Goal: Answer question/provide support

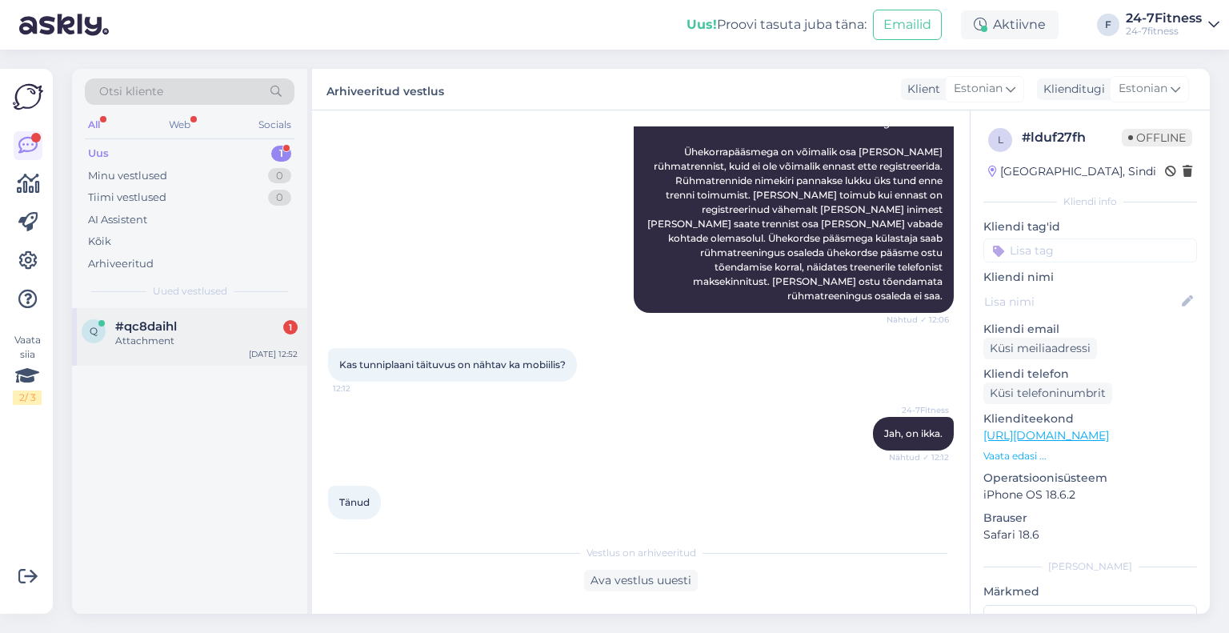
click at [202, 346] on div "Attachment" at bounding box center [206, 341] width 182 height 14
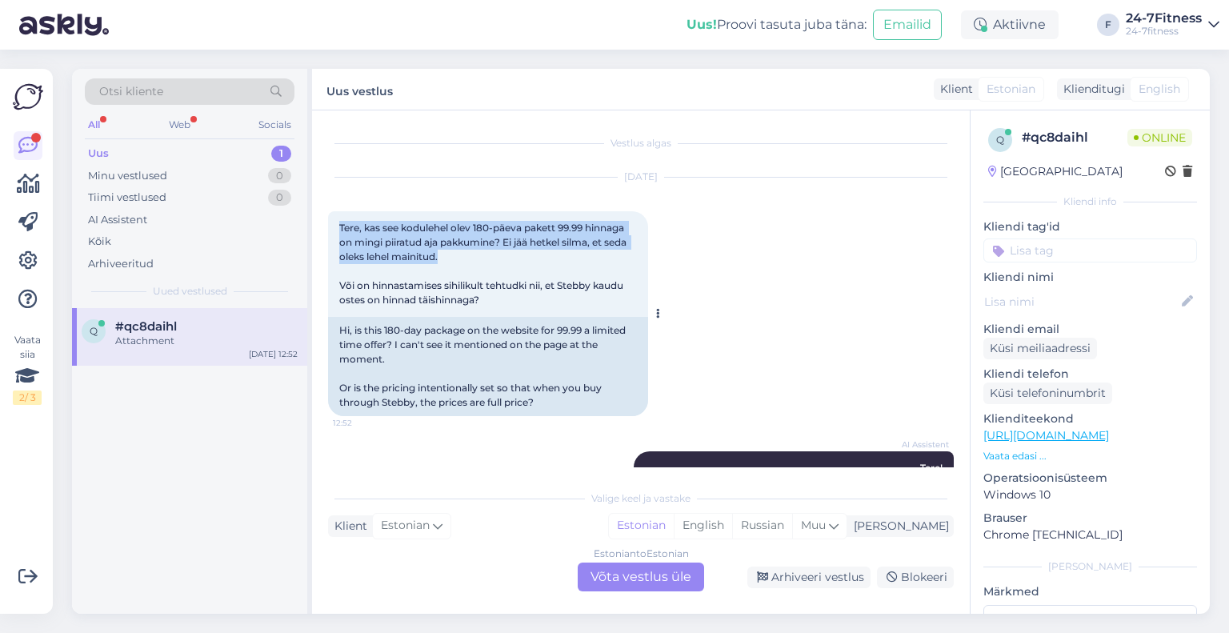
drag, startPoint x: 487, startPoint y: 254, endPoint x: 339, endPoint y: 223, distance: 151.2
click at [339, 223] on div "Tere, kas see kodulehel olev 180-päeva pakett 99.99 hinnaga on mingi piiratud a…" at bounding box center [488, 264] width 320 height 106
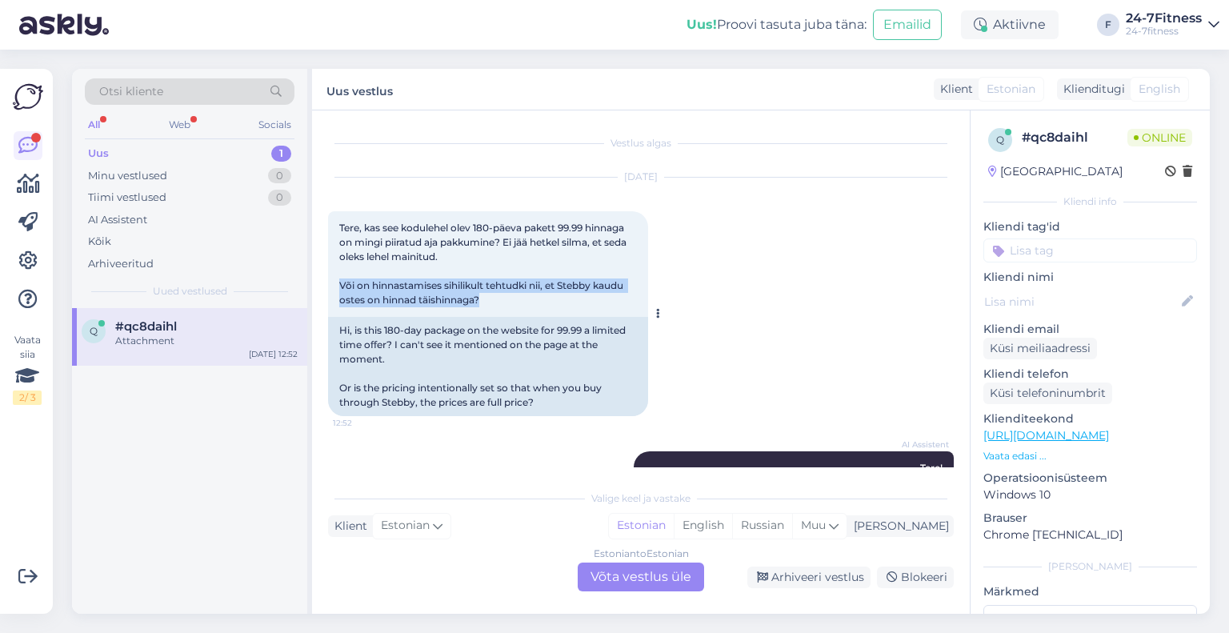
drag, startPoint x: 505, startPoint y: 297, endPoint x: 334, endPoint y: 280, distance: 171.2
click at [334, 280] on div "Tere, kas see kodulehel olev 180-päeva pakett 99.99 hinnaga on mingi piiratud a…" at bounding box center [488, 264] width 320 height 106
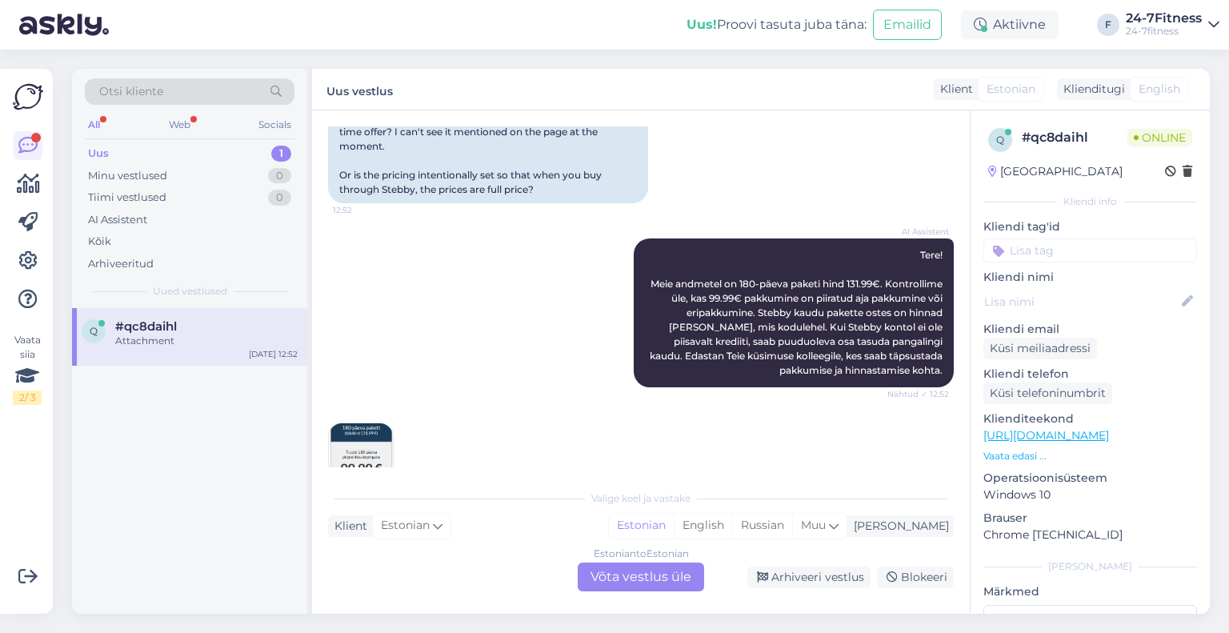
scroll to position [250, 0]
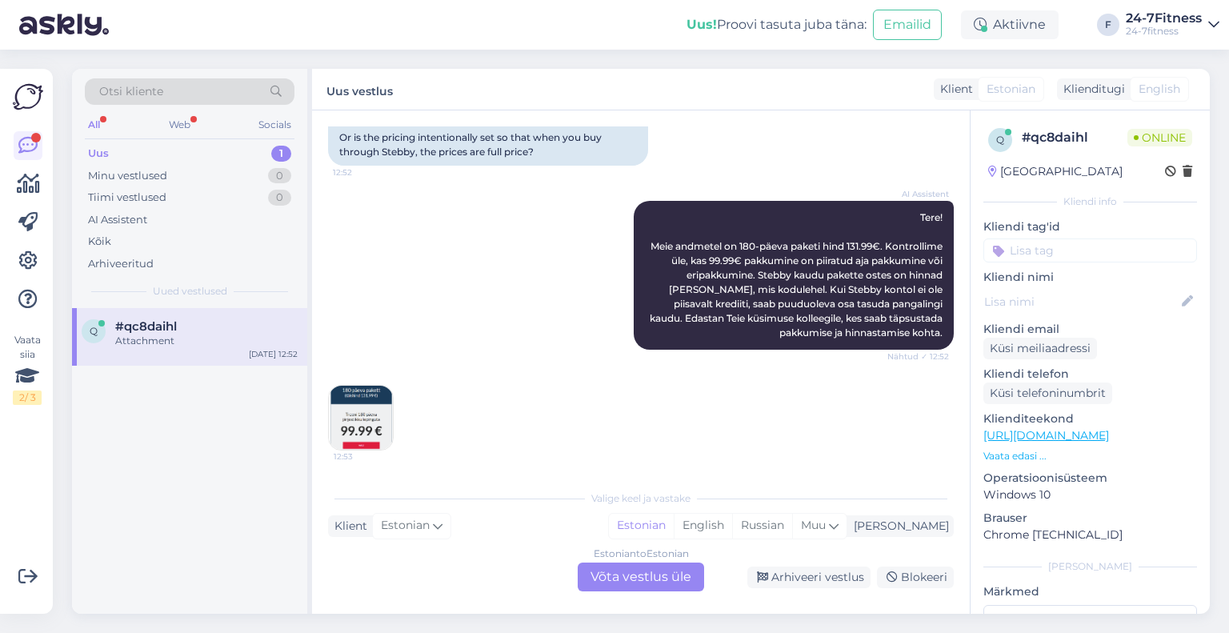
click at [634, 566] on div "Estonian to Estonian Võta vestlus üle" at bounding box center [641, 576] width 126 height 29
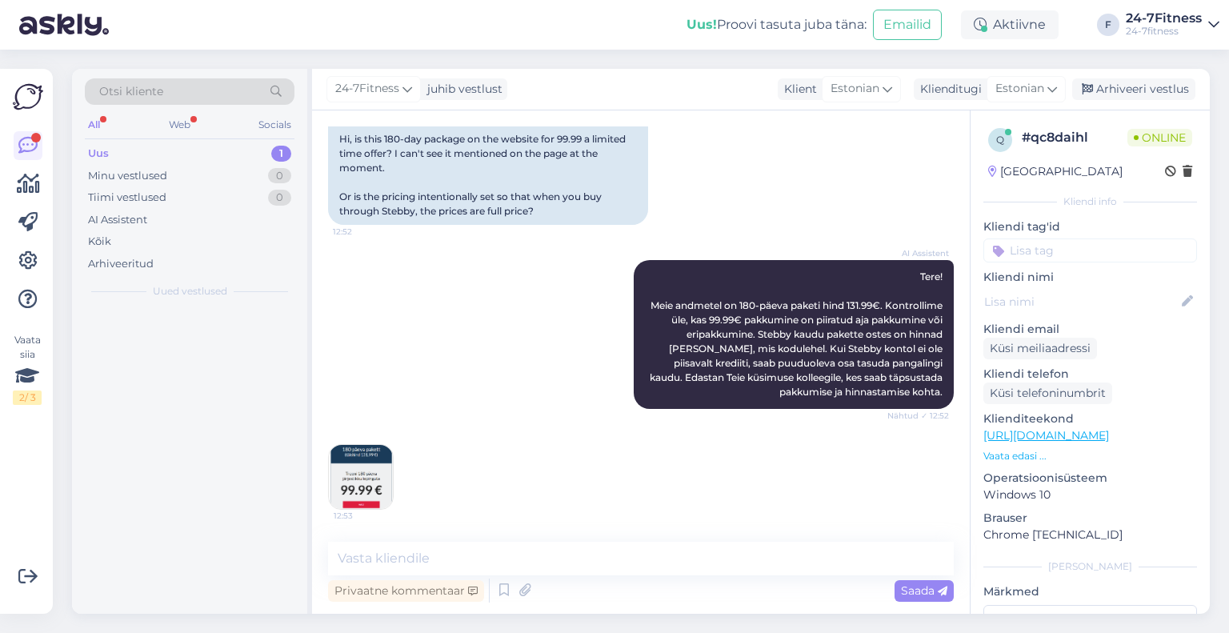
scroll to position [190, 0]
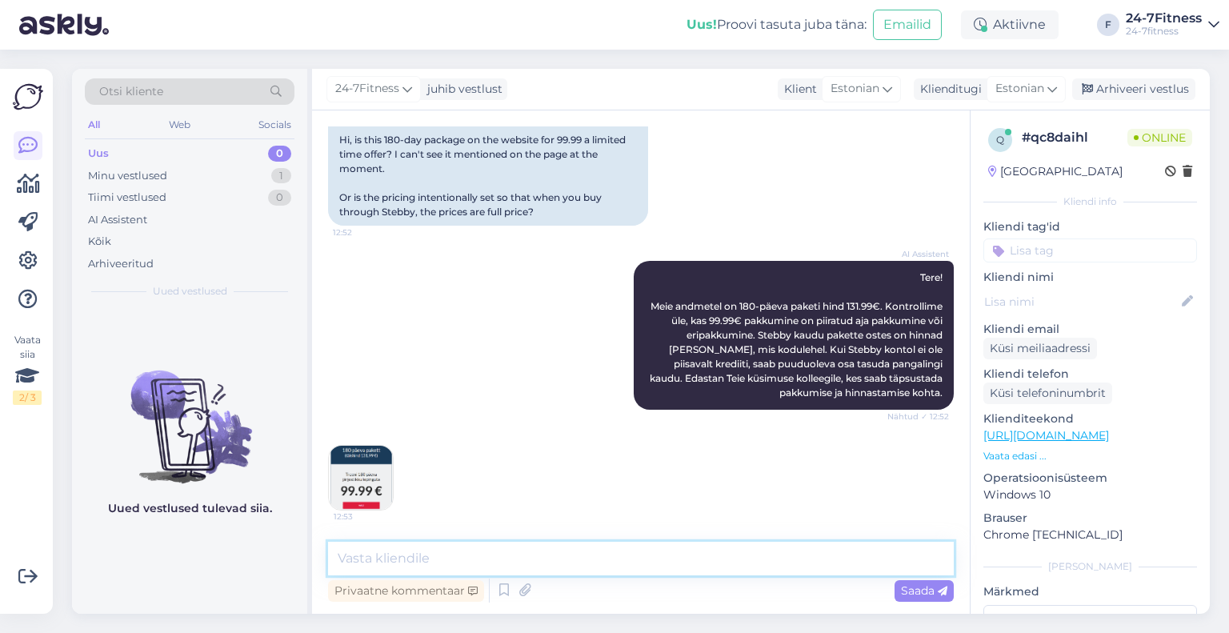
click at [506, 543] on textarea at bounding box center [641, 559] width 626 height 34
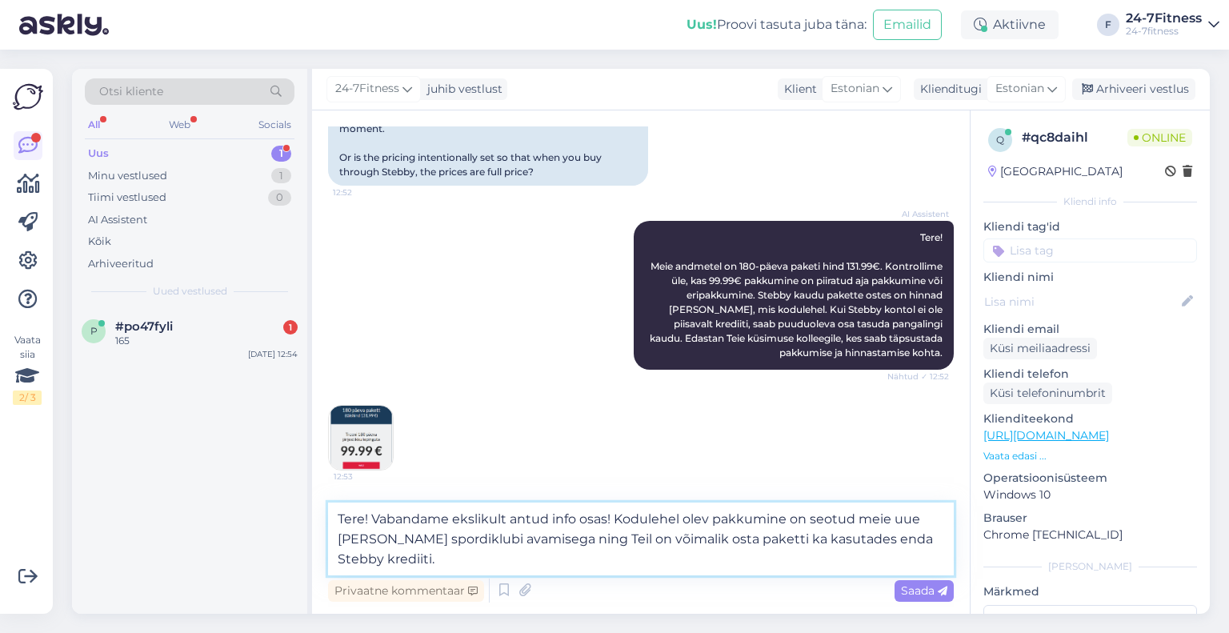
scroll to position [230, 0]
type textarea "Tere! Vabandame ekslikult antud info osas! Kodulehel olev pakkumine on seotud m…"
click at [906, 594] on span "Saada" at bounding box center [924, 590] width 46 height 14
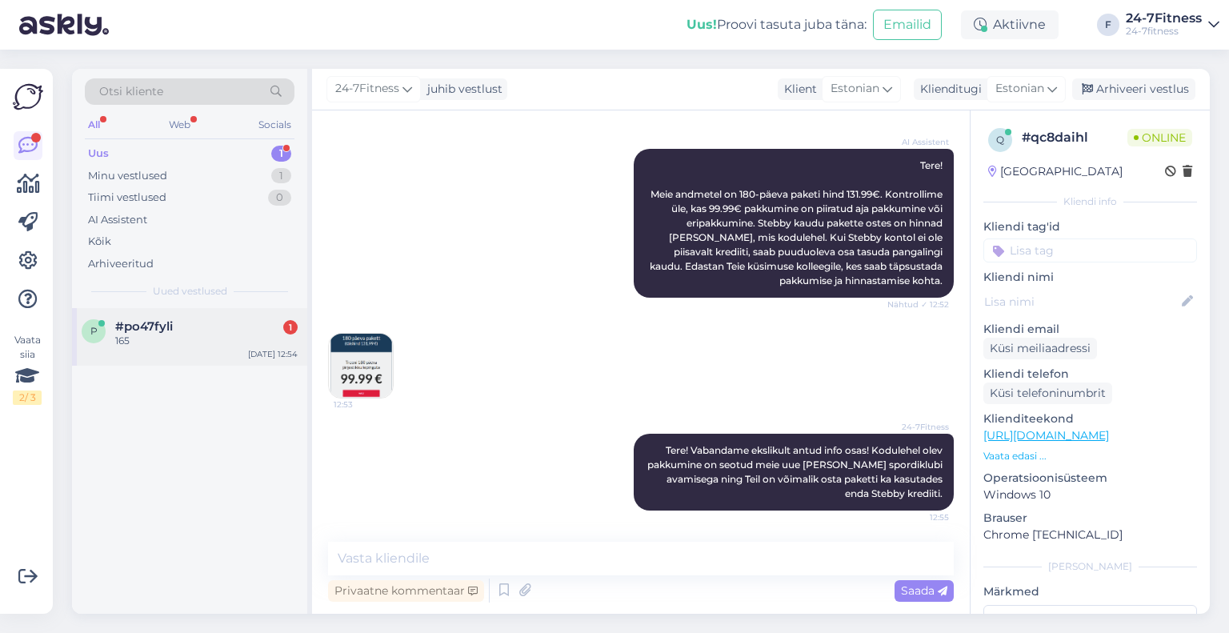
click at [179, 361] on div "p #po47fyli 1 165 [DATE] 12:54" at bounding box center [189, 337] width 235 height 58
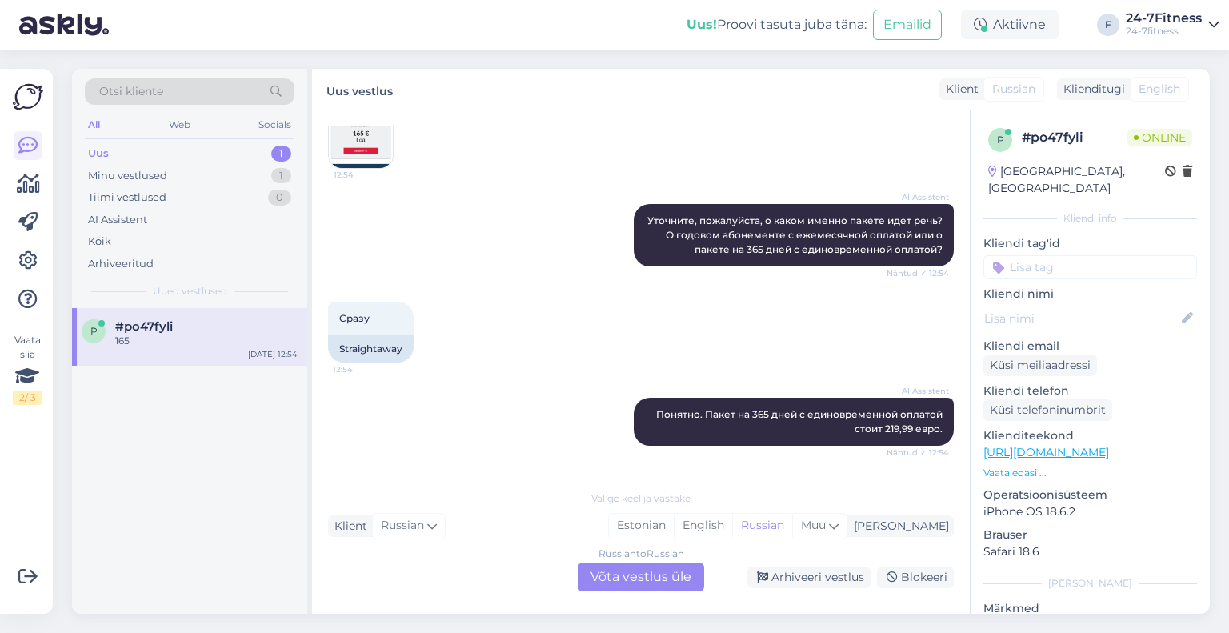
scroll to position [575, 0]
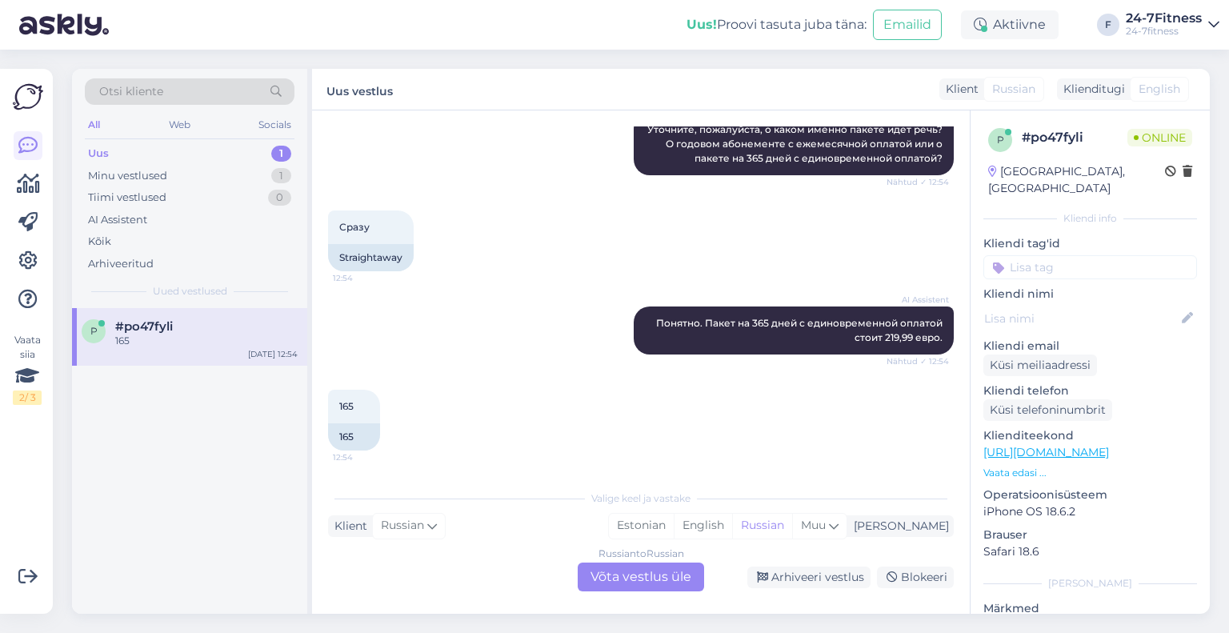
click at [619, 569] on div "Russian to Russian Võta vestlus üle" at bounding box center [641, 576] width 126 height 29
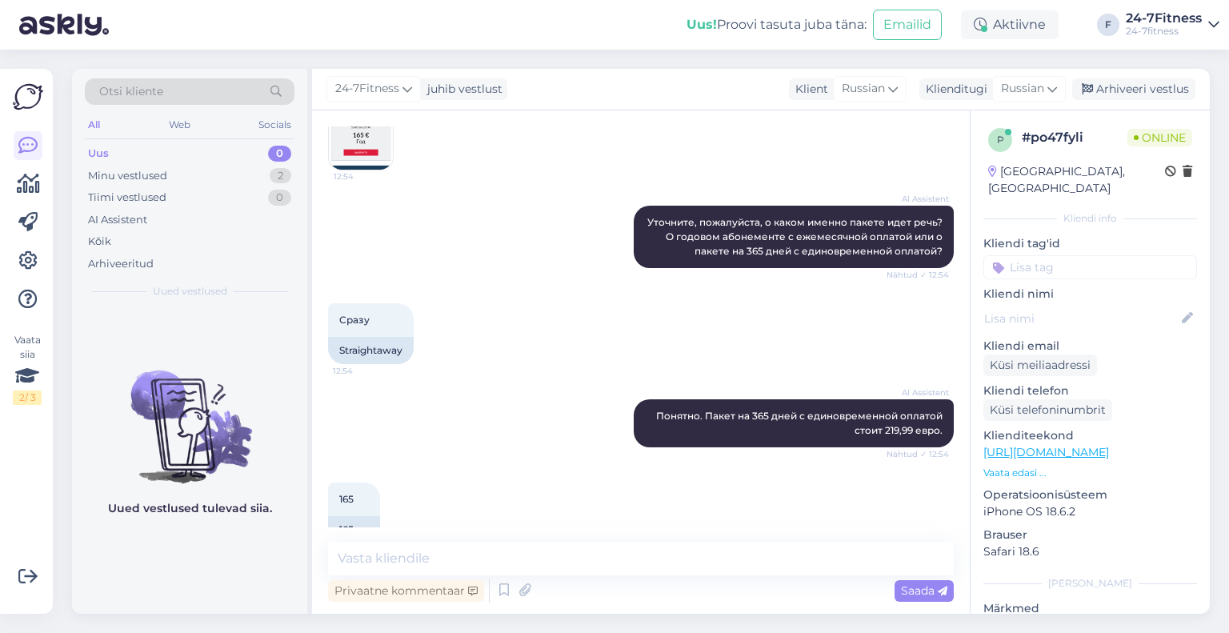
scroll to position [515, 0]
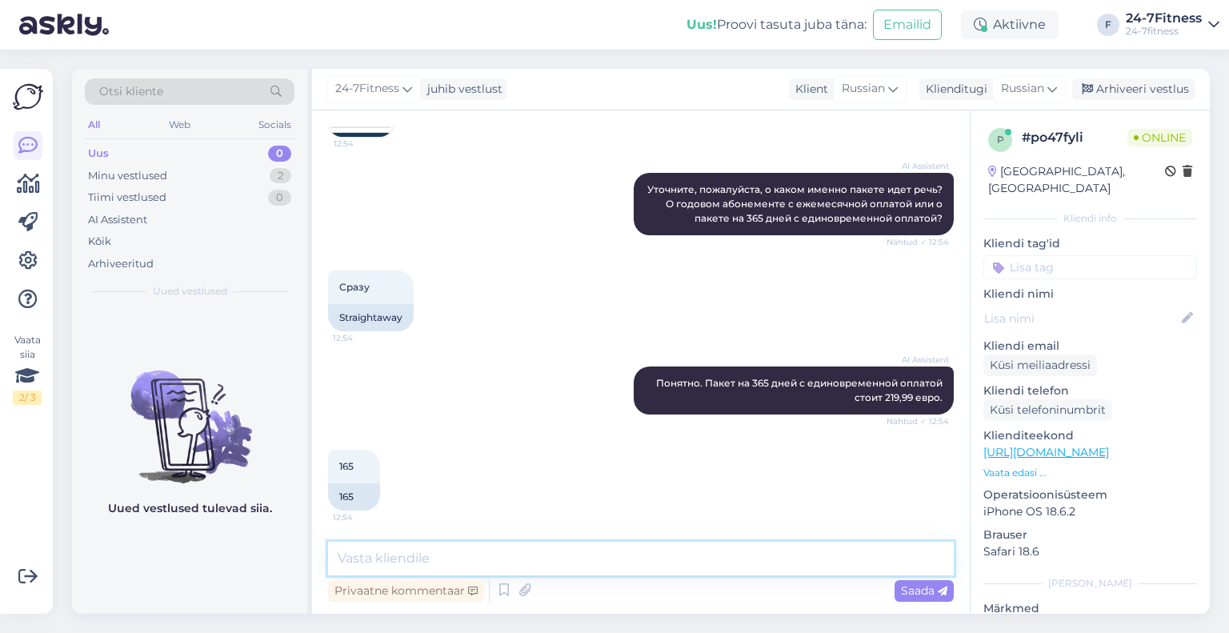
click at [470, 552] on textarea at bounding box center [641, 559] width 626 height 34
paste textarea "Здравствуйте! Извините за неточный ответ! Цена со скидкой на сайте указана верн…"
type textarea "Здравствуйте! Извините за неточный ответ! Цена со скидкой на сайте указана верн…"
click at [908, 594] on span "Saada" at bounding box center [924, 590] width 46 height 14
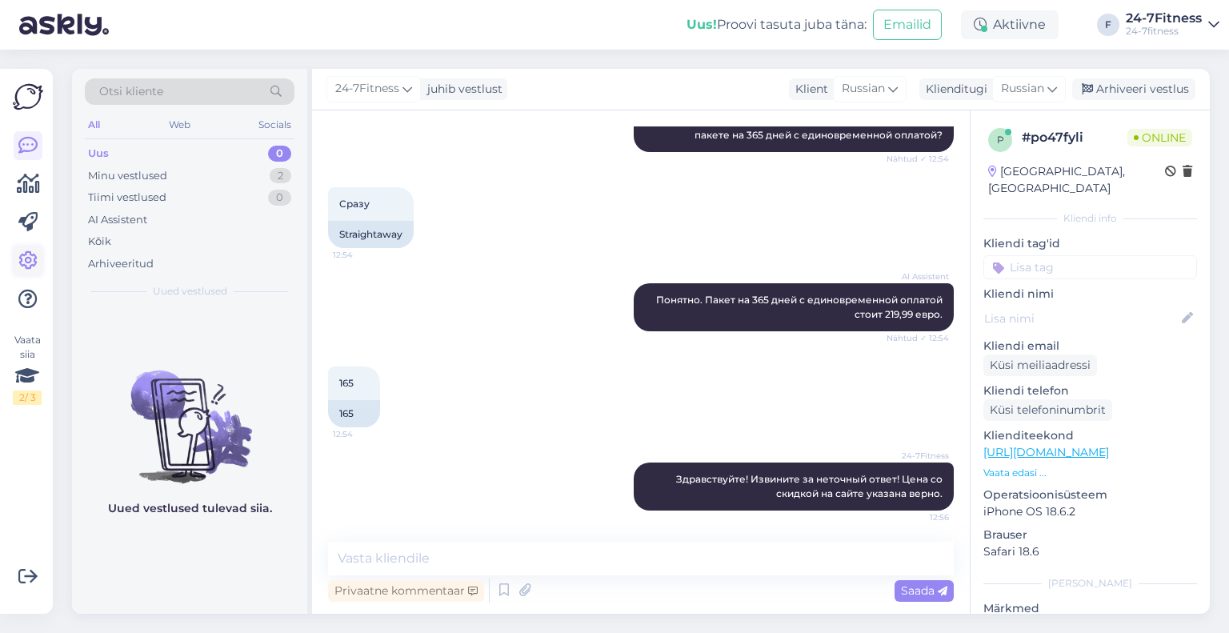
click at [26, 261] on icon at bounding box center [27, 260] width 19 height 19
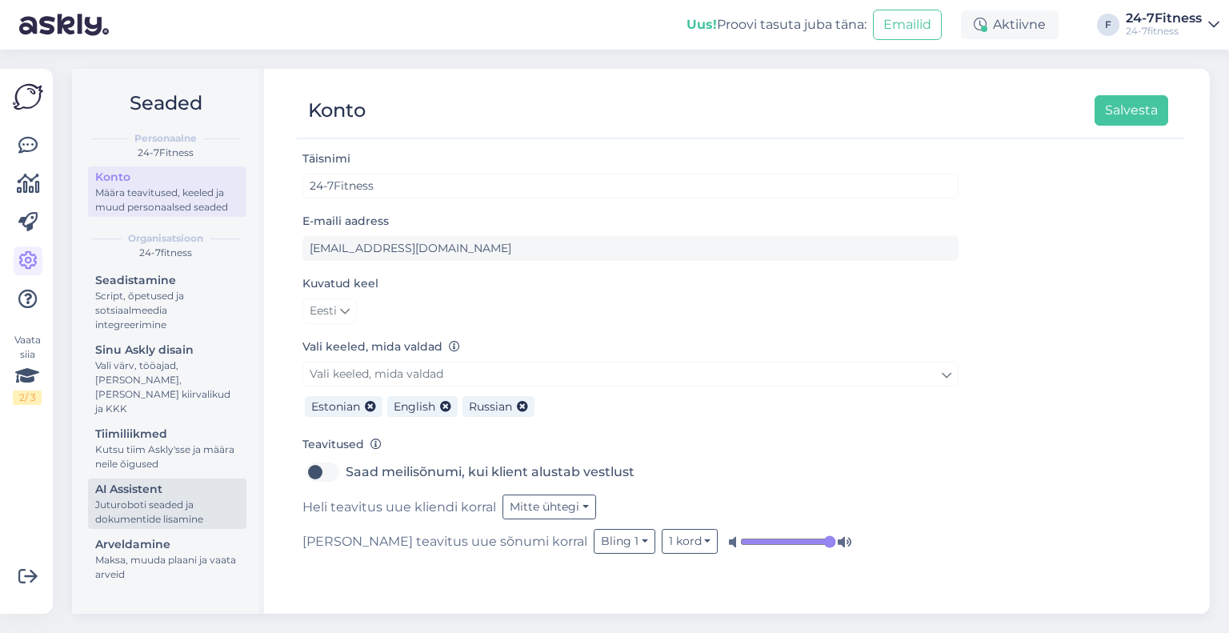
click at [154, 506] on div "Juturoboti seaded ja dokumentide lisamine" at bounding box center [167, 512] width 144 height 29
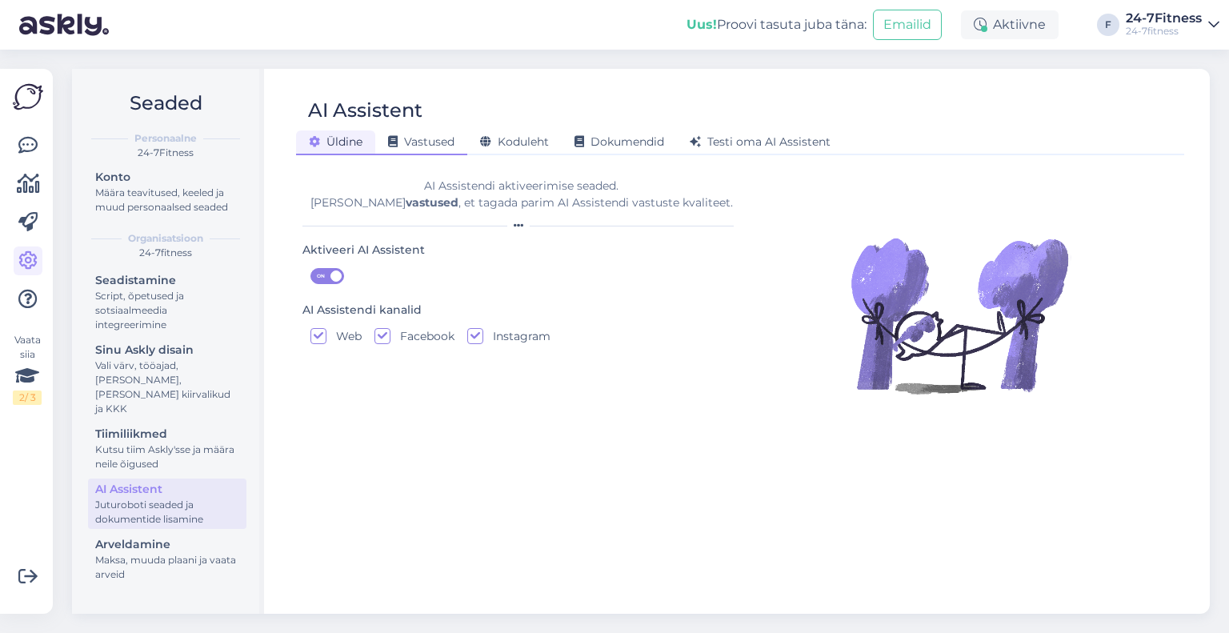
click at [416, 136] on span "Vastused" at bounding box center [421, 141] width 66 height 14
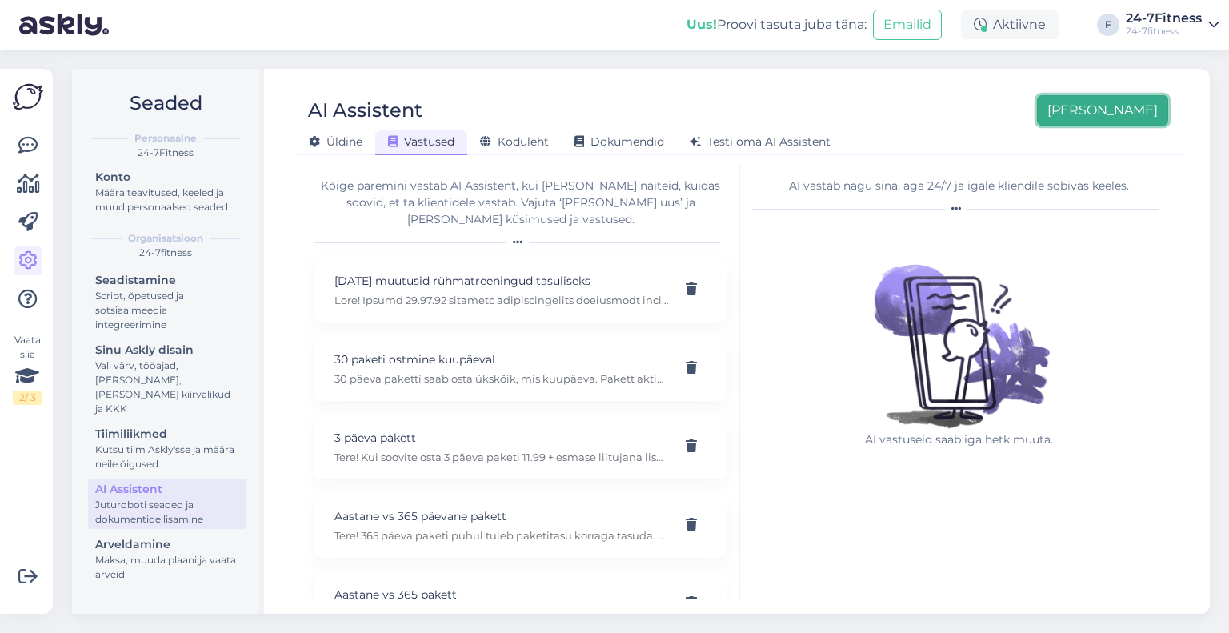
click at [1146, 109] on button "[PERSON_NAME]" at bounding box center [1102, 110] width 131 height 30
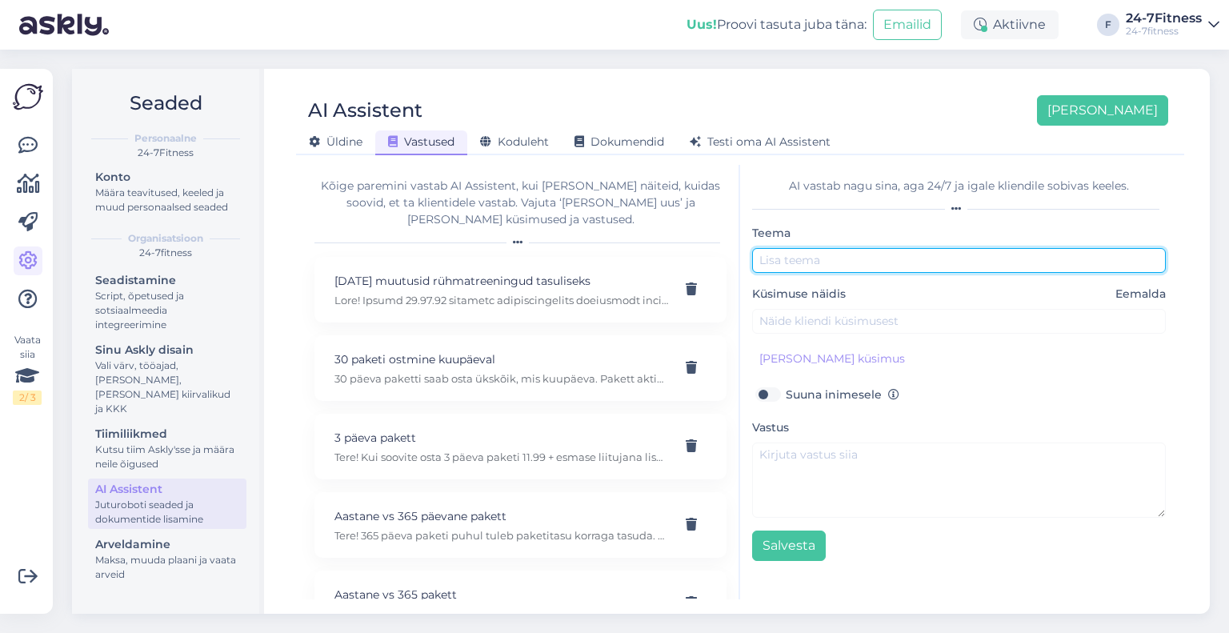
click at [778, 255] on input "text" at bounding box center [959, 260] width 414 height 25
type input "Soodushinnad"
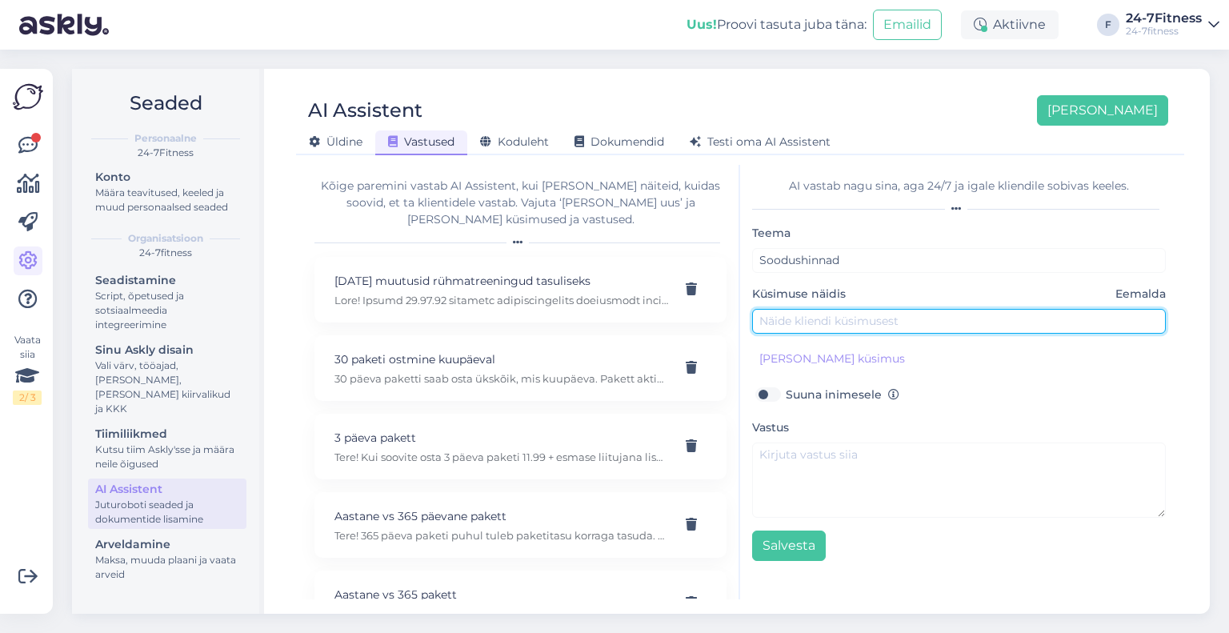
click at [795, 317] on input "text" at bounding box center [959, 321] width 414 height 25
type input "Kas [PERSON_NAME] spordiklubi avamise puhul on Teil sooduspakkumisi?"
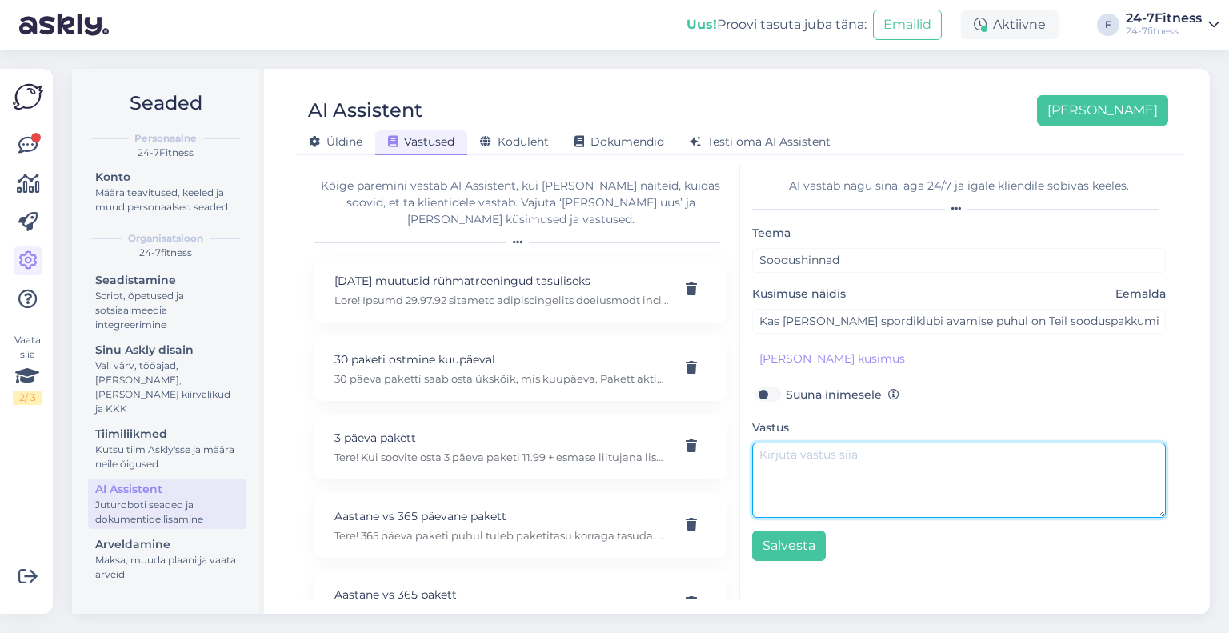
click at [790, 451] on textarea at bounding box center [959, 479] width 414 height 75
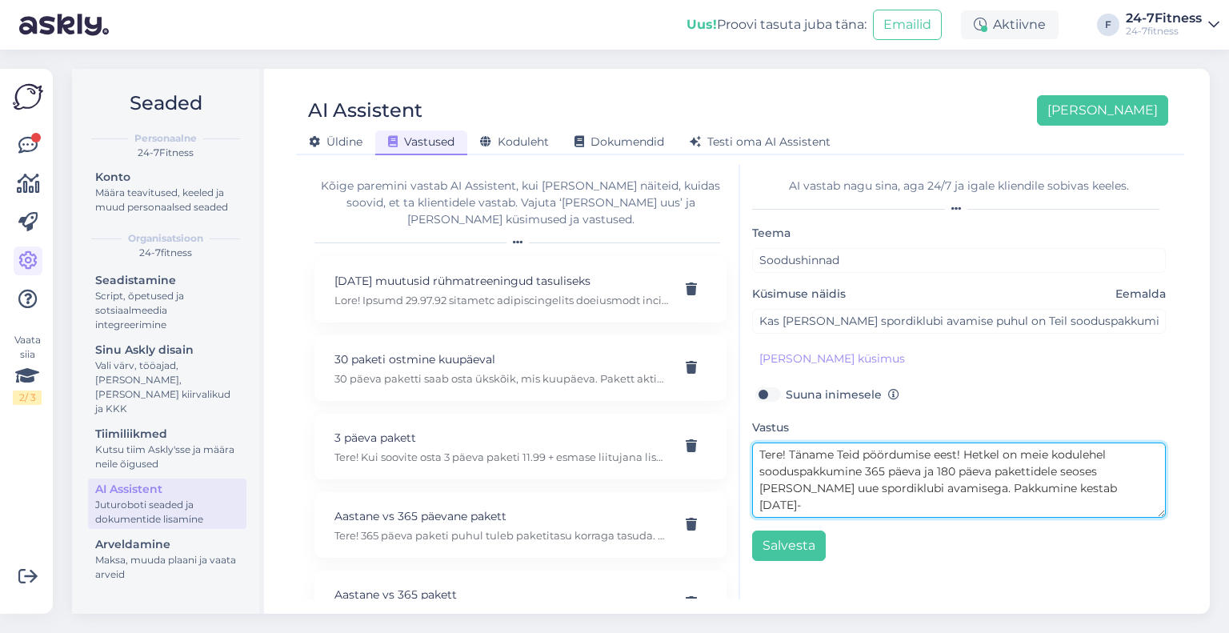
click at [879, 463] on textarea "Tere! Täname Teid pöördumise eest! Hetkel on meie kodulehel sooduspakkumine 365…" at bounding box center [959, 479] width 414 height 75
click at [1082, 477] on textarea "Tere! Täname Teid pöördumise eest! Hetkel on meie kodulehel sooduspakkumine 365…" at bounding box center [959, 479] width 414 height 75
click at [1088, 489] on textarea "Tere! Täname Teid pöördumise eest! Hetkel on meie kodulehel sooduspakkumine 365…" at bounding box center [959, 479] width 414 height 75
type textarea "Tere! Täname Teid pöördumise eest! Hetkel on meie kodulehel sooduspakkumine 365…"
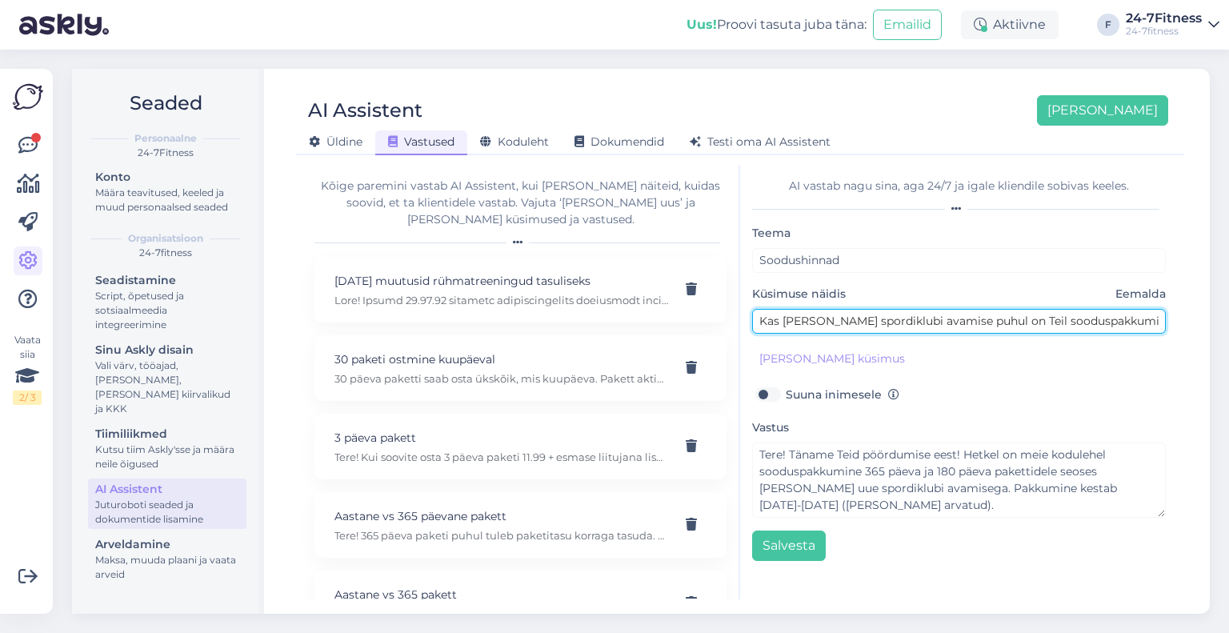
click at [798, 319] on input "Kas [PERSON_NAME] spordiklubi avamise puhul on Teil sooduspakkumisi?" at bounding box center [959, 321] width 414 height 25
type input "Kas [PERSON_NAME] spordiklubi avamise puhul on Teil sooduspakkumisi?"
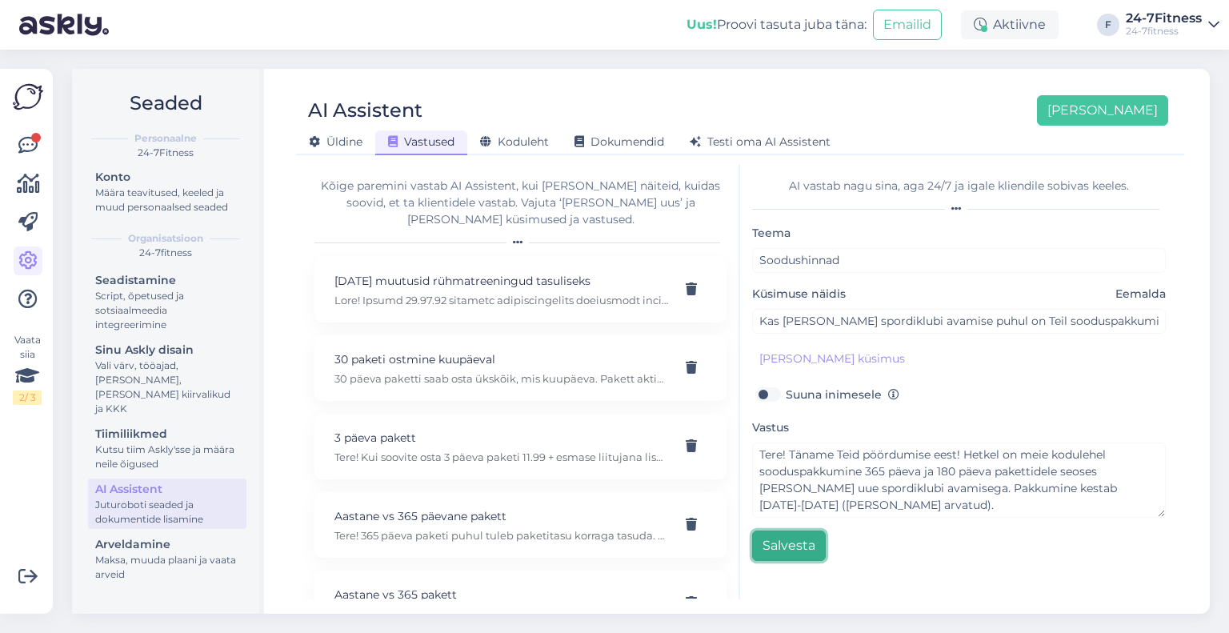
click at [806, 540] on button "Salvesta" at bounding box center [789, 545] width 74 height 30
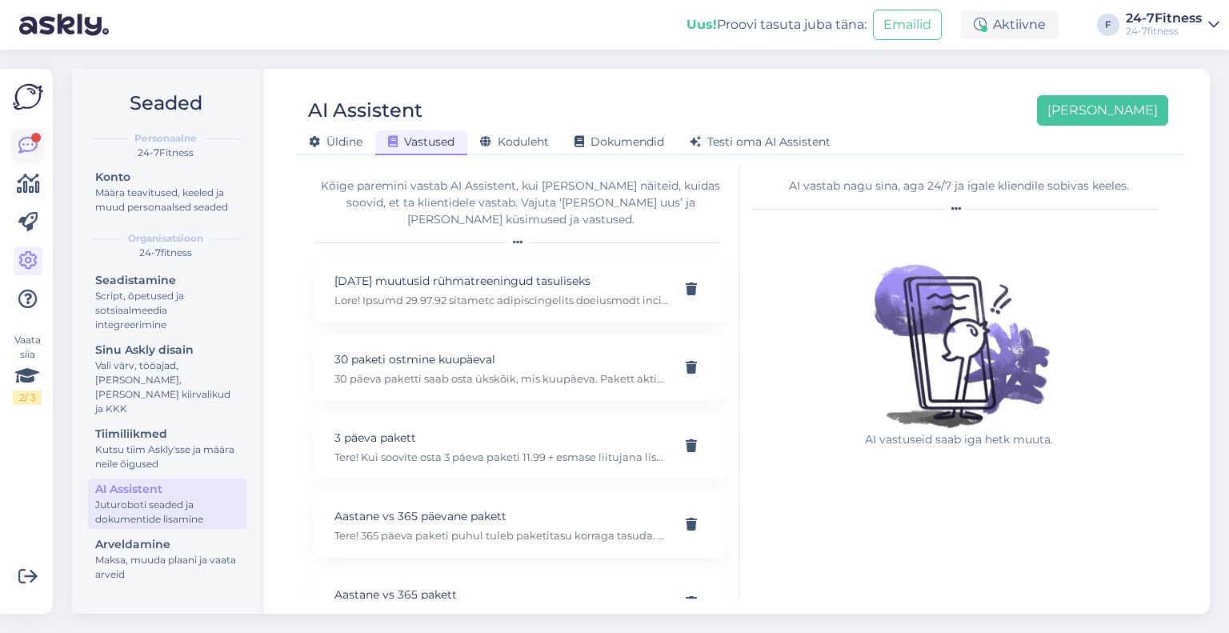
click at [29, 143] on icon at bounding box center [27, 145] width 19 height 19
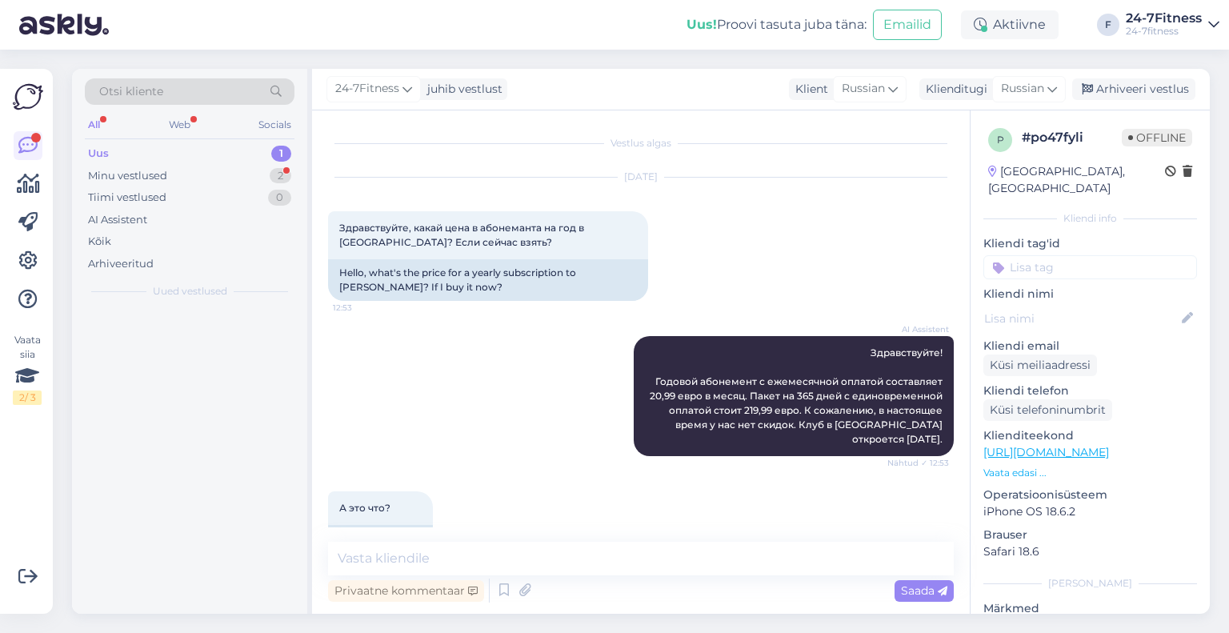
scroll to position [598, 0]
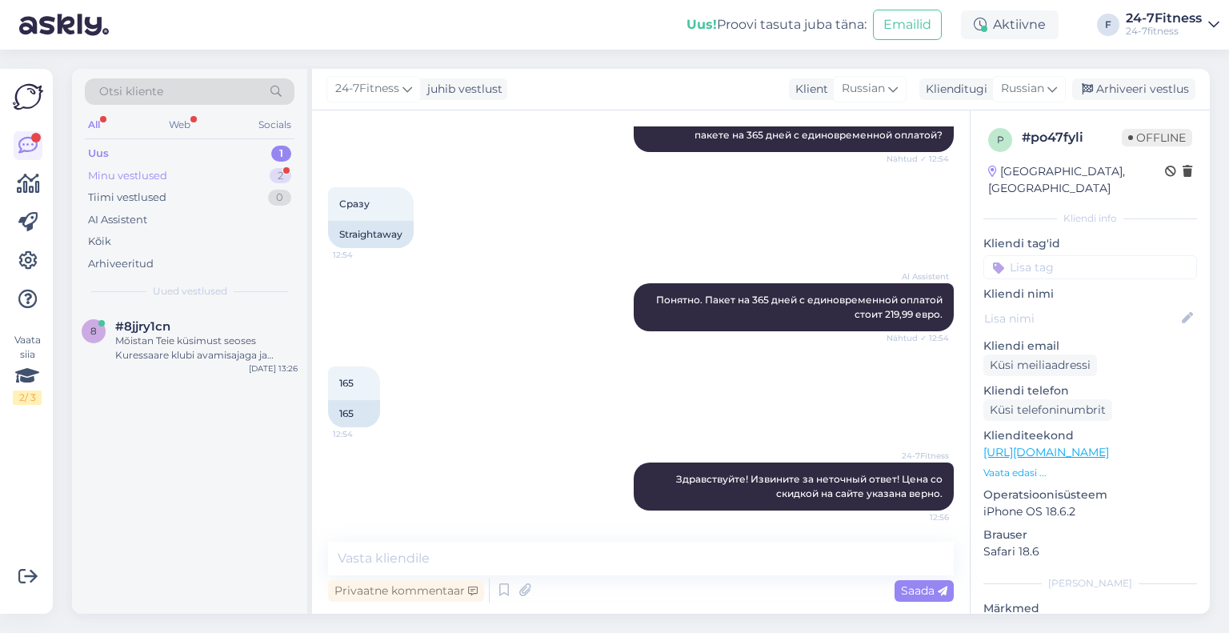
click at [150, 175] on div "Minu vestlused" at bounding box center [127, 176] width 79 height 16
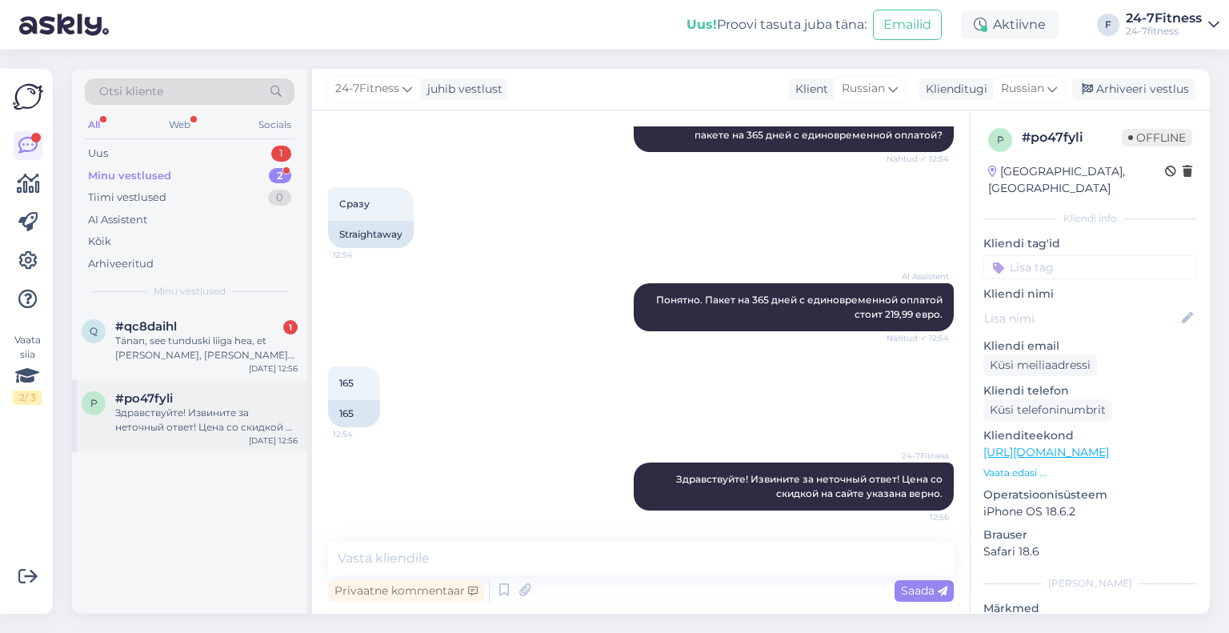
click at [222, 418] on div "Здравствуйте! Извините за неточный ответ! Цена со скидкой на сайте указана верн…" at bounding box center [206, 420] width 182 height 29
click at [1115, 94] on div "Arhiveeri vestlus" at bounding box center [1133, 89] width 123 height 22
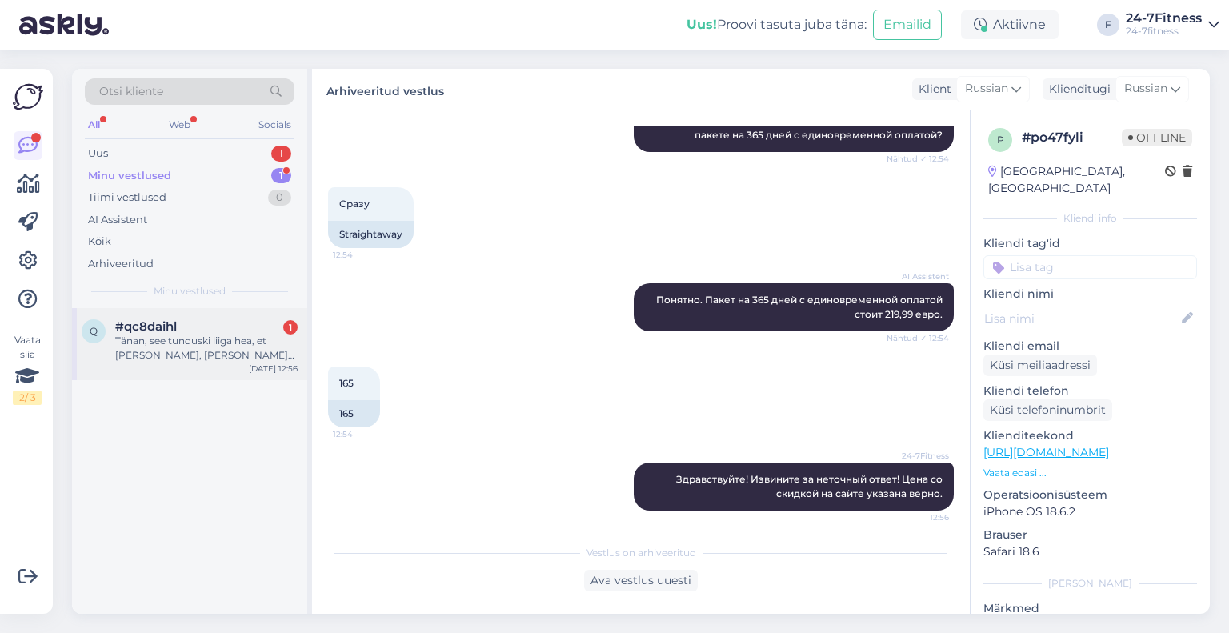
click at [175, 373] on div "q #qc8daihl 1 Tänan, see tunduski liiga hea, et [PERSON_NAME], [PERSON_NAME] kü…" at bounding box center [189, 344] width 235 height 72
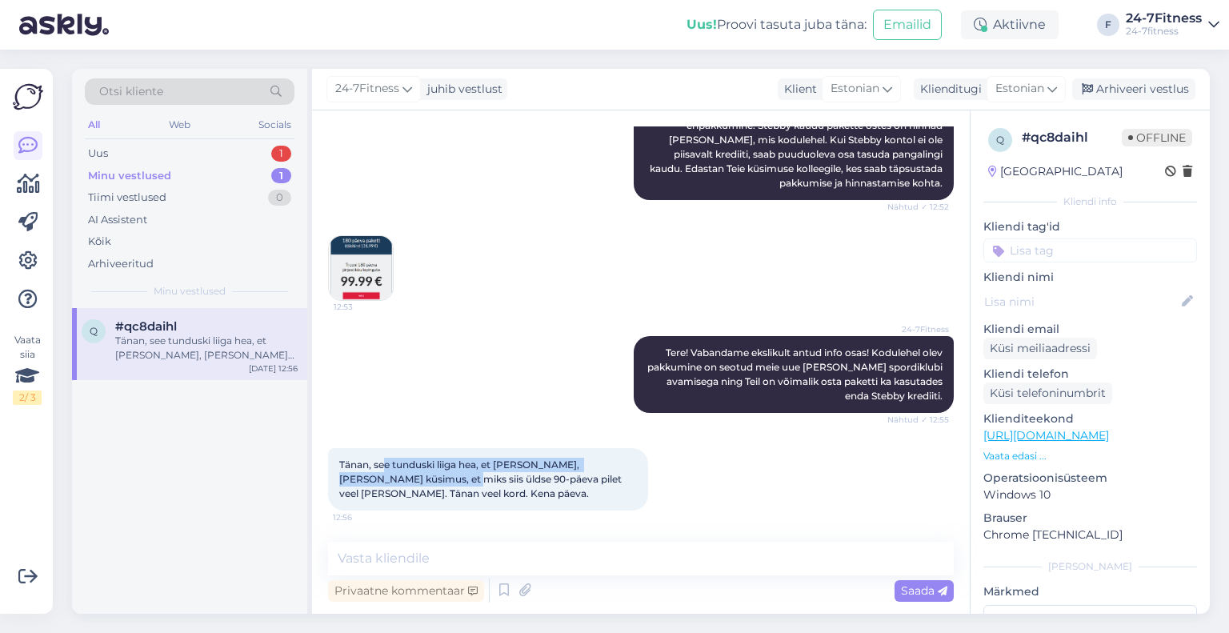
drag, startPoint x: 383, startPoint y: 463, endPoint x: 393, endPoint y: 479, distance: 18.7
click at [392, 478] on span "Tänan, see tunduski liiga hea, et [PERSON_NAME], [PERSON_NAME] küsimus, et miks…" at bounding box center [481, 478] width 285 height 41
click at [393, 479] on span "Tänan, see tunduski liiga hea, et [PERSON_NAME], [PERSON_NAME] küsimus, et miks…" at bounding box center [481, 478] width 285 height 41
click at [684, 370] on span "Tere! Vabandame ekslikult antud info osas! Kodulehel olev pakkumine on seotud m…" at bounding box center [796, 373] width 298 height 55
drag, startPoint x: 422, startPoint y: 491, endPoint x: 408, endPoint y: 475, distance: 21.0
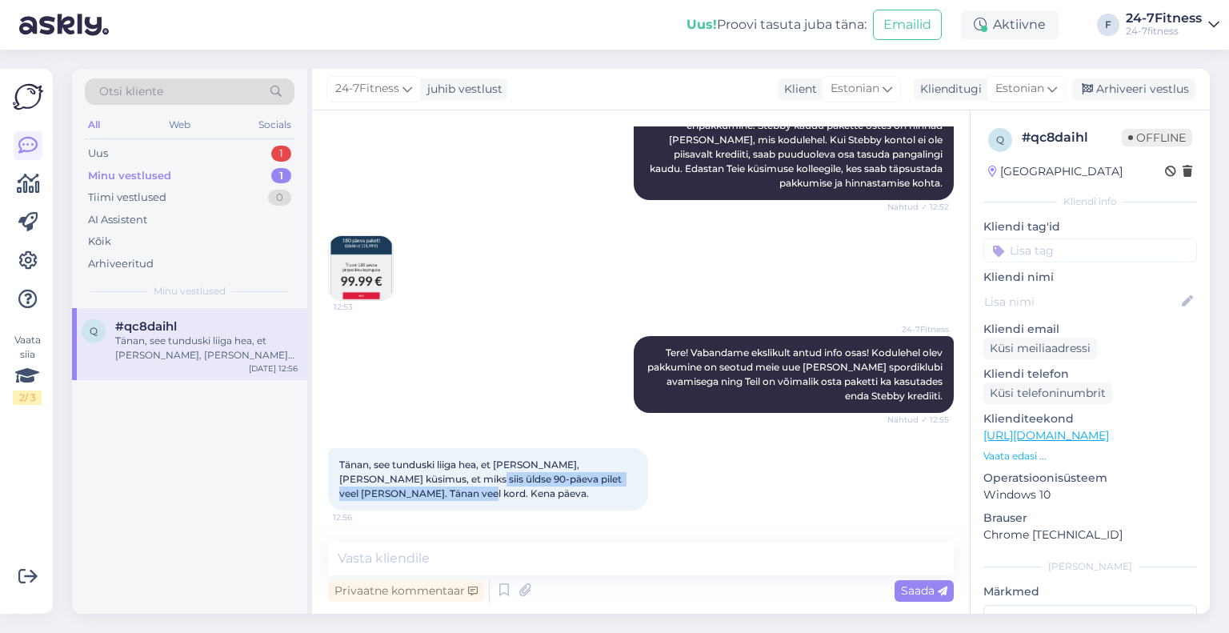
click at [409, 475] on div "Tänan, see tunduski liiga hea, et [PERSON_NAME], [PERSON_NAME] küsimus, et miks…" at bounding box center [488, 479] width 320 height 62
click at [408, 475] on span "Tänan, see tunduski liiga hea, et [PERSON_NAME], [PERSON_NAME] küsimus, et miks…" at bounding box center [481, 478] width 285 height 41
drag, startPoint x: 408, startPoint y: 475, endPoint x: 412, endPoint y: 490, distance: 15.7
click at [410, 489] on div "Tänan, see tunduski liiga hea, et [PERSON_NAME], [PERSON_NAME] küsimus, et miks…" at bounding box center [488, 479] width 320 height 62
click at [412, 490] on div "Tänan, see tunduski liiga hea, et [PERSON_NAME], [PERSON_NAME] küsimus, et miks…" at bounding box center [488, 479] width 320 height 62
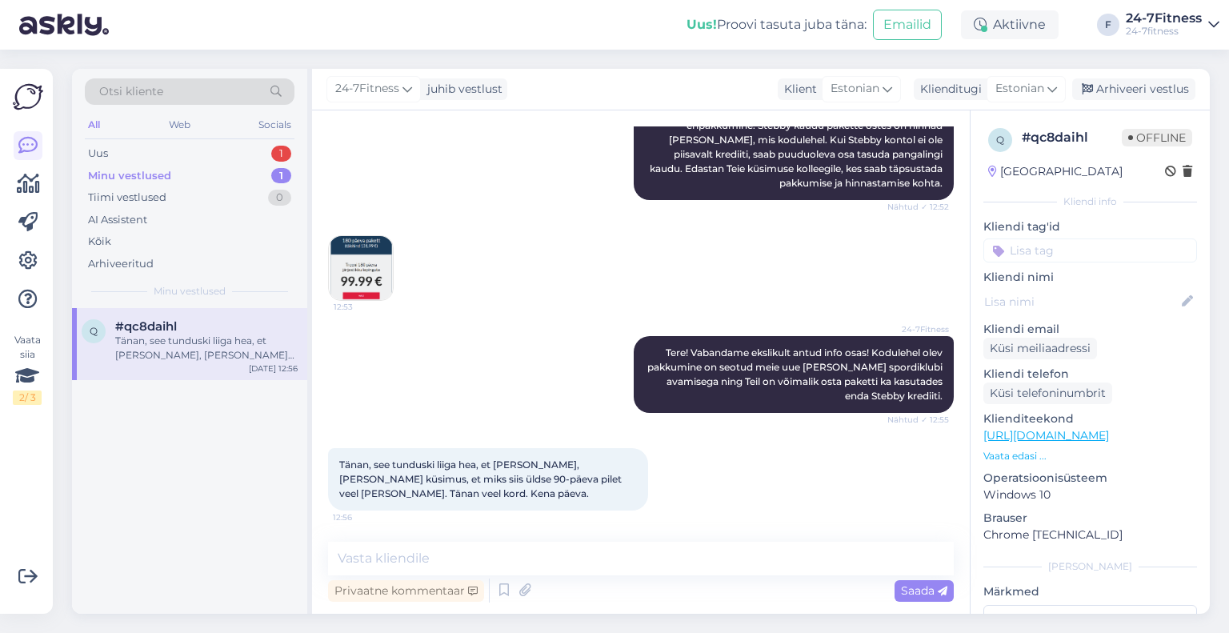
click at [402, 482] on div "Tänan, see tunduski liiga hea, et [PERSON_NAME], [PERSON_NAME] küsimus, et miks…" at bounding box center [488, 479] width 320 height 62
click at [400, 479] on span "Tänan, see tunduski liiga hea, et [PERSON_NAME], [PERSON_NAME] küsimus, et miks…" at bounding box center [481, 478] width 285 height 41
drag, startPoint x: 400, startPoint y: 479, endPoint x: 405, endPoint y: 486, distance: 8.7
click at [405, 486] on div "Tänan, see tunduski liiga hea, et [PERSON_NAME], [PERSON_NAME] küsimus, et miks…" at bounding box center [488, 479] width 320 height 62
click at [406, 487] on div "Tänan, see tunduski liiga hea, et [PERSON_NAME], [PERSON_NAME] küsimus, et miks…" at bounding box center [488, 479] width 320 height 62
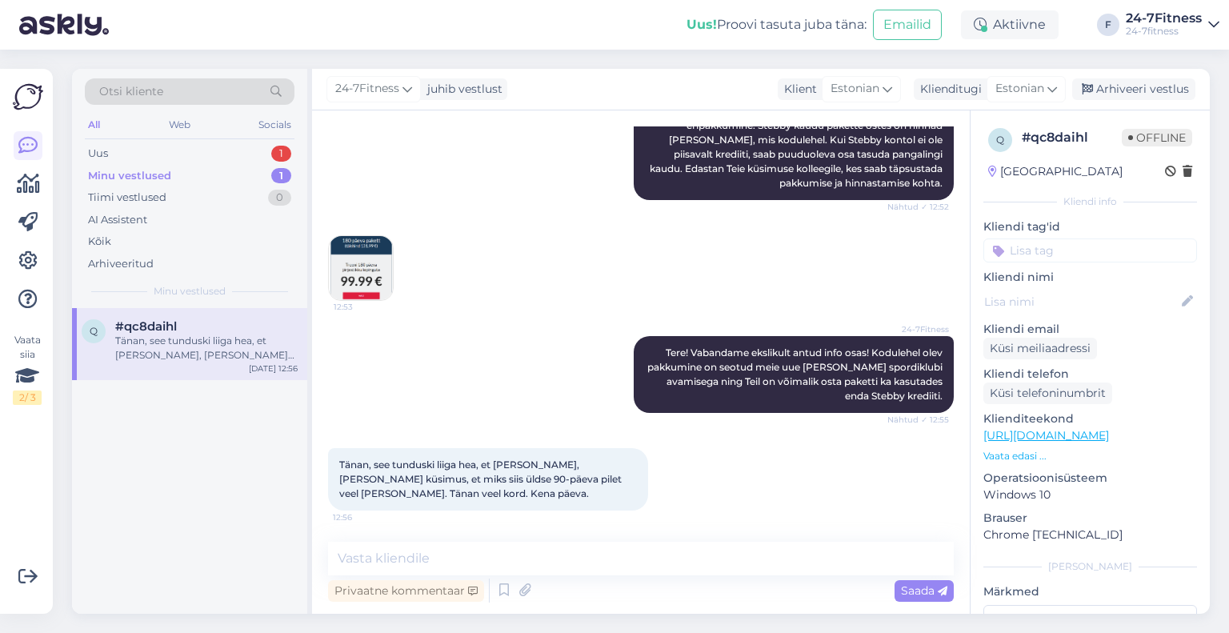
click at [406, 481] on div "Tänan, see tunduski liiga hea, et [PERSON_NAME], [PERSON_NAME] küsimus, et miks…" at bounding box center [488, 479] width 320 height 62
click at [406, 480] on span "Tänan, see tunduski liiga hea, et [PERSON_NAME], [PERSON_NAME] küsimus, et miks…" at bounding box center [481, 478] width 285 height 41
drag, startPoint x: 771, startPoint y: 357, endPoint x: 774, endPoint y: 374, distance: 17.0
click at [773, 374] on div "24-7Fitness Tere! Vabandame ekslikult antud info osas! Kodulehel olev pakkumine…" at bounding box center [794, 374] width 320 height 77
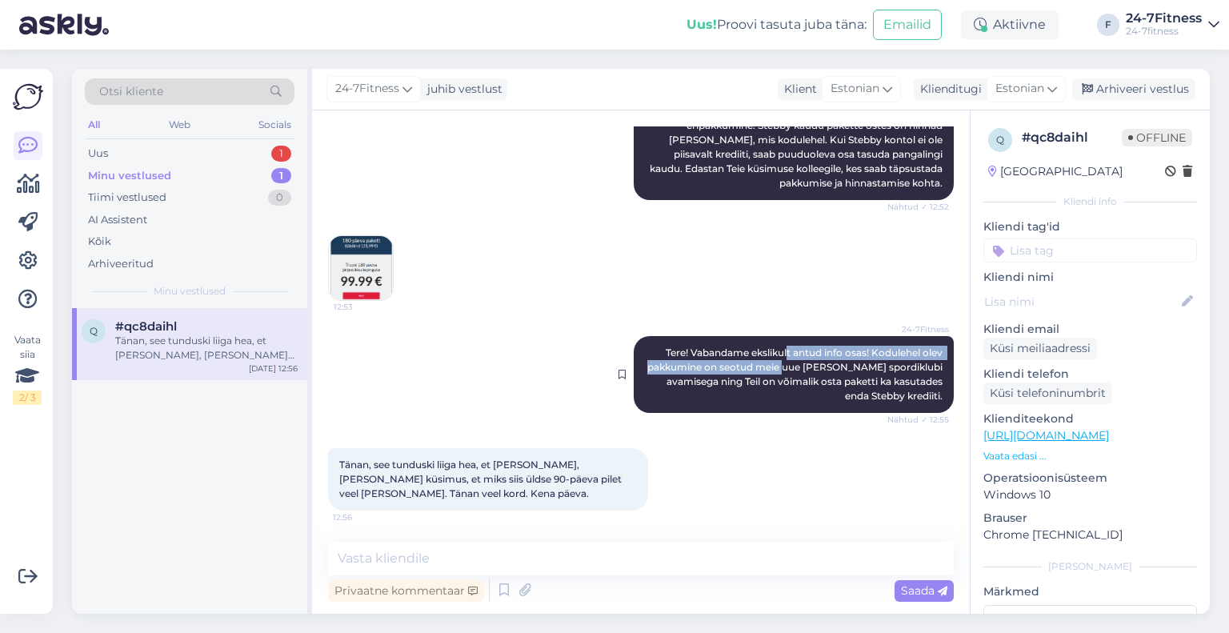
click at [774, 374] on div "24-7Fitness Tere! Vabandame ekslikult antud info osas! Kodulehel olev pakkumine…" at bounding box center [794, 374] width 320 height 77
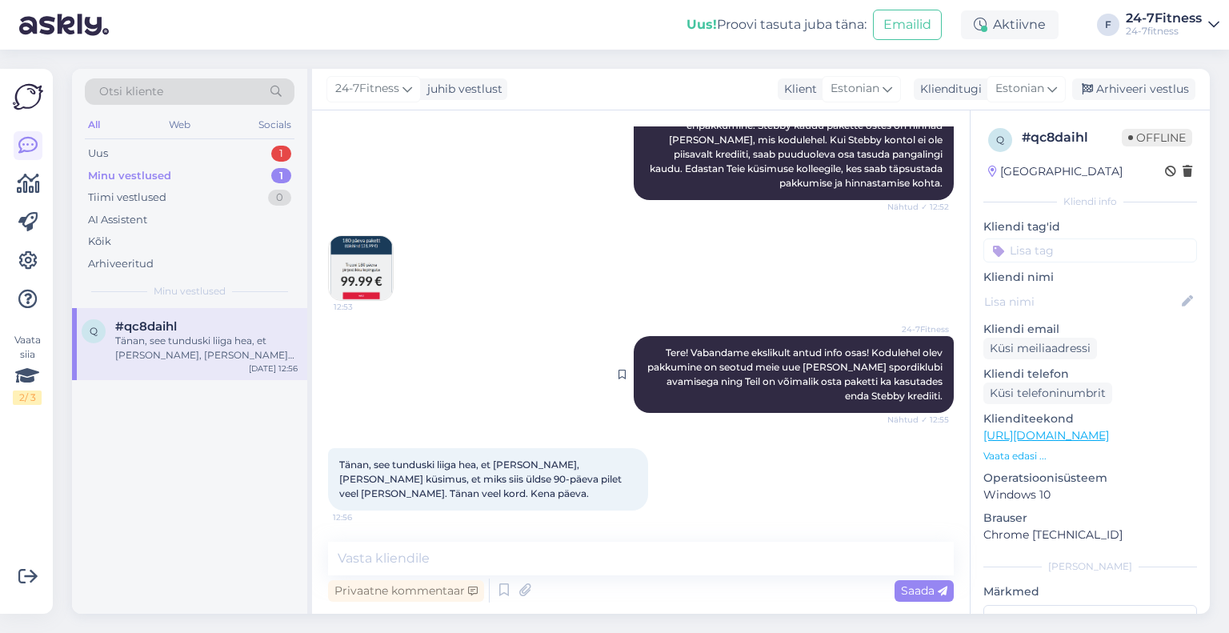
drag, startPoint x: 774, startPoint y: 381, endPoint x: 765, endPoint y: 366, distance: 16.9
click at [765, 366] on span "Tere! Vabandame ekslikult antud info osas! Kodulehel olev pakkumine on seotud m…" at bounding box center [796, 373] width 298 height 55
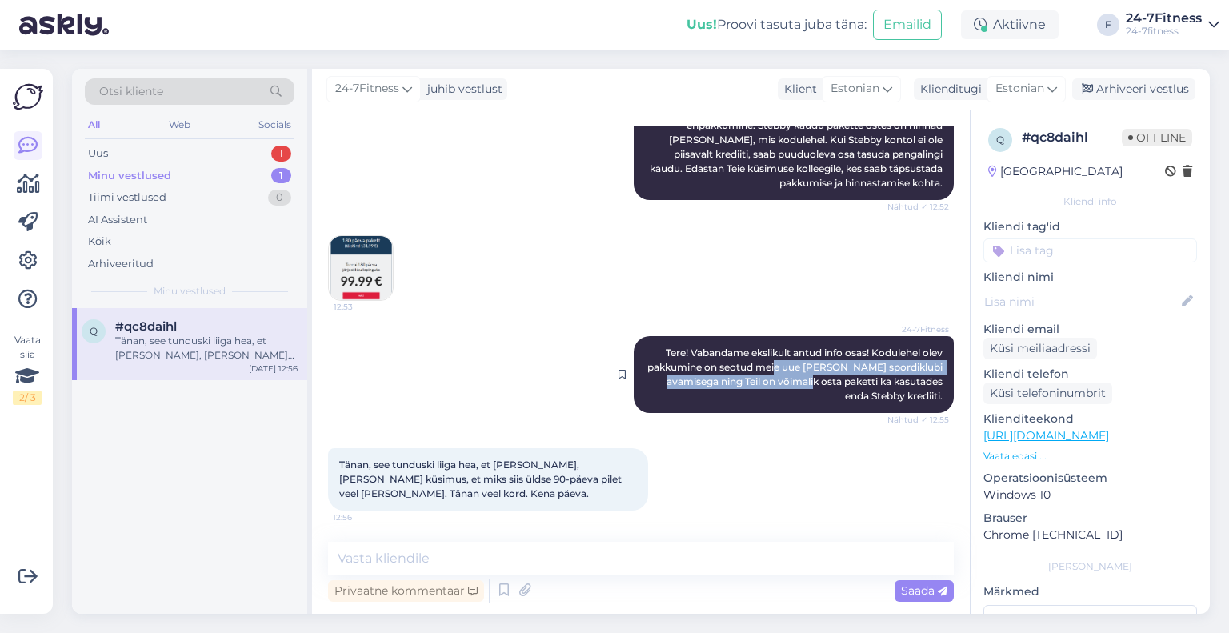
click at [765, 365] on span "Tere! Vabandame ekslikult antud info osas! Kodulehel olev pakkumine on seotud m…" at bounding box center [796, 373] width 298 height 55
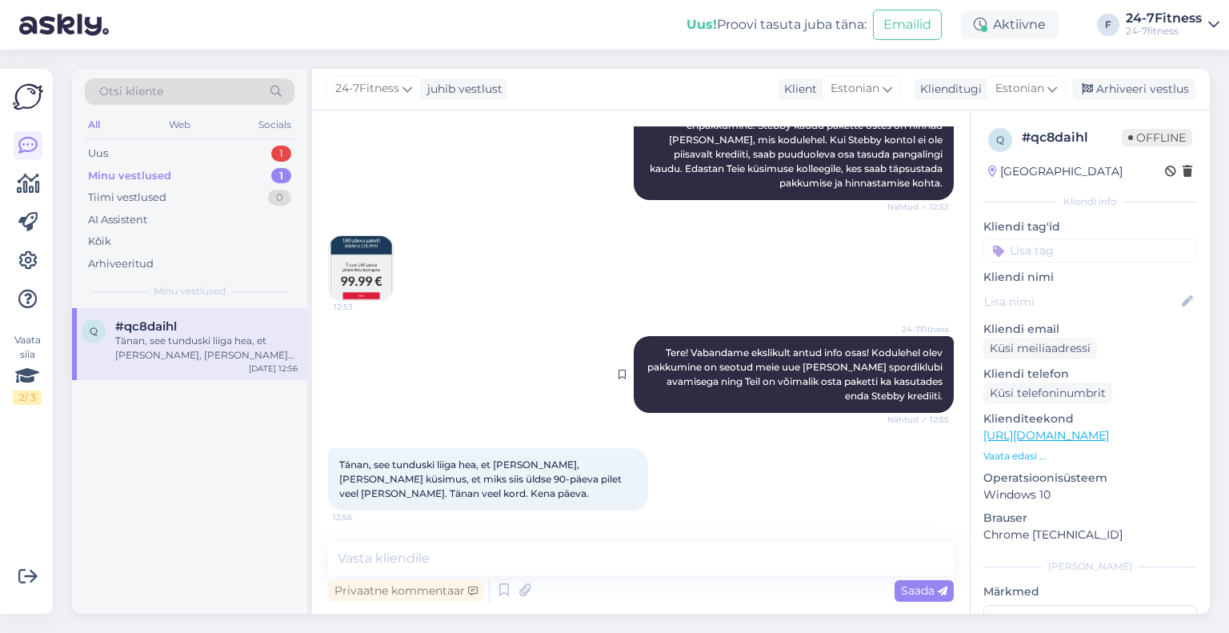
drag, startPoint x: 762, startPoint y: 364, endPoint x: 764, endPoint y: 378, distance: 13.8
click at [764, 377] on span "Tere! Vabandame ekslikult antud info osas! Kodulehel olev pakkumine on seotud m…" at bounding box center [796, 373] width 298 height 55
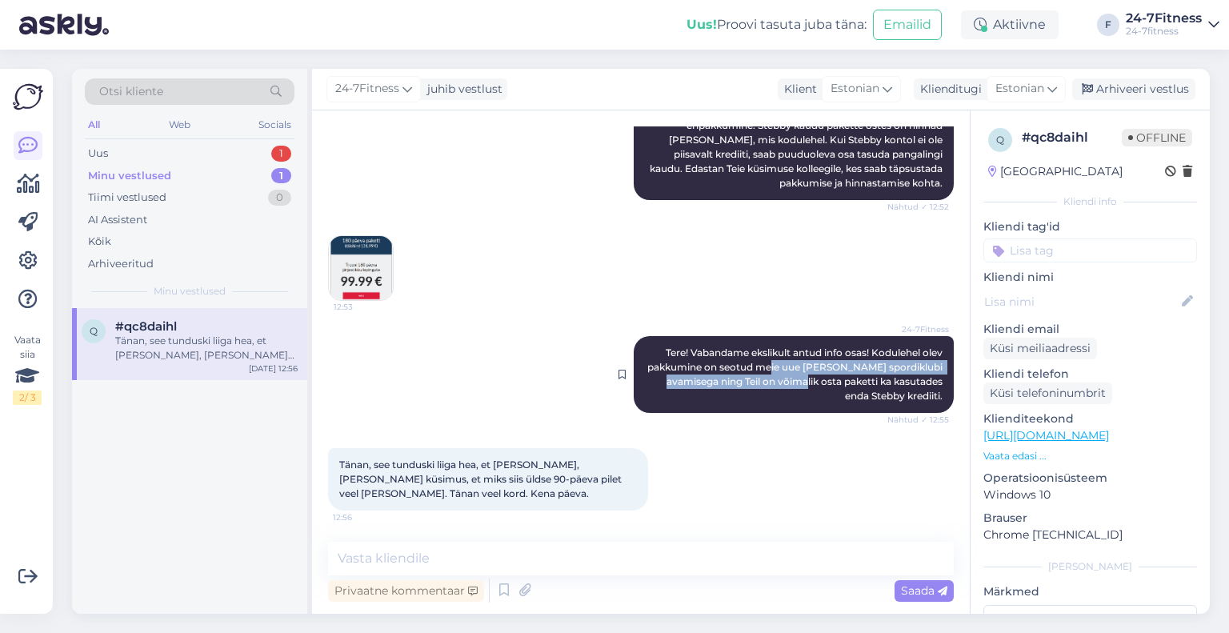
click at [764, 378] on span "Tere! Vabandame ekslikult antud info osas! Kodulehel olev pakkumine on seotud m…" at bounding box center [796, 373] width 298 height 55
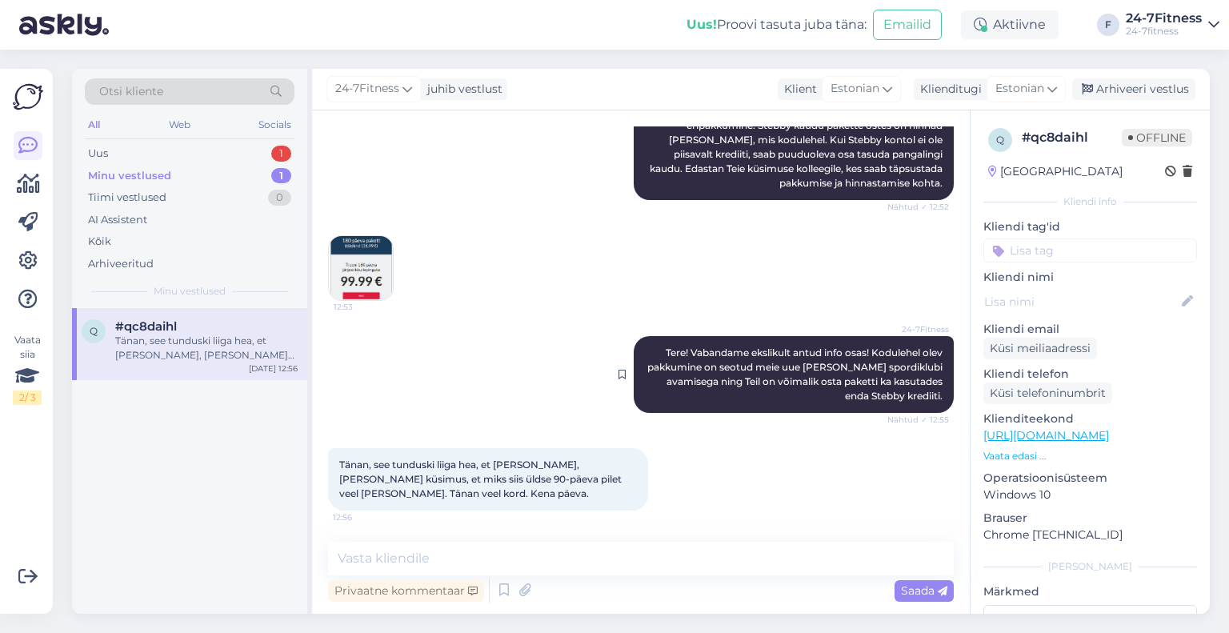
click at [766, 378] on span "Tere! Vabandame ekslikult antud info osas! Kodulehel olev pakkumine on seotud m…" at bounding box center [796, 373] width 298 height 55
click at [766, 377] on span "Tere! Vabandame ekslikult antud info osas! Kodulehel olev pakkumine on seotud m…" at bounding box center [796, 373] width 298 height 55
click at [530, 458] on span "Tänan, see tunduski liiga hea, et [PERSON_NAME], [PERSON_NAME] küsimus, et miks…" at bounding box center [481, 478] width 285 height 41
click at [446, 567] on textarea at bounding box center [641, 559] width 626 height 34
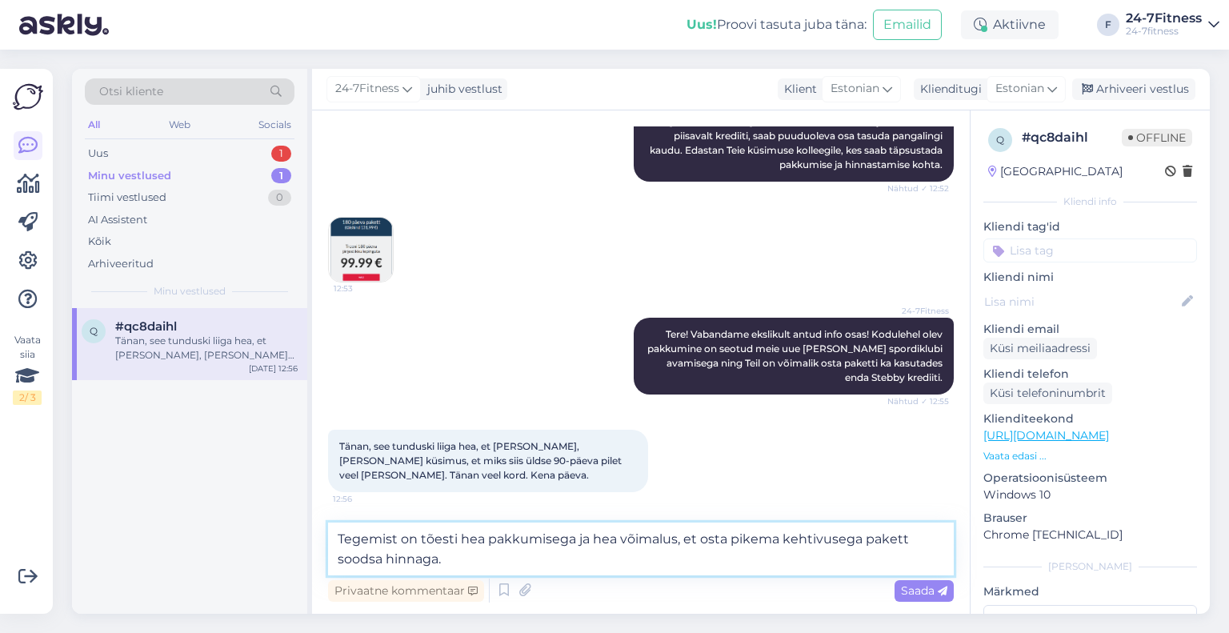
scroll to position [419, 0]
click at [481, 559] on textarea "Tegemist on tõesti hea pakkumisega ja hea võimalus, et osta pikema kehtivusega …" at bounding box center [641, 548] width 626 height 53
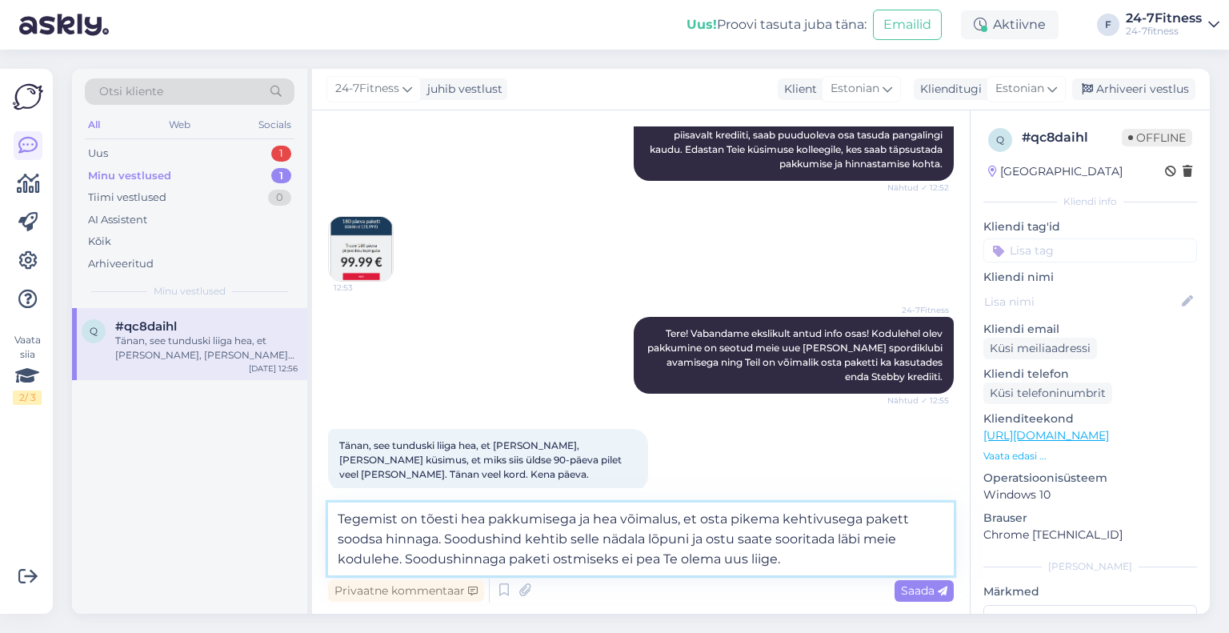
type textarea "Tegemist on tõesti hea pakkumisega ja hea võimalus, et osta pikema kehtivusega …"
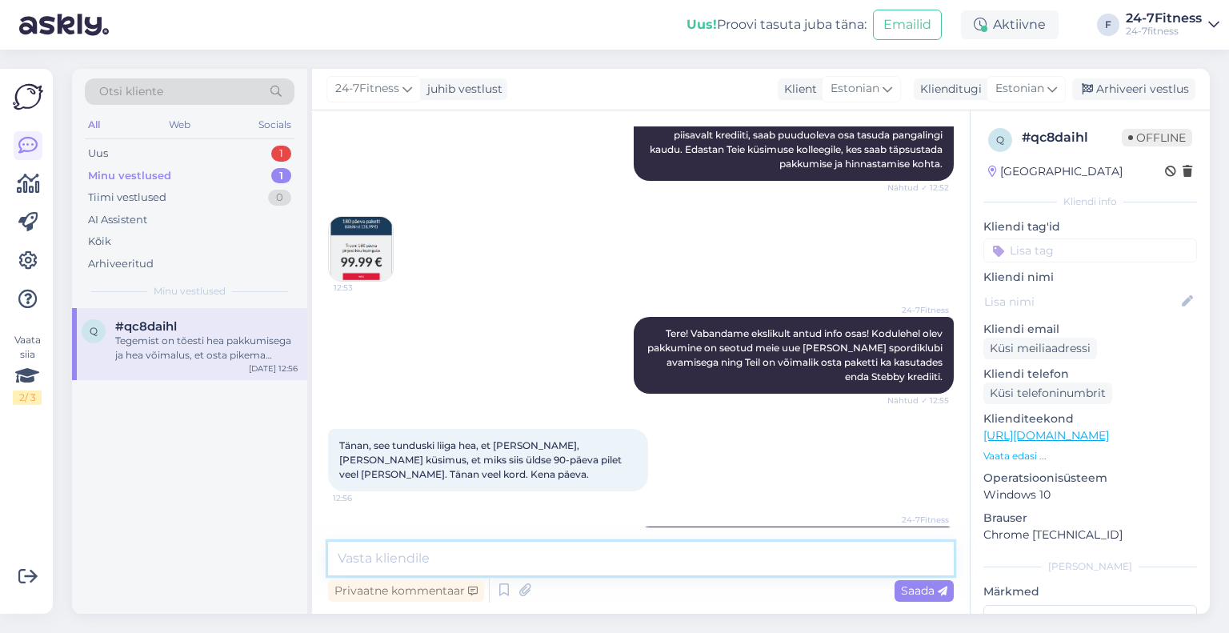
scroll to position [526, 0]
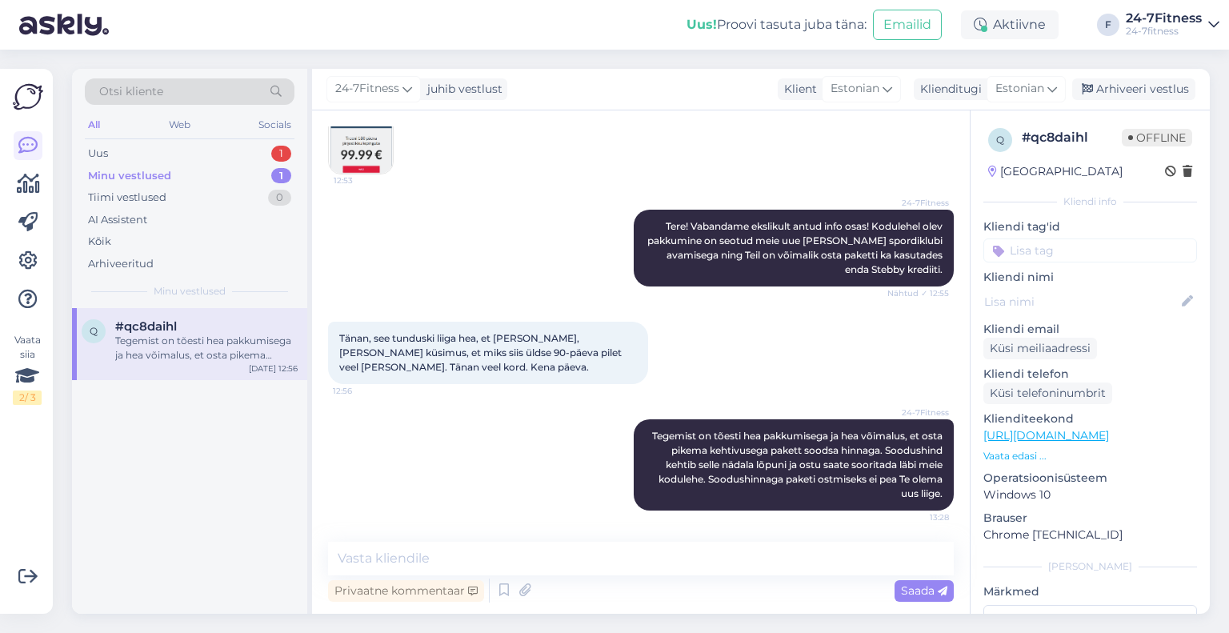
click at [226, 340] on div "Tegemist on tõesti hea pakkumisega ja hea võimalus, et osta pikema kehtivusega …" at bounding box center [206, 348] width 182 height 29
click at [208, 152] on div "Uus 1" at bounding box center [190, 153] width 210 height 22
click at [203, 334] on div "Mõistan Teie küsimust seoses Kuressaare klubi avamisajaga ja rühmatreeningute k…" at bounding box center [206, 348] width 182 height 29
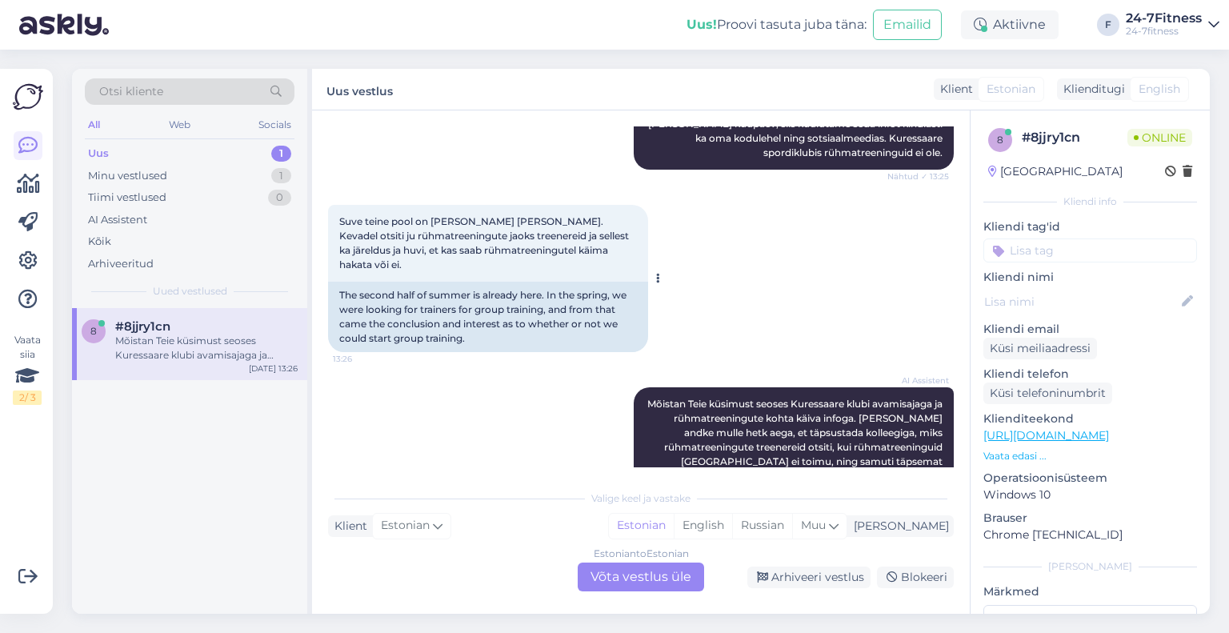
scroll to position [358, 0]
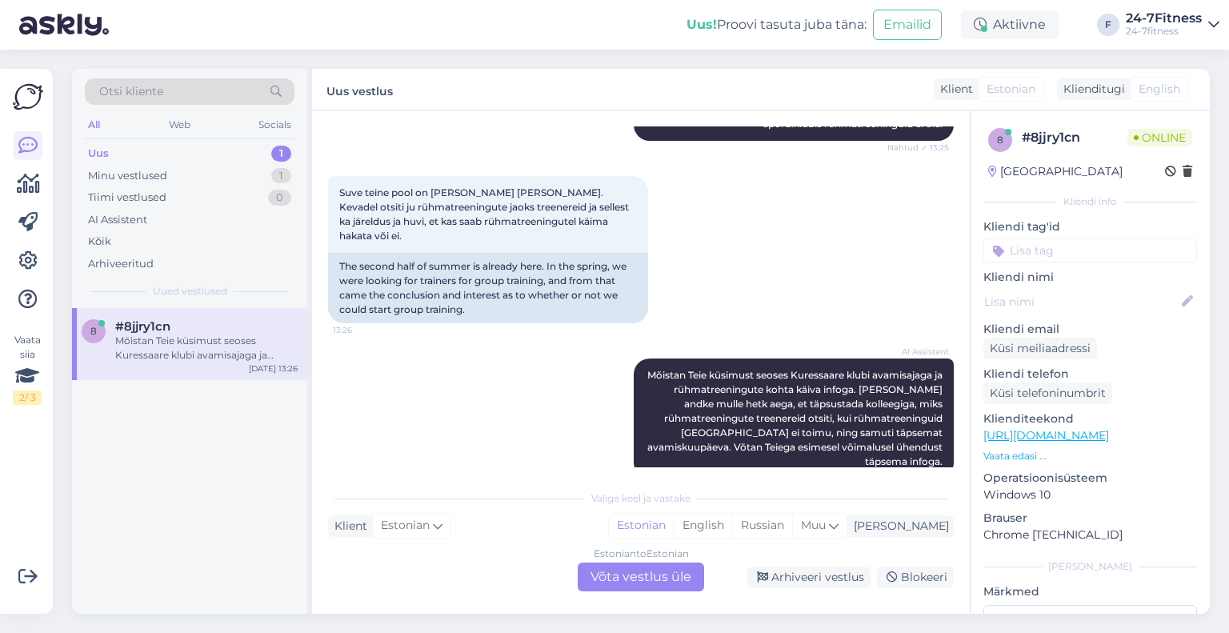
click at [598, 575] on div "Estonian to Estonian Võta vestlus üle" at bounding box center [641, 576] width 126 height 29
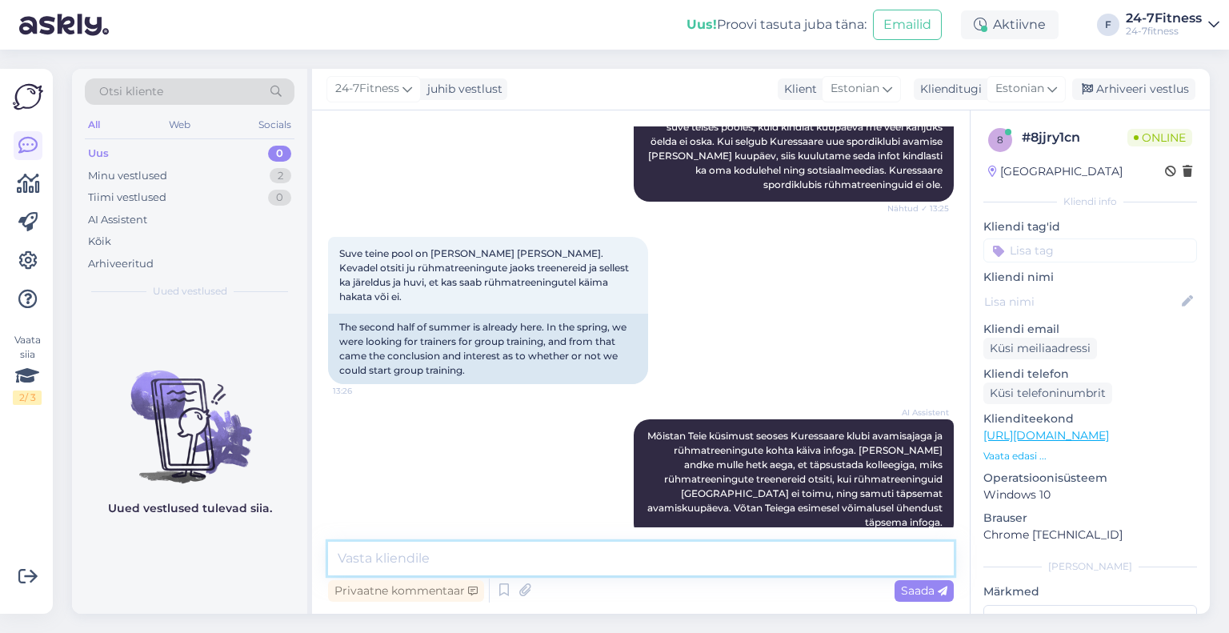
click at [546, 554] on textarea at bounding box center [641, 559] width 626 height 34
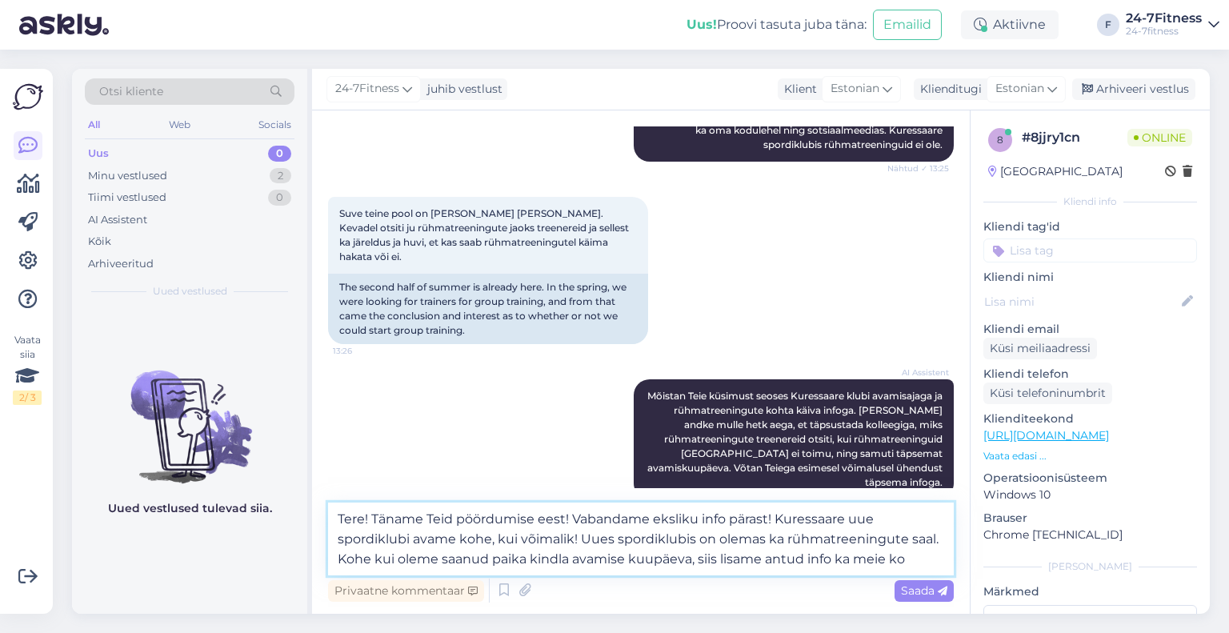
scroll to position [358, 0]
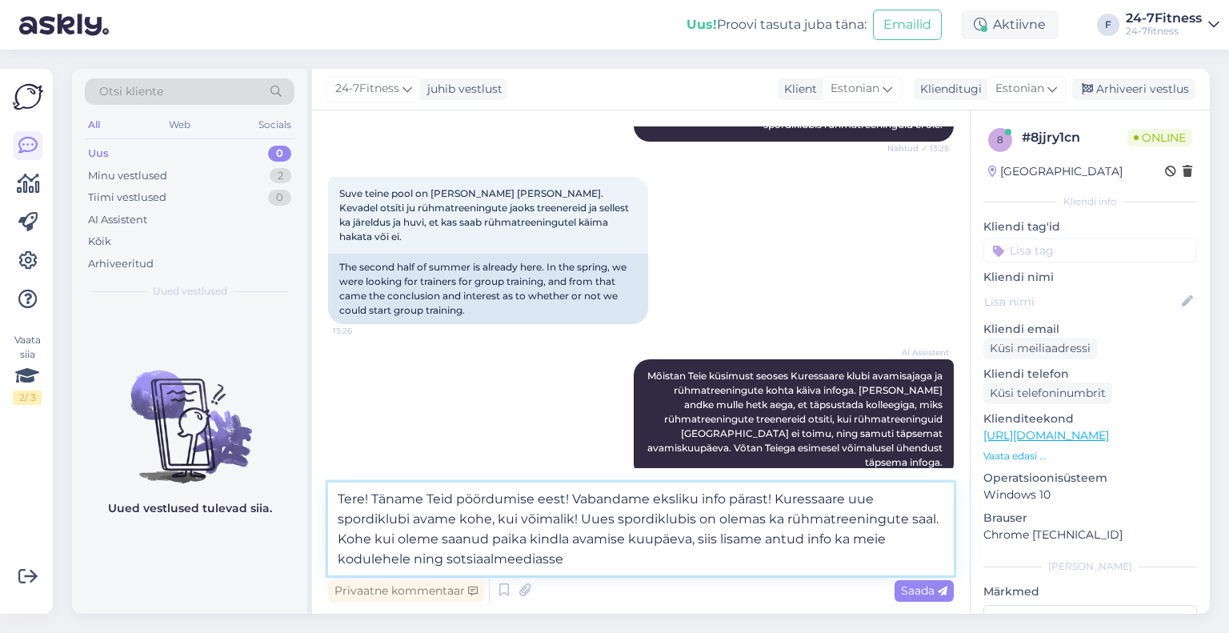
type textarea "Tere! Täname Teid pöördumise eest! Vabandame eksliku info pärast! Kuressaare uu…"
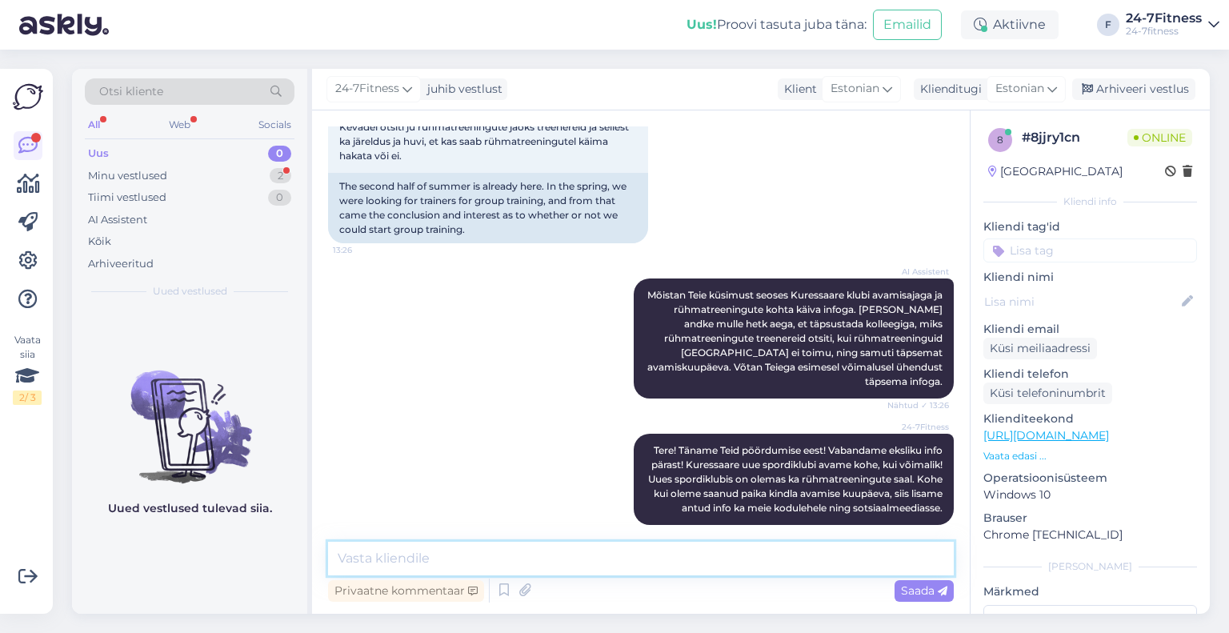
scroll to position [550, 0]
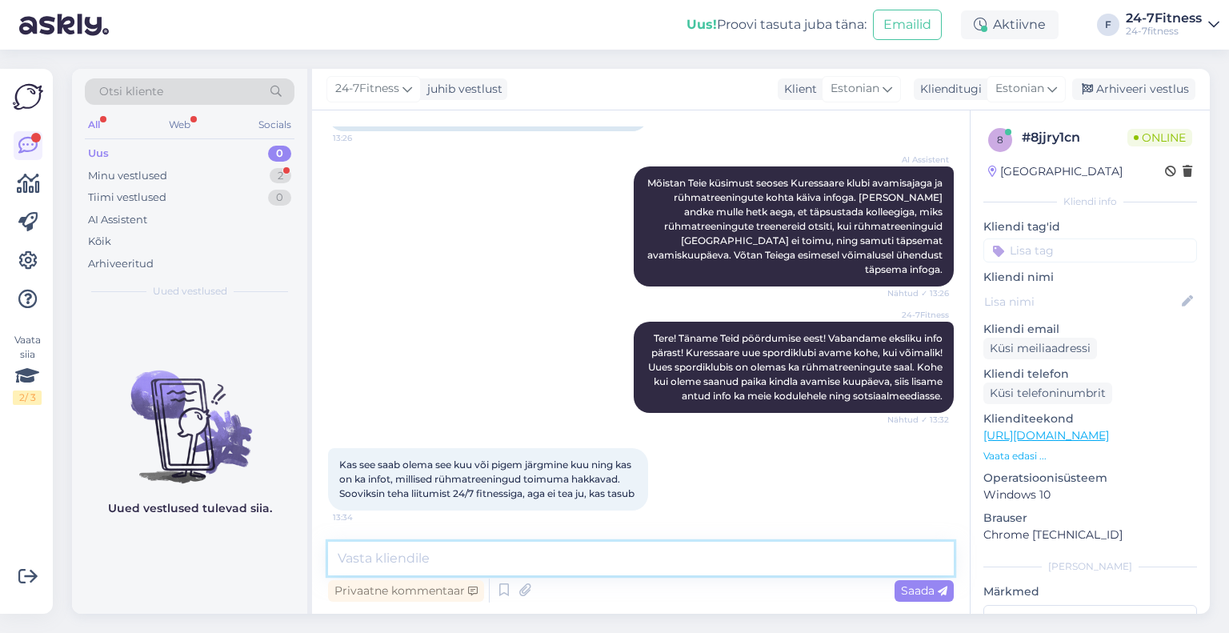
click at [463, 558] on textarea at bounding box center [641, 559] width 626 height 34
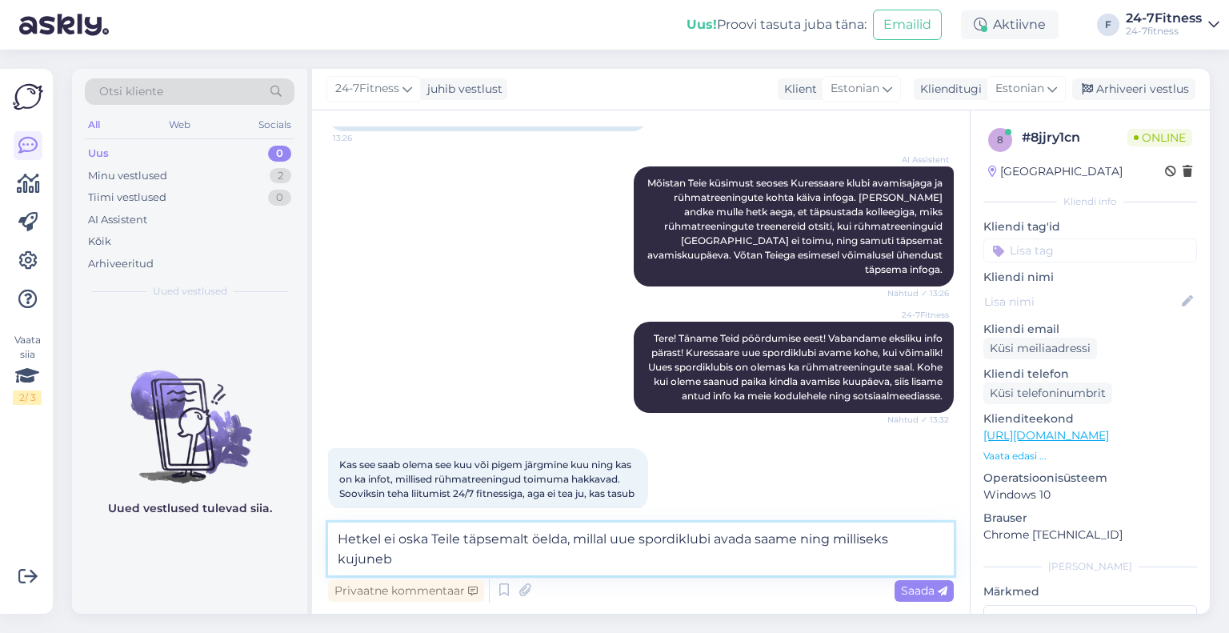
scroll to position [568, 0]
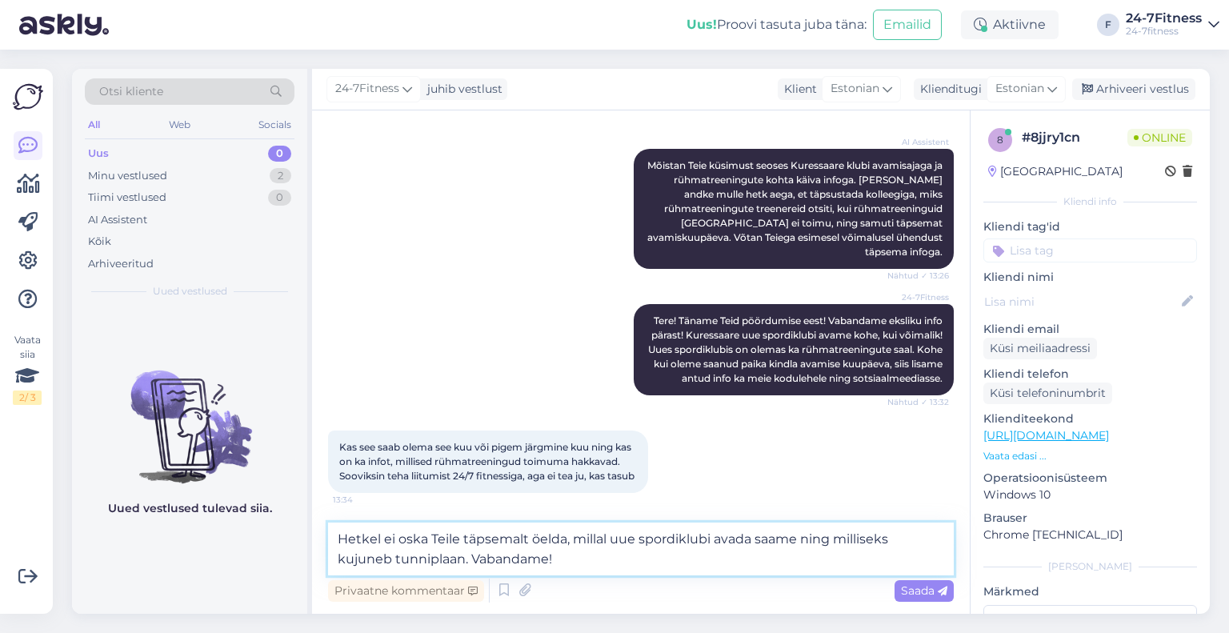
click at [585, 561] on textarea "Hetkel ei oska Teile täpsemalt öelda, millal uue spordiklubi avada saame ning m…" at bounding box center [641, 548] width 626 height 53
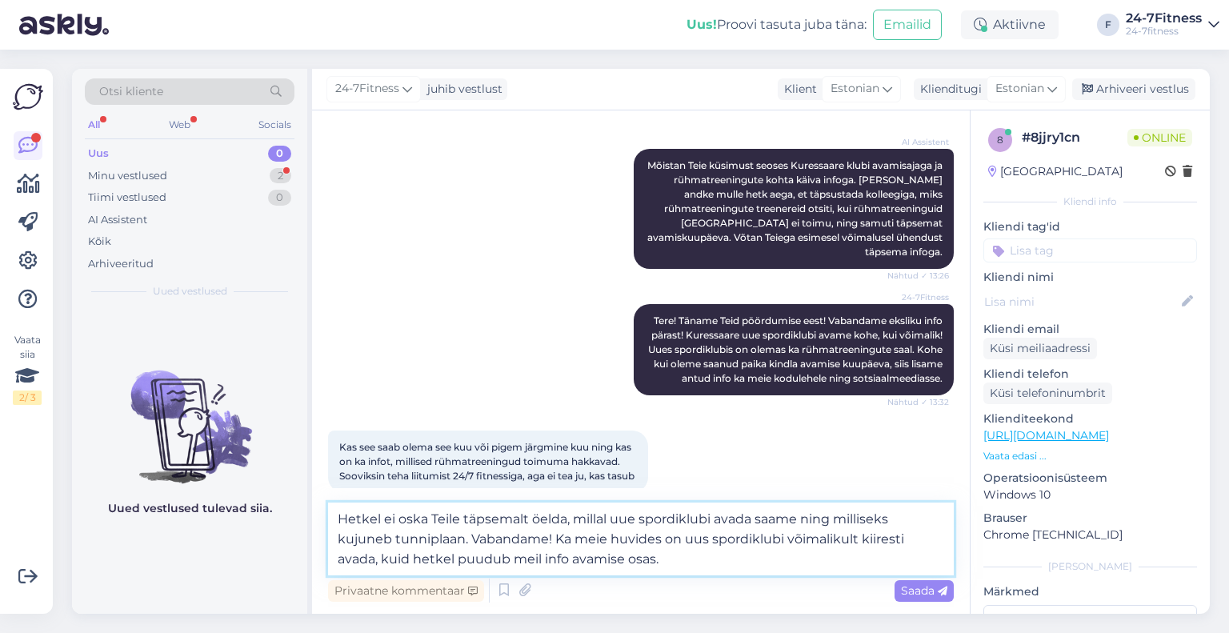
scroll to position [757, 0]
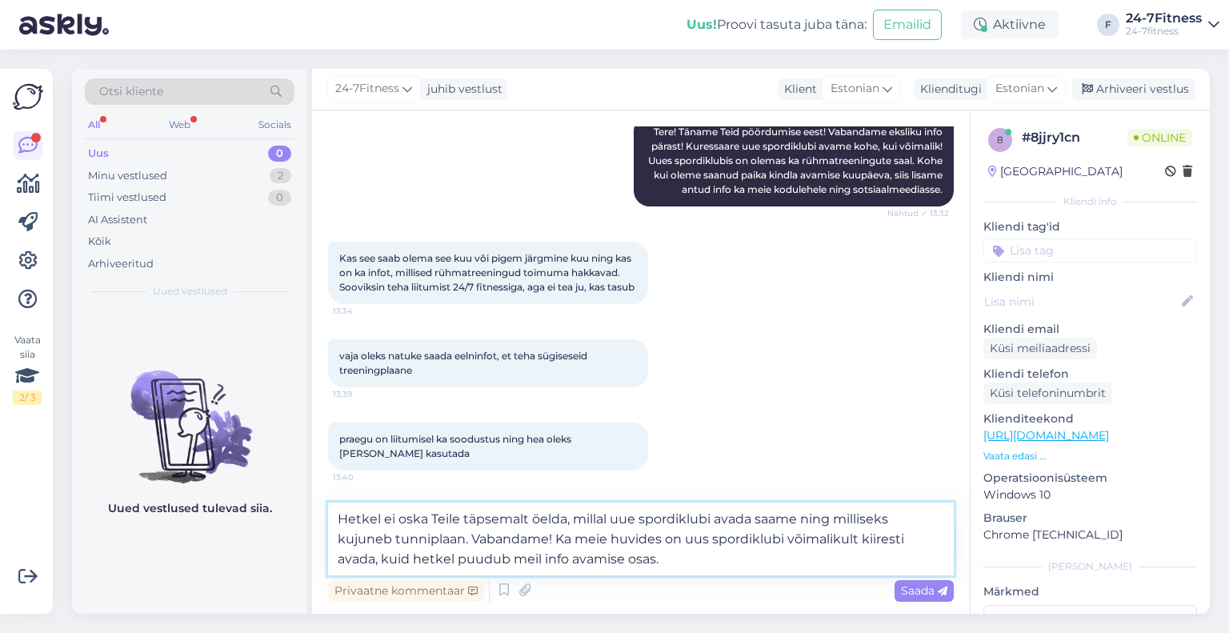
drag, startPoint x: 556, startPoint y: 538, endPoint x: 468, endPoint y: 536, distance: 88.0
click at [468, 536] on textarea "Hetkel ei oska Teile täpsemalt öelda, millal uue spordiklubi avada saame ning m…" at bounding box center [641, 538] width 626 height 73
click at [586, 551] on textarea "Hetkel ei oska Teile täpsemalt öelda, millal uue spordiklubi avada saame ning m…" at bounding box center [641, 538] width 626 height 73
type textarea "Hetkel ei oska Teile täpsemalt öelda, millal uue spordiklubi avada saame ning m…"
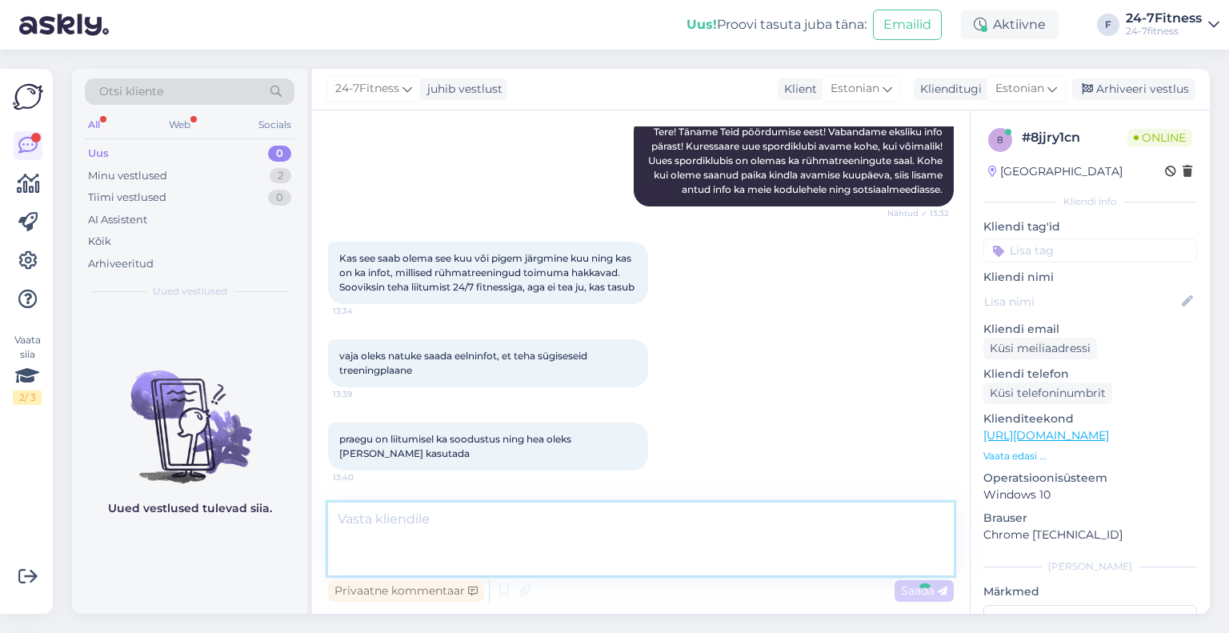
scroll to position [829, 0]
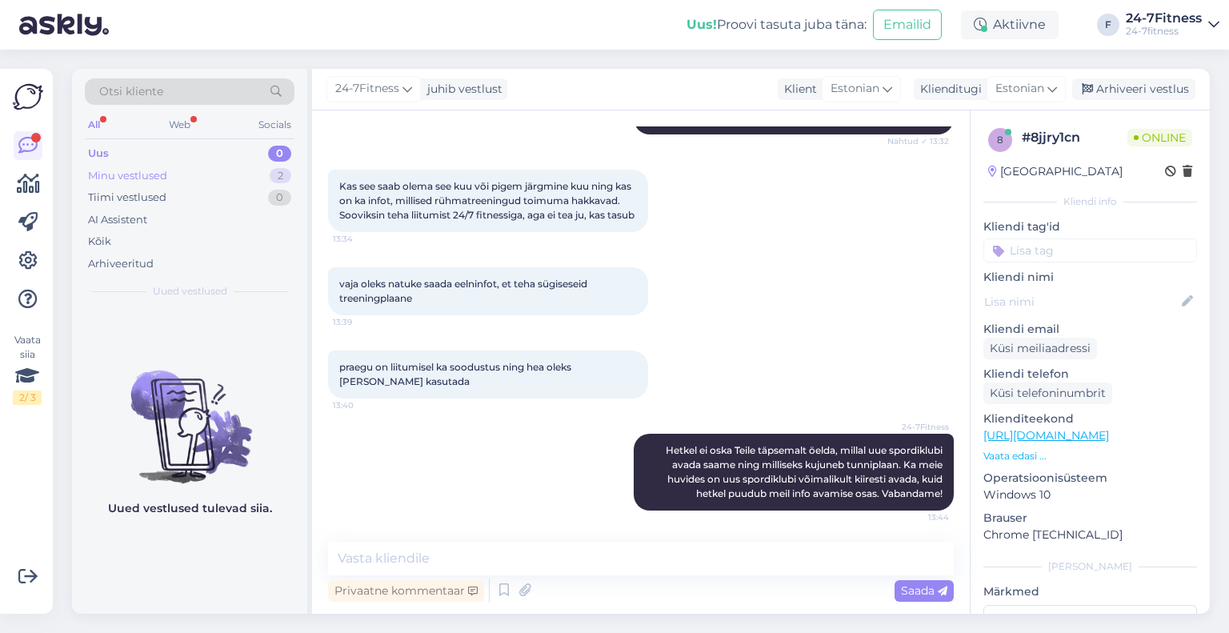
click at [175, 174] on div "Minu vestlused 2" at bounding box center [190, 176] width 210 height 22
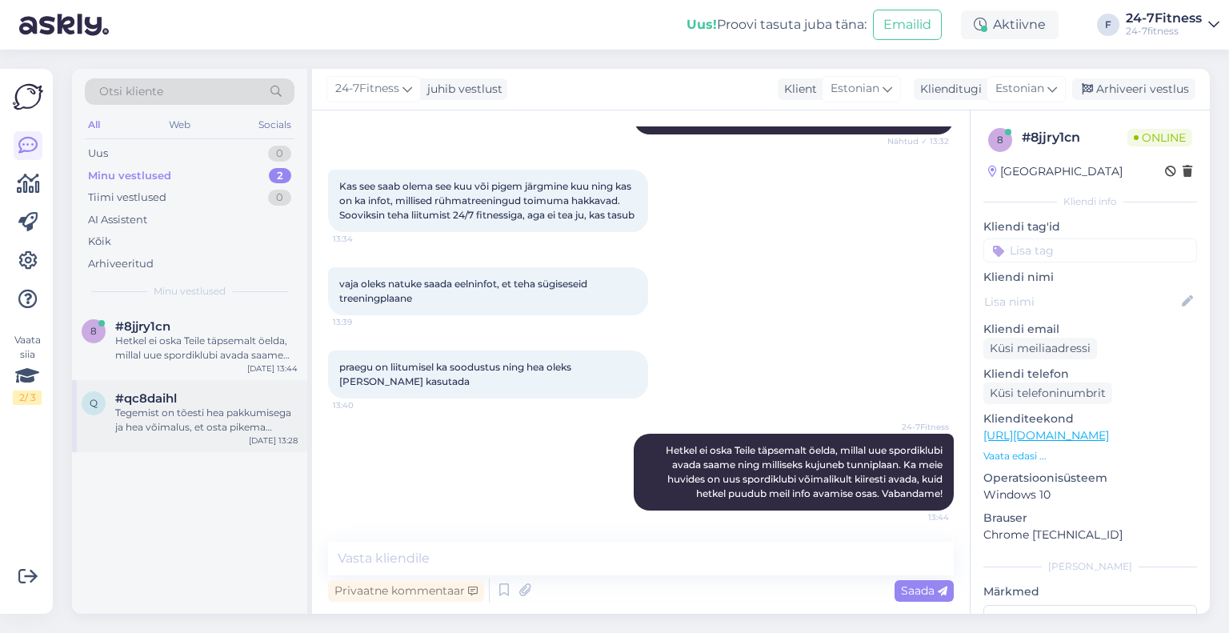
click at [196, 419] on div "Tegemist on tõesti hea pakkumisega ja hea võimalus, et osta pikema kehtivusega …" at bounding box center [206, 420] width 182 height 29
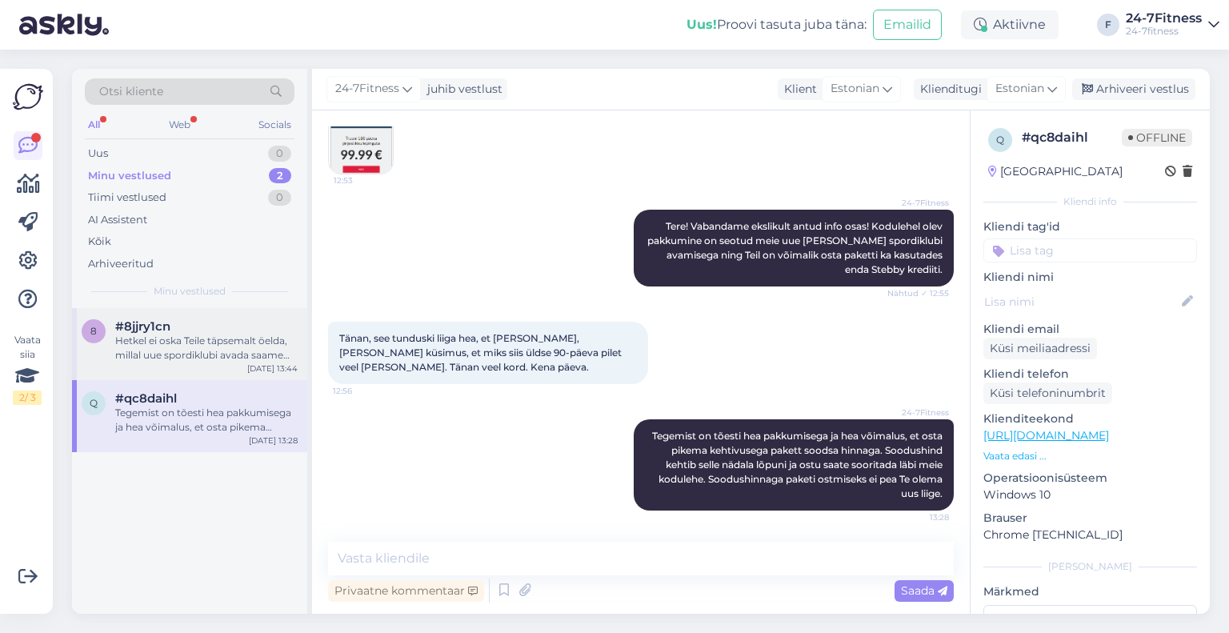
click at [93, 351] on div "8 #8jjry1cn Hetkel ei oska Teile täpsemalt öelda, millal uue spordiklubi avada …" at bounding box center [190, 340] width 216 height 43
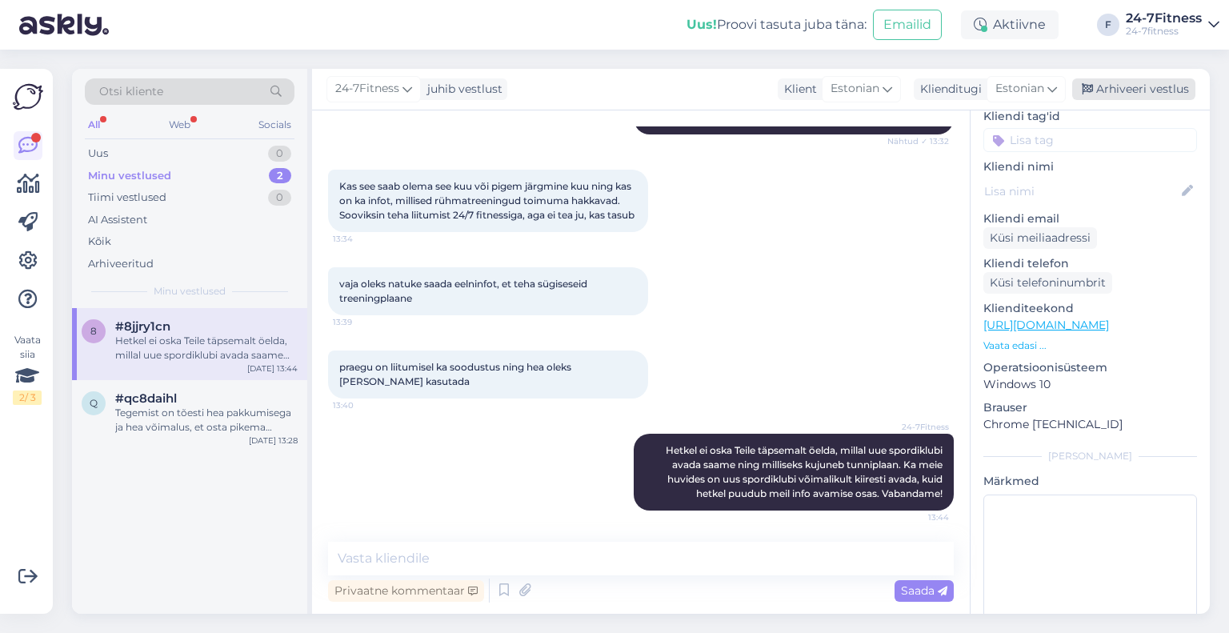
scroll to position [158, 0]
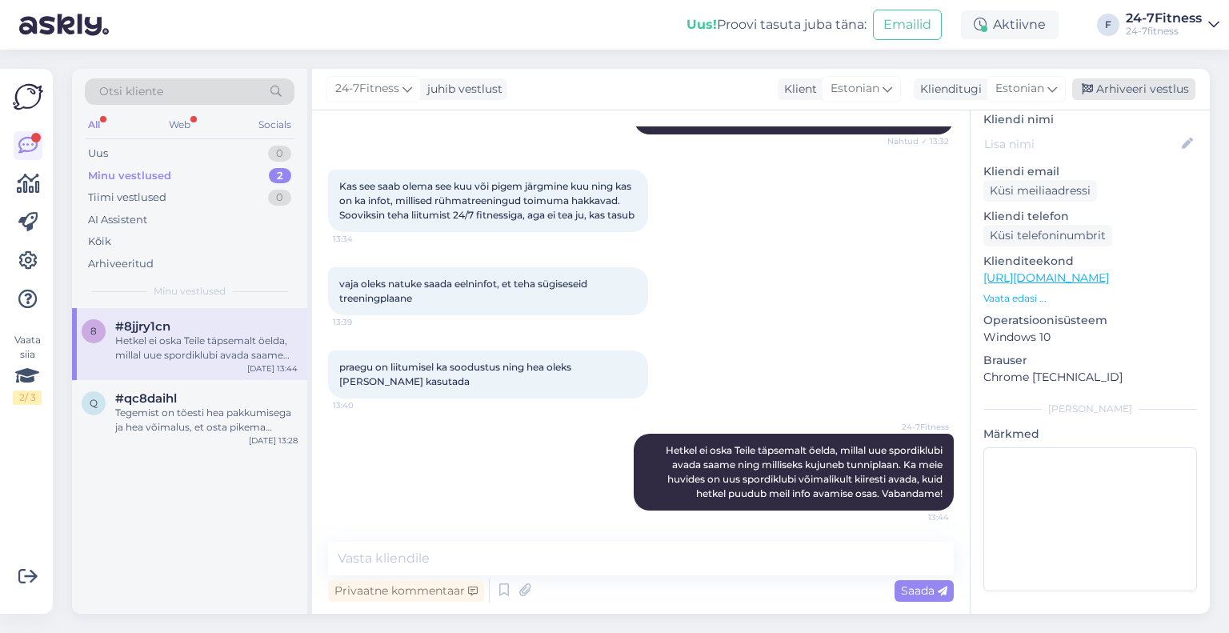
click at [1156, 82] on div "Arhiveeri vestlus" at bounding box center [1133, 89] width 123 height 22
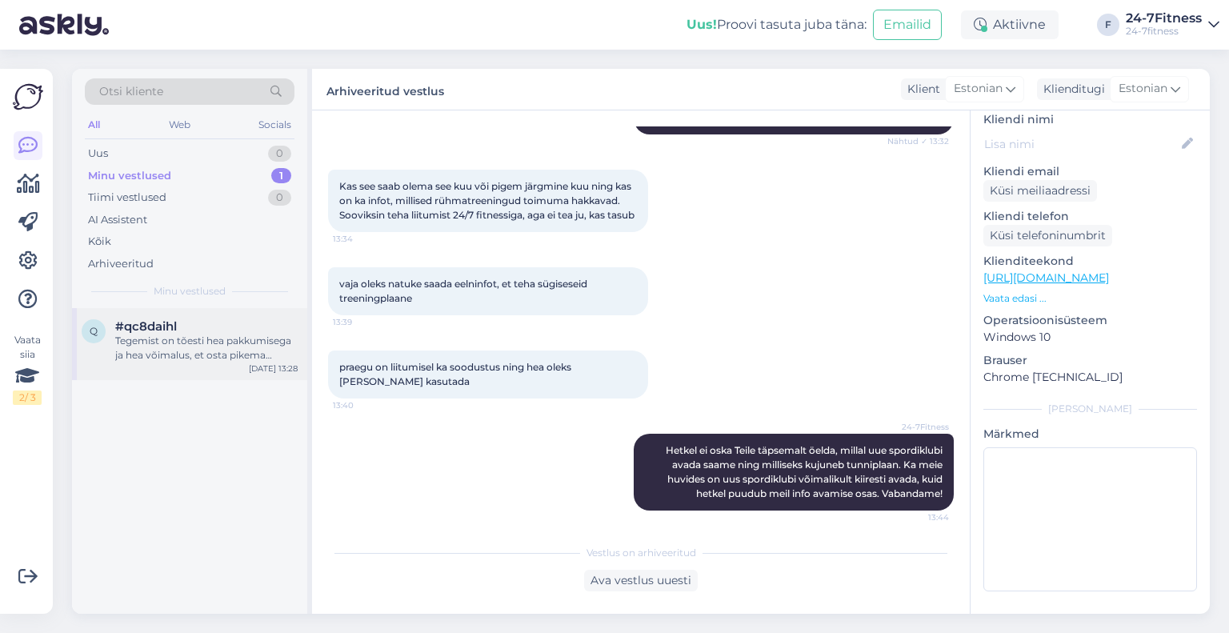
click at [152, 325] on span "#qc8daihl" at bounding box center [146, 326] width 62 height 14
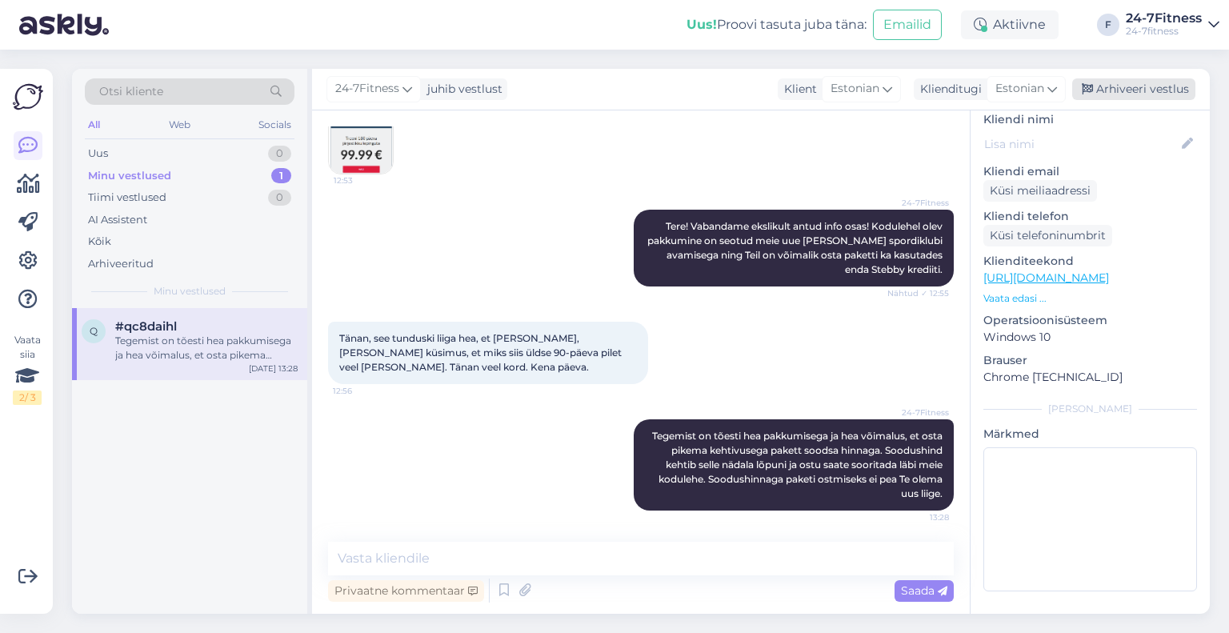
click at [1102, 88] on div "Arhiveeri vestlus" at bounding box center [1133, 89] width 123 height 22
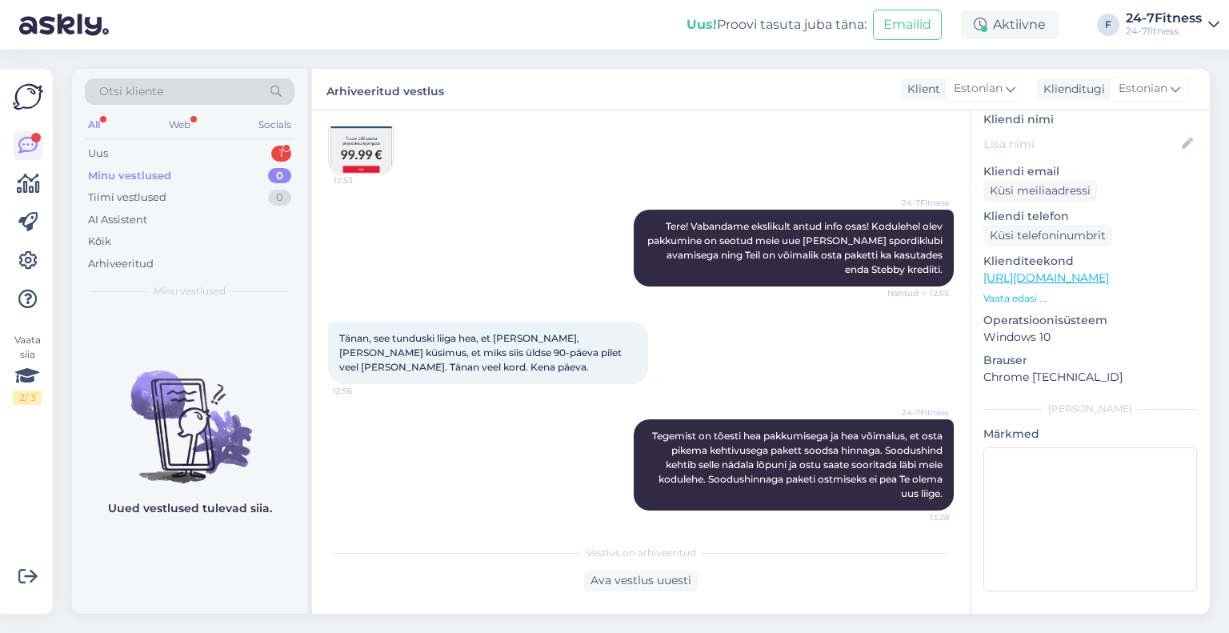
click at [150, 182] on div "Minu vestlused" at bounding box center [129, 176] width 83 height 16
click at [150, 162] on div "Uus 1" at bounding box center [190, 153] width 210 height 22
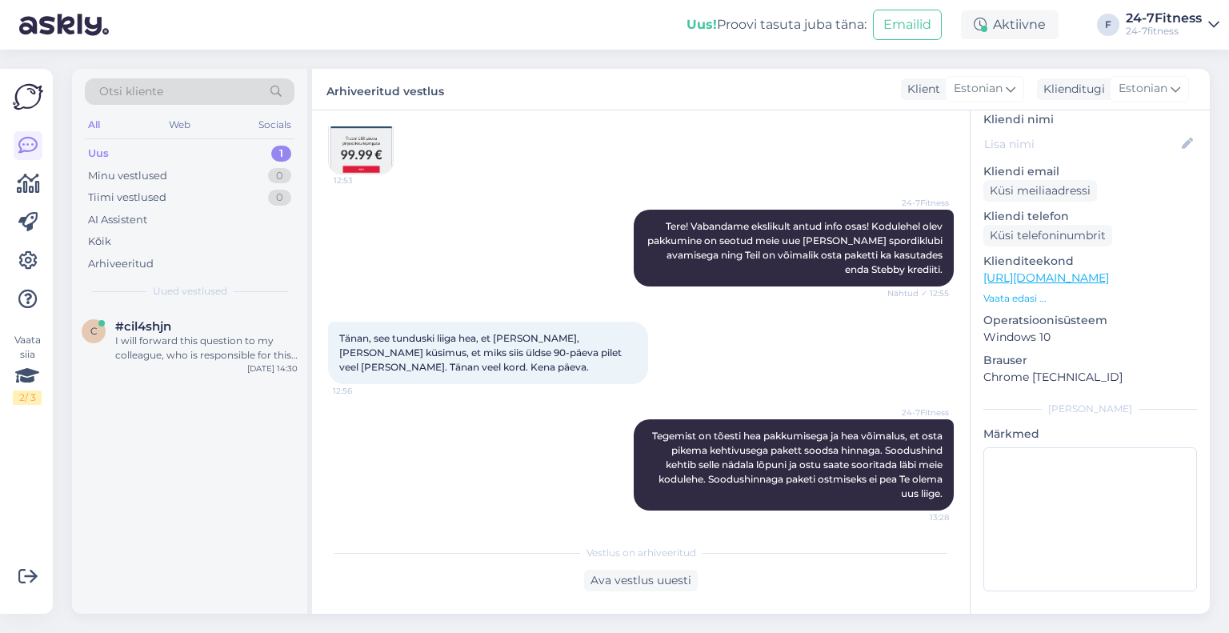
click at [166, 306] on div "Otsi kliente All Web Socials Uus 1 Minu vestlused 0 Tiimi vestlused 0 AI Assist…" at bounding box center [189, 188] width 235 height 239
click at [168, 318] on div "c #cil4shjn I will forward this question to my colleague, who is responsible fo…" at bounding box center [189, 344] width 235 height 72
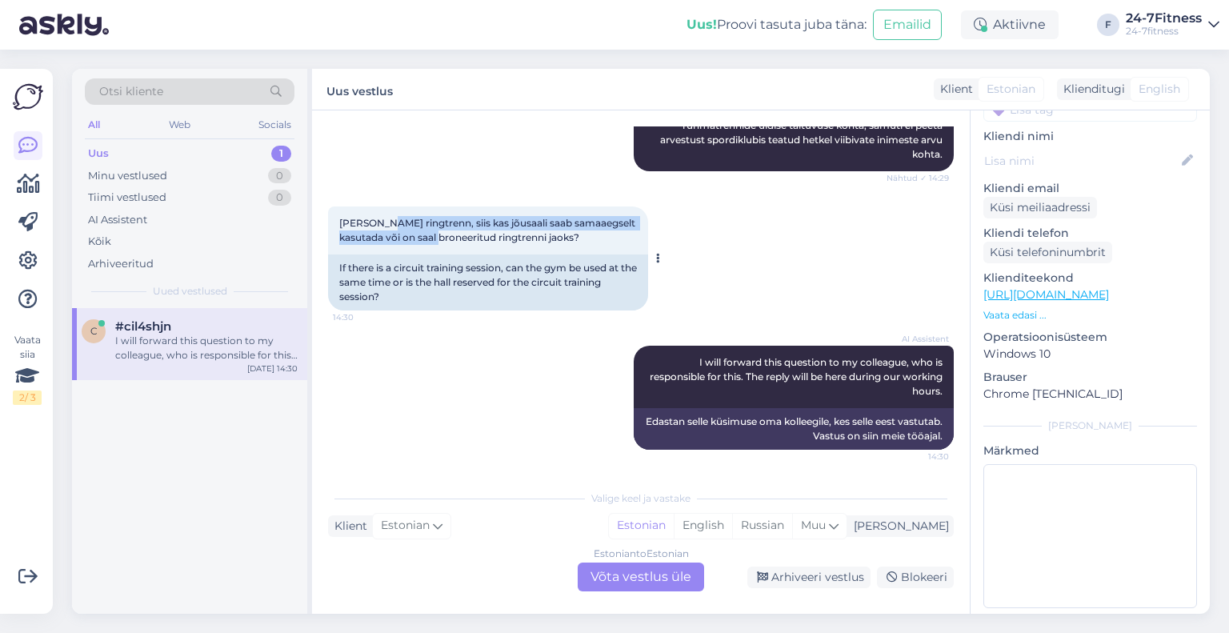
drag, startPoint x: 381, startPoint y: 222, endPoint x: 470, endPoint y: 234, distance: 89.6
click at [470, 234] on span "[PERSON_NAME] ringtrenn, siis kas jõusaali saab samaaegselt kasutada või on saa…" at bounding box center [488, 230] width 298 height 26
click at [485, 239] on span "[PERSON_NAME] ringtrenn, siis kas jõusaali saab samaaegselt kasutada või on saa…" at bounding box center [488, 230] width 298 height 26
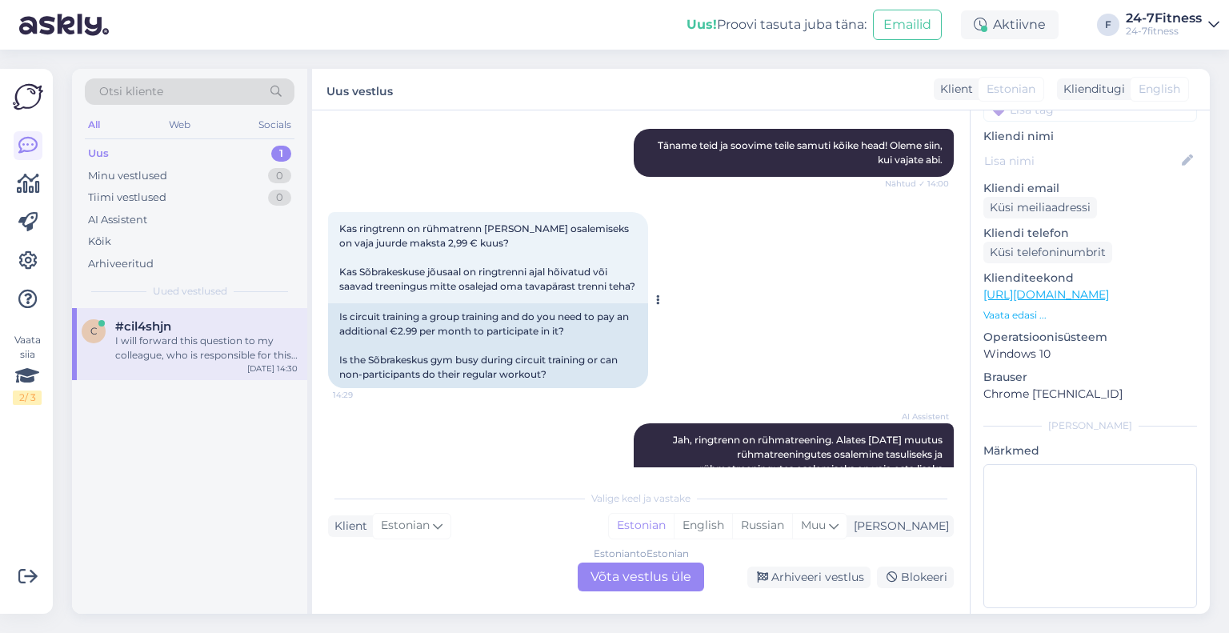
drag, startPoint x: 416, startPoint y: 274, endPoint x: 423, endPoint y: 281, distance: 9.6
click at [422, 281] on span "Kas ringtrenn on rühmatrenn [PERSON_NAME] osalemiseks on vaja juurde maksta 2,9…" at bounding box center [487, 257] width 296 height 70
click at [423, 281] on span "Kas ringtrenn on rühmatrenn [PERSON_NAME] osalemiseks on vaja juurde maksta 2,9…" at bounding box center [487, 257] width 296 height 70
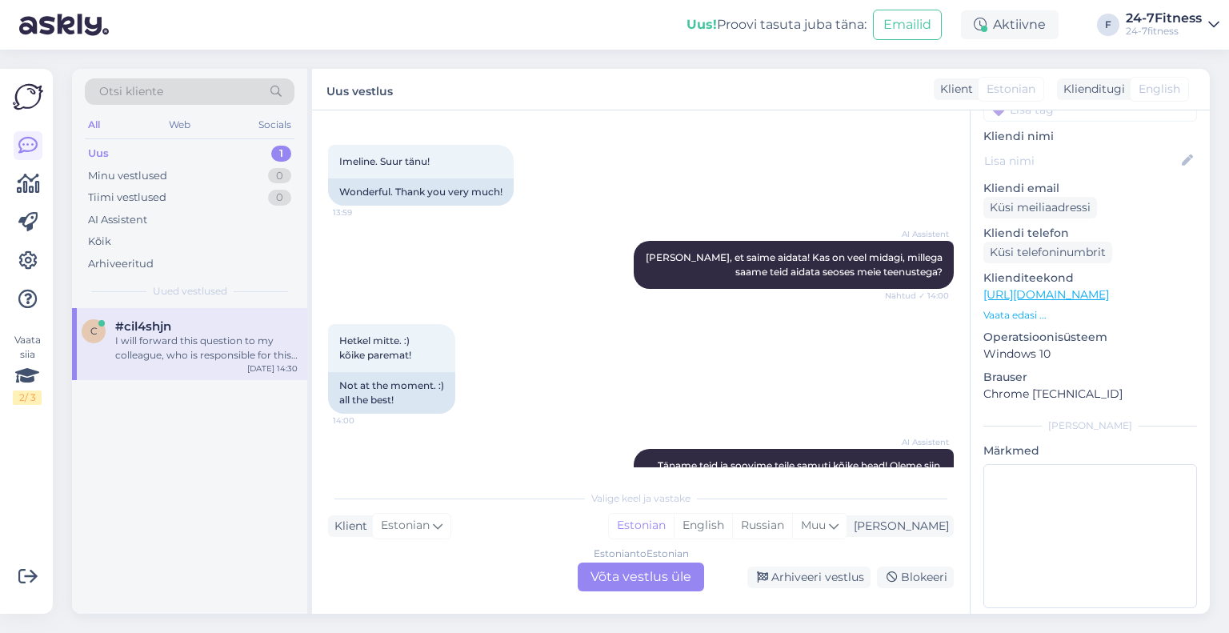
scroll to position [1303, 0]
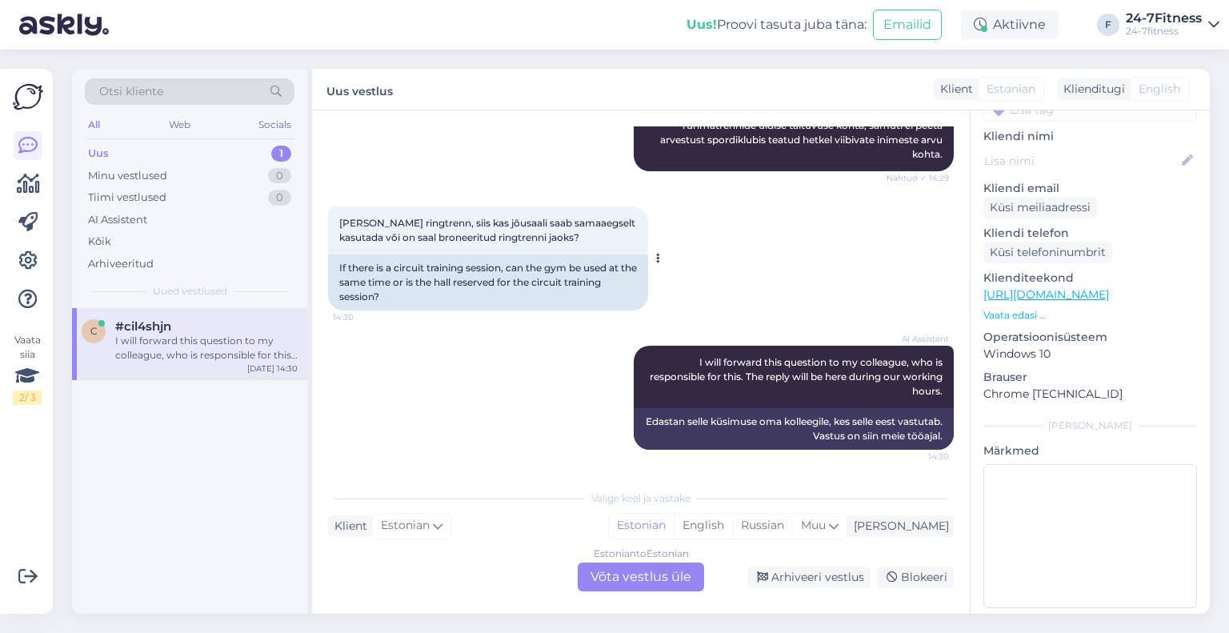
click at [481, 278] on div "If there is a circuit training session, can the gym be used at the same time or…" at bounding box center [488, 282] width 320 height 56
click at [601, 575] on div "Estonian to Estonian Võta vestlus üle" at bounding box center [641, 576] width 126 height 29
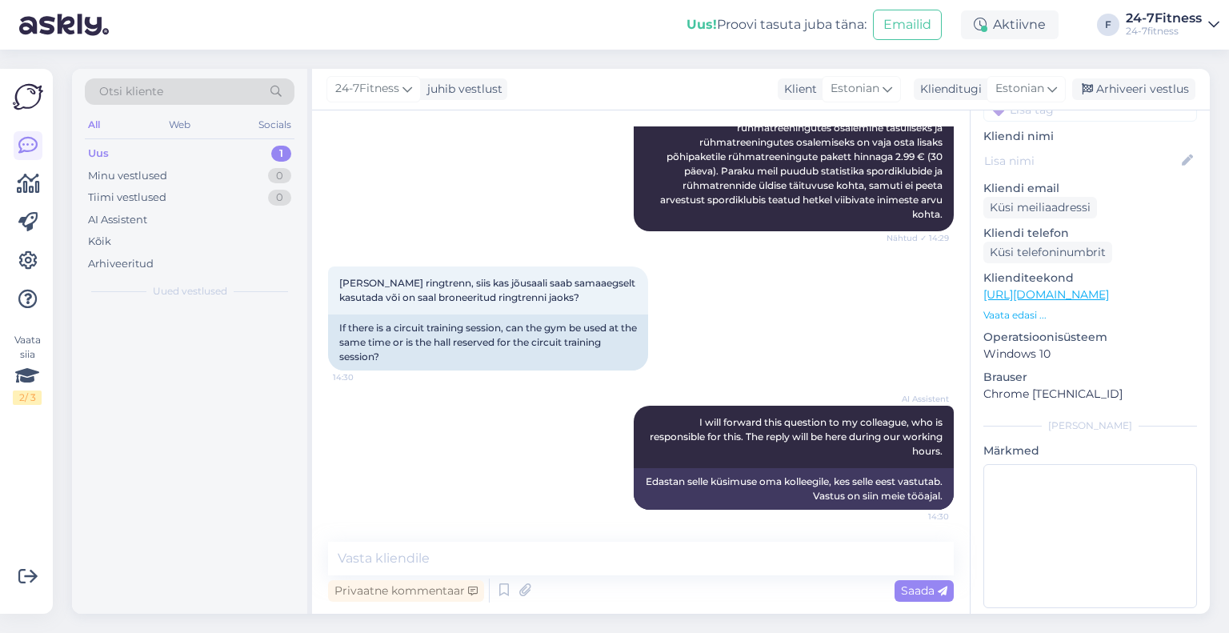
scroll to position [1243, 0]
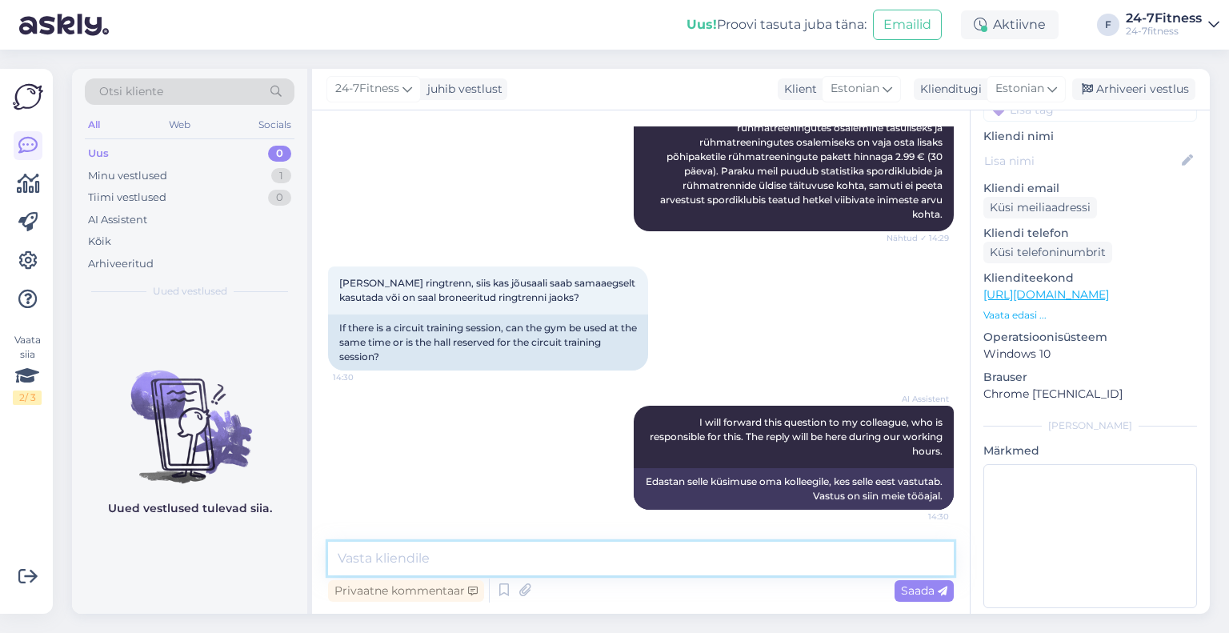
click at [461, 554] on textarea at bounding box center [641, 559] width 626 height 34
type textarea "Jah, jõusaali saab samaaegselt kasutada."
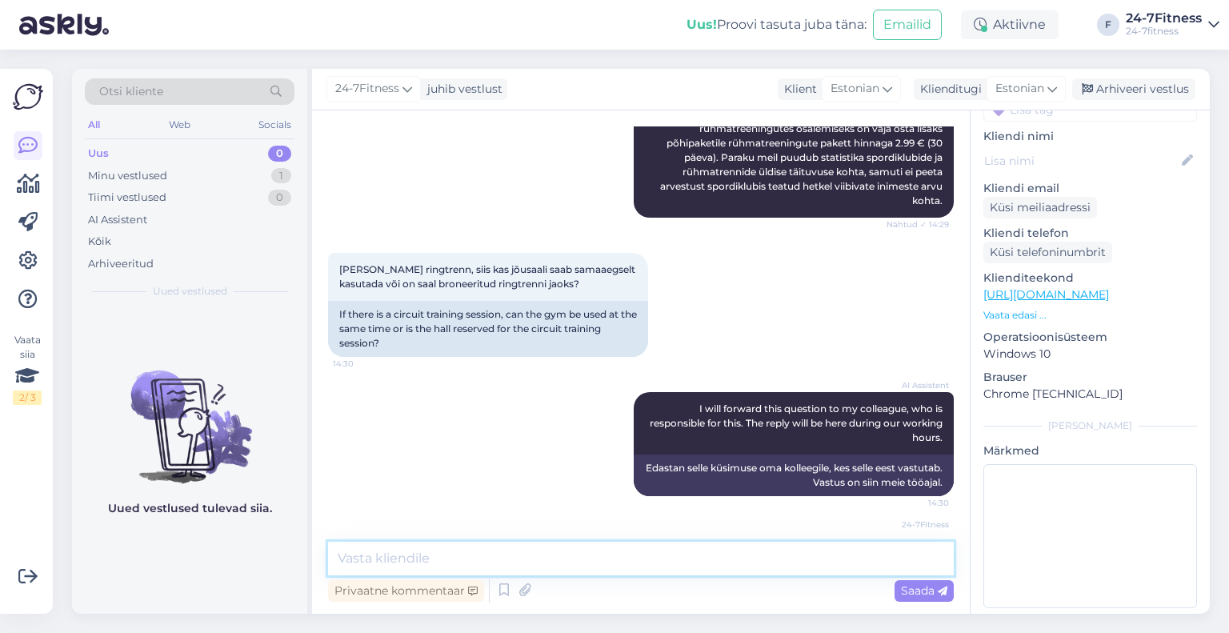
scroll to position [1312, 0]
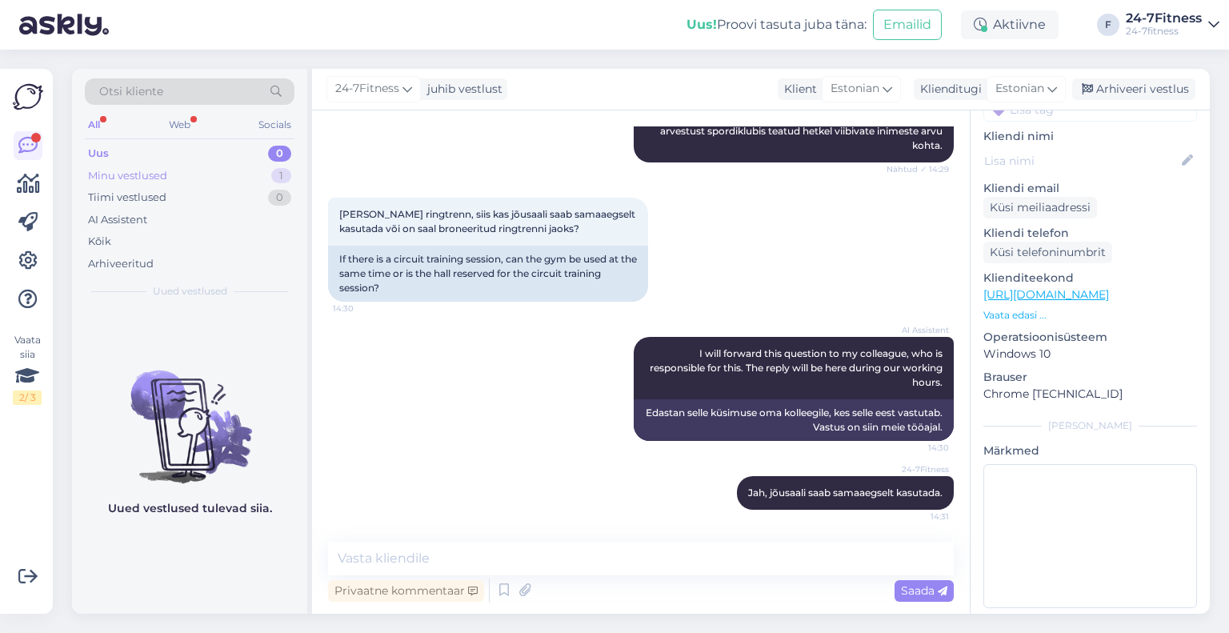
click at [231, 174] on div "Minu vestlused 1" at bounding box center [190, 176] width 210 height 22
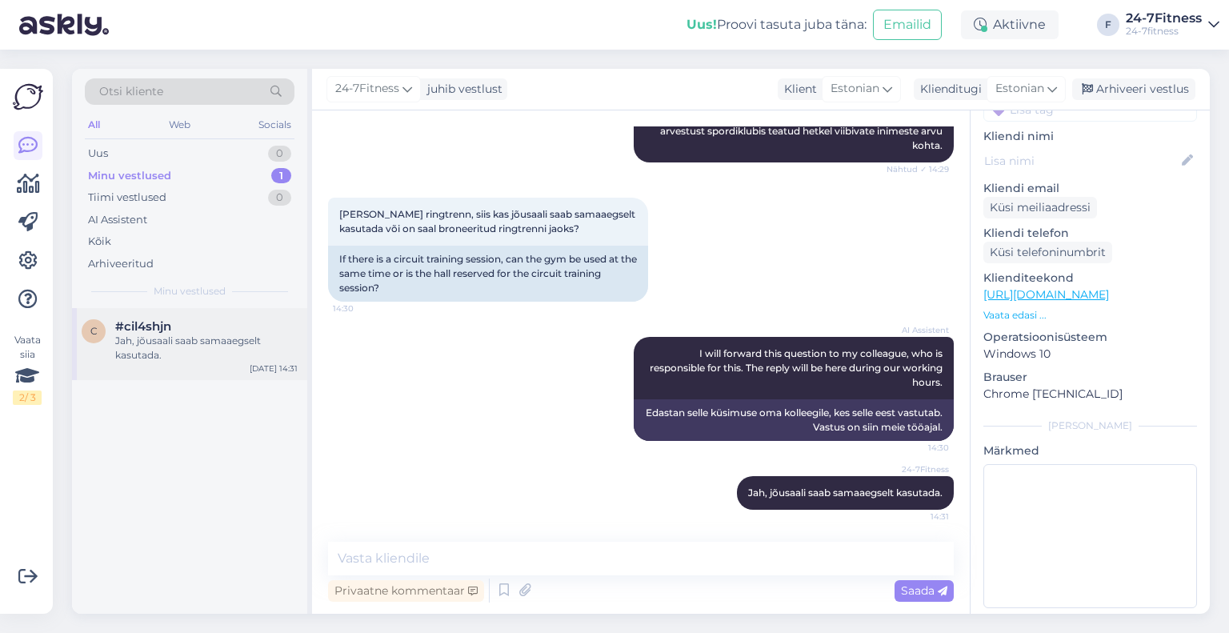
click at [196, 324] on div "#cil4shjn" at bounding box center [206, 326] width 182 height 14
click at [1148, 91] on div "Arhiveeri vestlus" at bounding box center [1133, 89] width 123 height 22
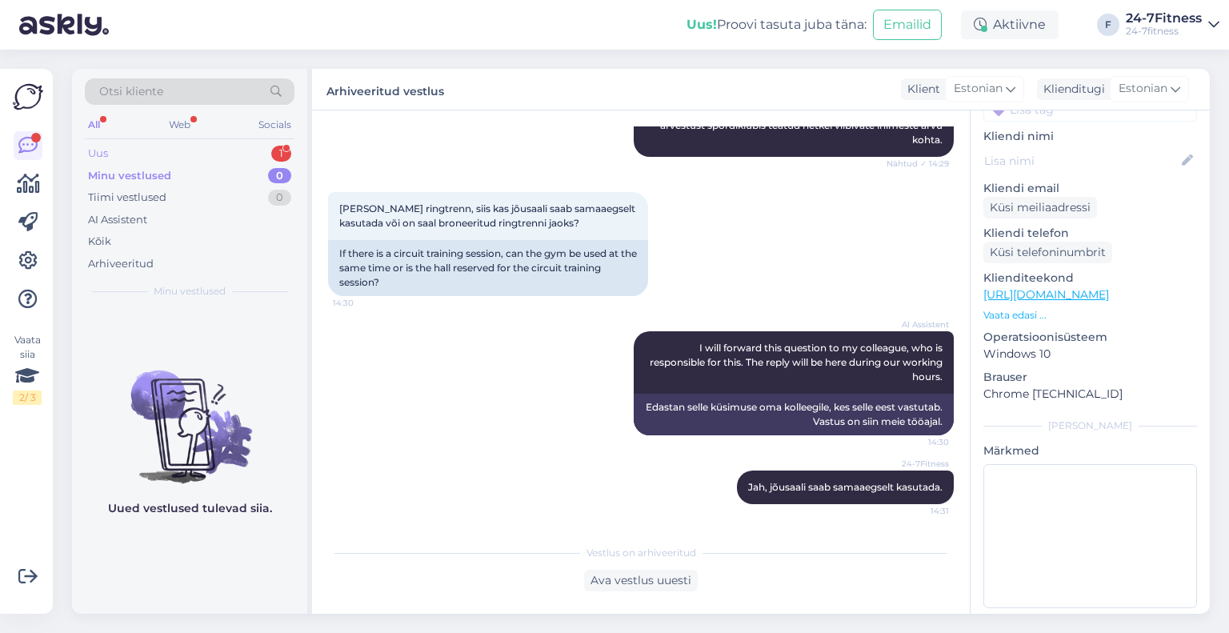
click at [156, 142] on div "Uus 1" at bounding box center [190, 153] width 210 height 22
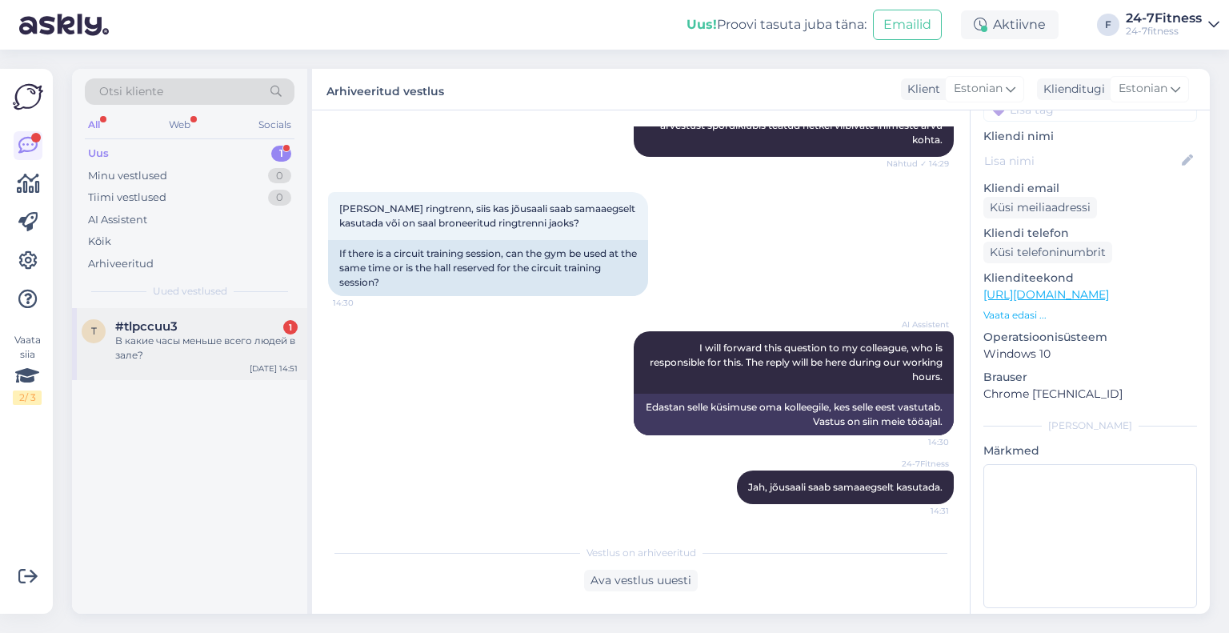
click at [208, 334] on div "В какие часы меньше всего людей в зале?" at bounding box center [206, 348] width 182 height 29
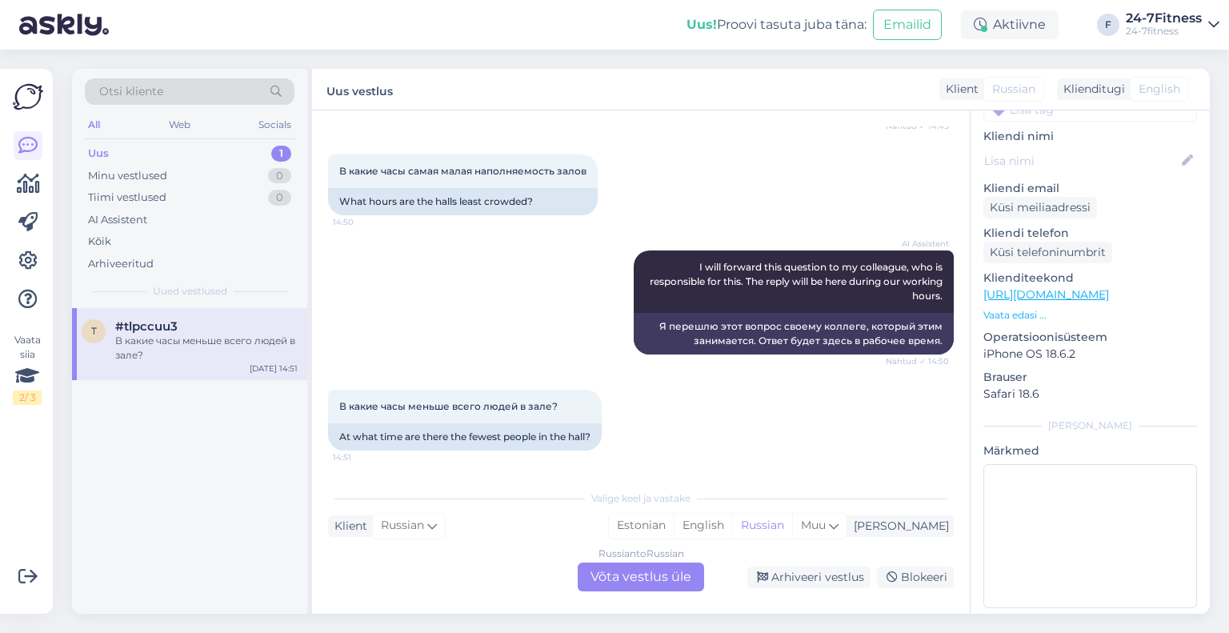
click at [643, 577] on div "Russian to Russian Võta vestlus üle" at bounding box center [641, 576] width 126 height 29
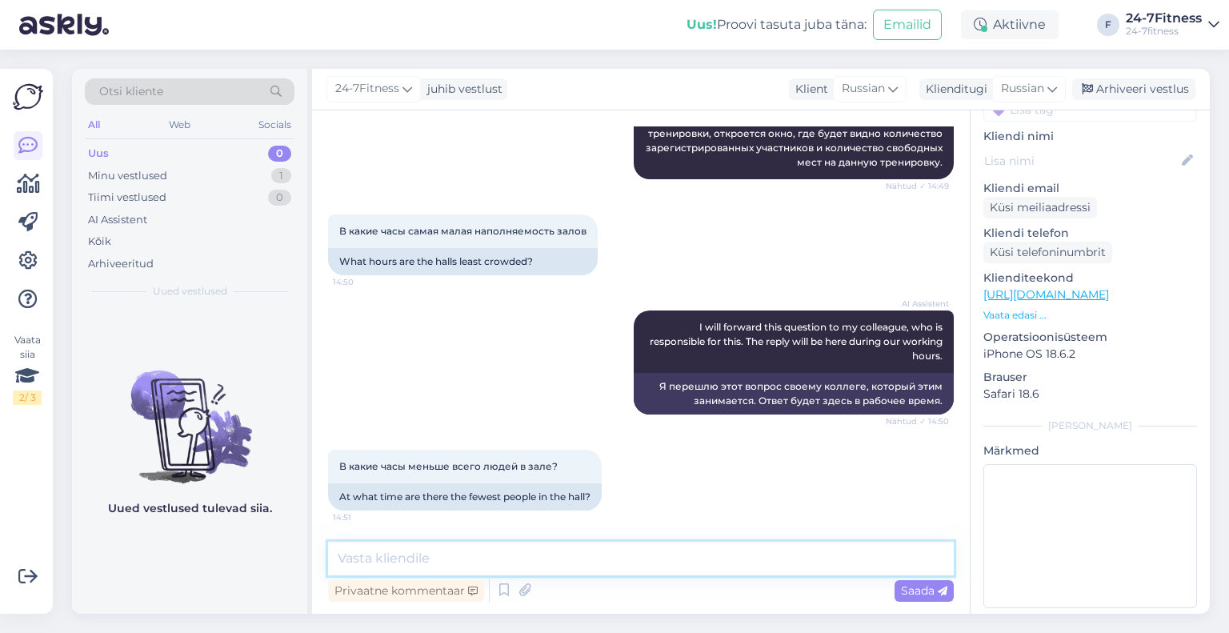
click at [510, 562] on textarea at bounding box center [641, 559] width 626 height 34
paste textarea "Здравствуйте! Ночью и рано утром здесь меньше всего людей."
type textarea "Здравствуйте! Ночью и рано утром здесь меньше всего людей."
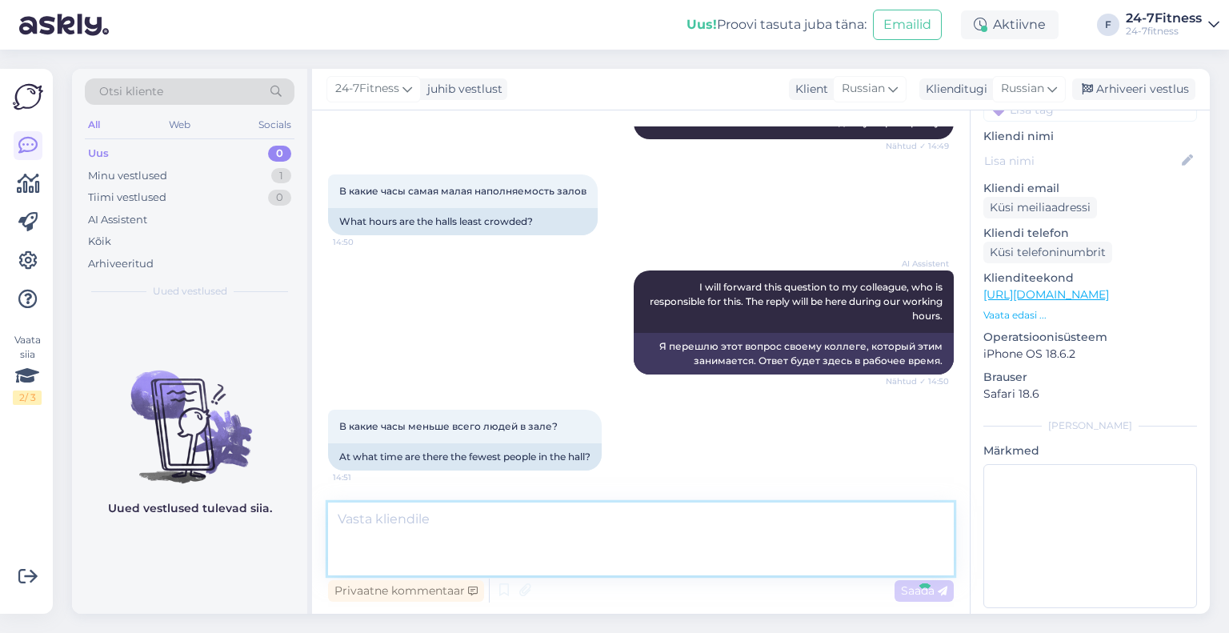
scroll to position [403, 0]
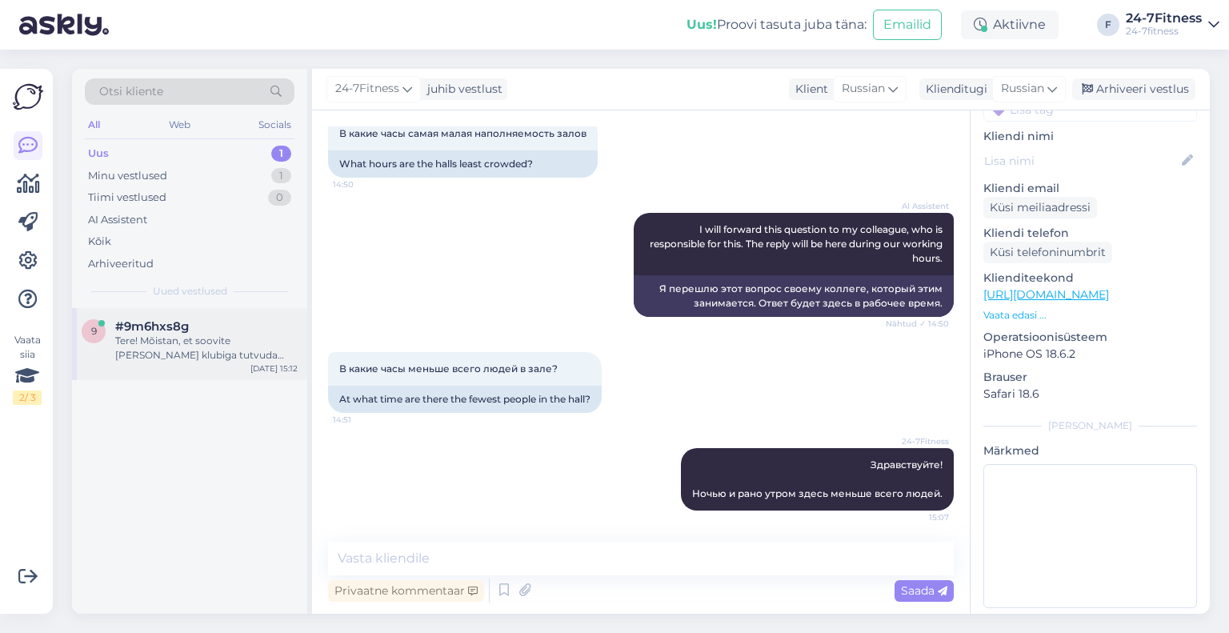
click at [160, 316] on div "9 #9m6hxs8g Tere! Mõistan, et soovite [PERSON_NAME] klubiga tutvuda enne [DEMOG…" at bounding box center [189, 344] width 235 height 72
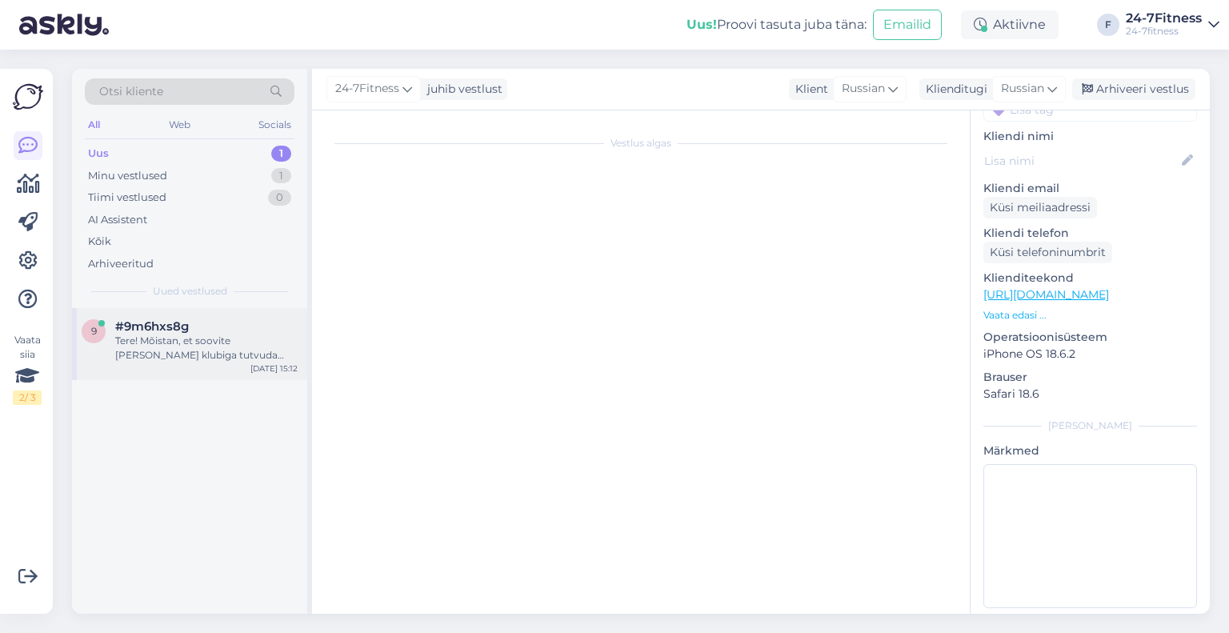
scroll to position [78, 0]
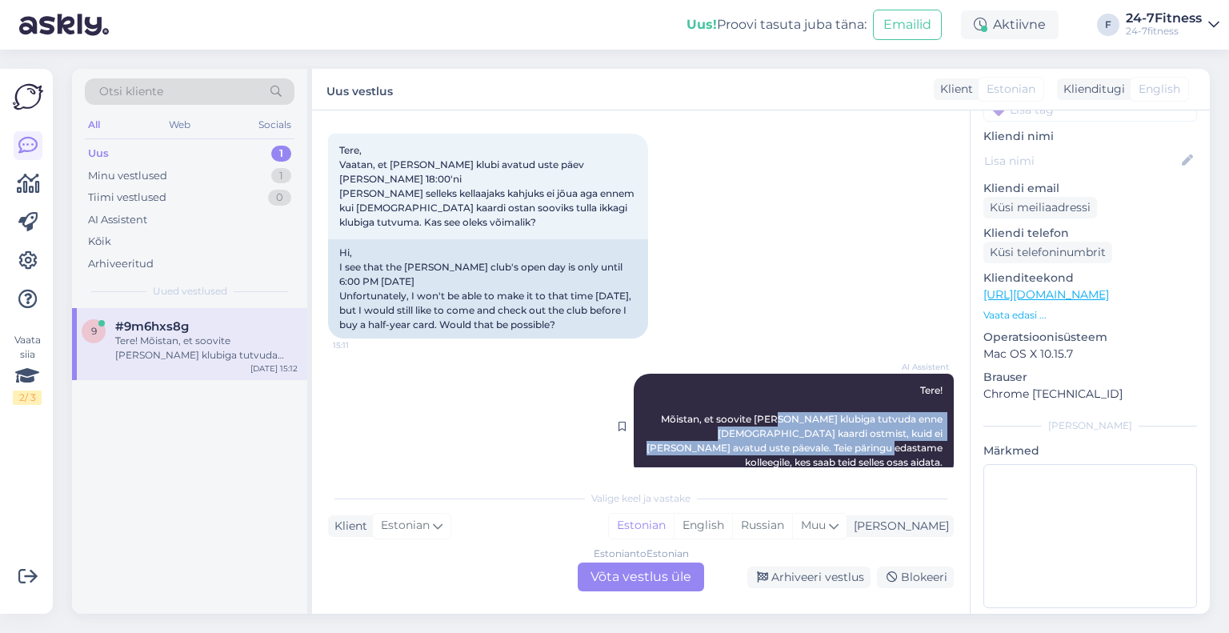
drag, startPoint x: 781, startPoint y: 430, endPoint x: 766, endPoint y: 402, distance: 30.8
click at [767, 404] on span "Tere! Mõistan, et soovite [PERSON_NAME] klubiga tutvuda enne [DEMOGRAPHIC_DATA]…" at bounding box center [795, 426] width 298 height 84
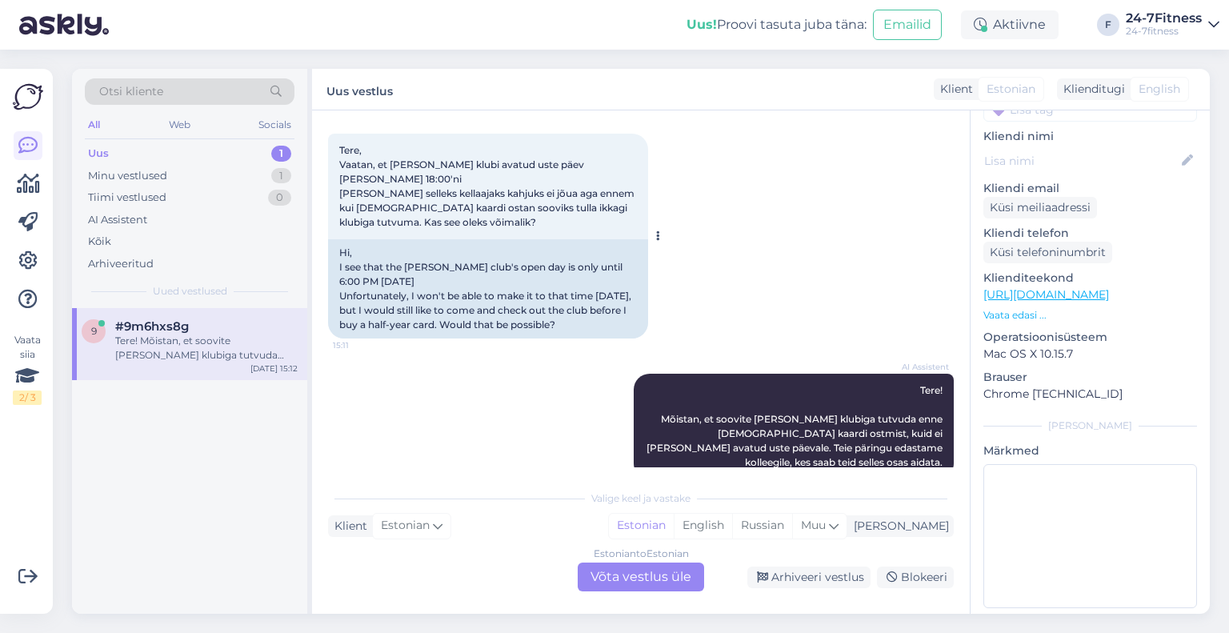
drag, startPoint x: 482, startPoint y: 191, endPoint x: 464, endPoint y: 159, distance: 36.5
click at [467, 166] on span "Tere, Vaatan, et [PERSON_NAME] klubi avatud uste päev [PERSON_NAME] 18:00'ni [P…" at bounding box center [488, 186] width 298 height 84
click at [463, 156] on div "Tere, Vaatan, et [PERSON_NAME] klubi avatud uste päev [PERSON_NAME] 18:00'ni [P…" at bounding box center [488, 187] width 320 height 106
drag, startPoint x: 423, startPoint y: 183, endPoint x: 427, endPoint y: 194, distance: 11.9
click at [427, 194] on span "Tere, Vaatan, et [PERSON_NAME] klubi avatud uste päev [PERSON_NAME] 18:00'ni [P…" at bounding box center [488, 186] width 298 height 84
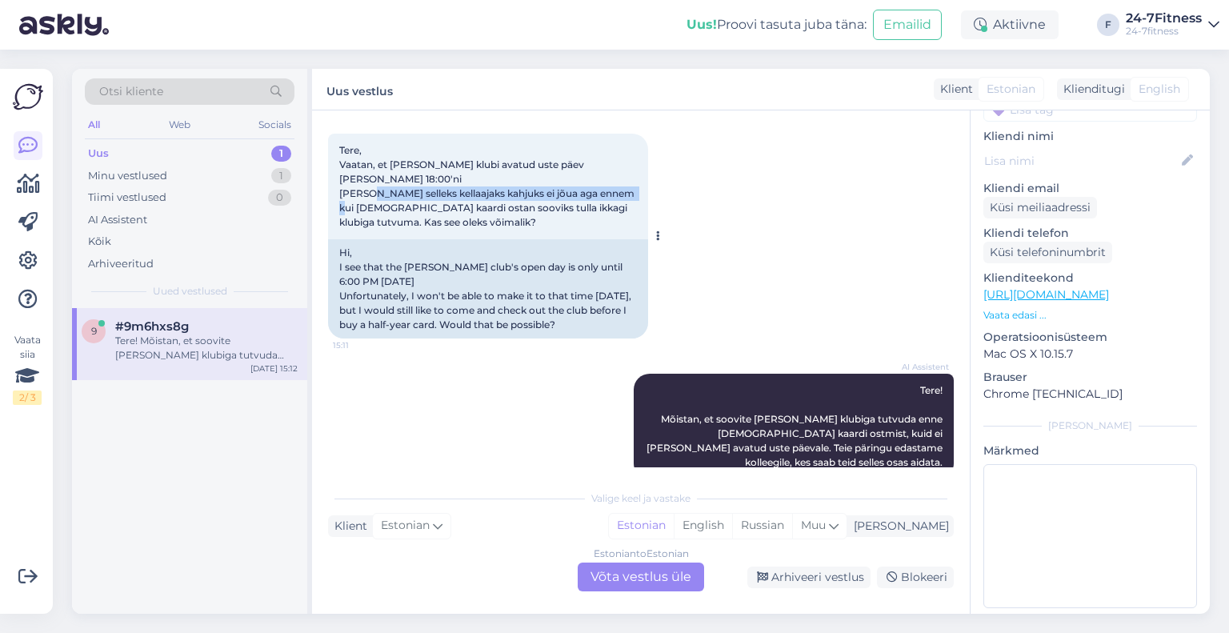
click at [427, 194] on span "Tere, Vaatan, et [PERSON_NAME] klubi avatud uste päev [PERSON_NAME] 18:00'ni [P…" at bounding box center [488, 186] width 298 height 84
drag, startPoint x: 426, startPoint y: 183, endPoint x: 432, endPoint y: 194, distance: 12.9
click at [432, 194] on span "Tere, Vaatan, et [PERSON_NAME] klubi avatud uste päev [PERSON_NAME] 18:00'ni [P…" at bounding box center [488, 186] width 298 height 84
click at [599, 570] on div "Estonian to Estonian Võta vestlus üle" at bounding box center [641, 576] width 126 height 29
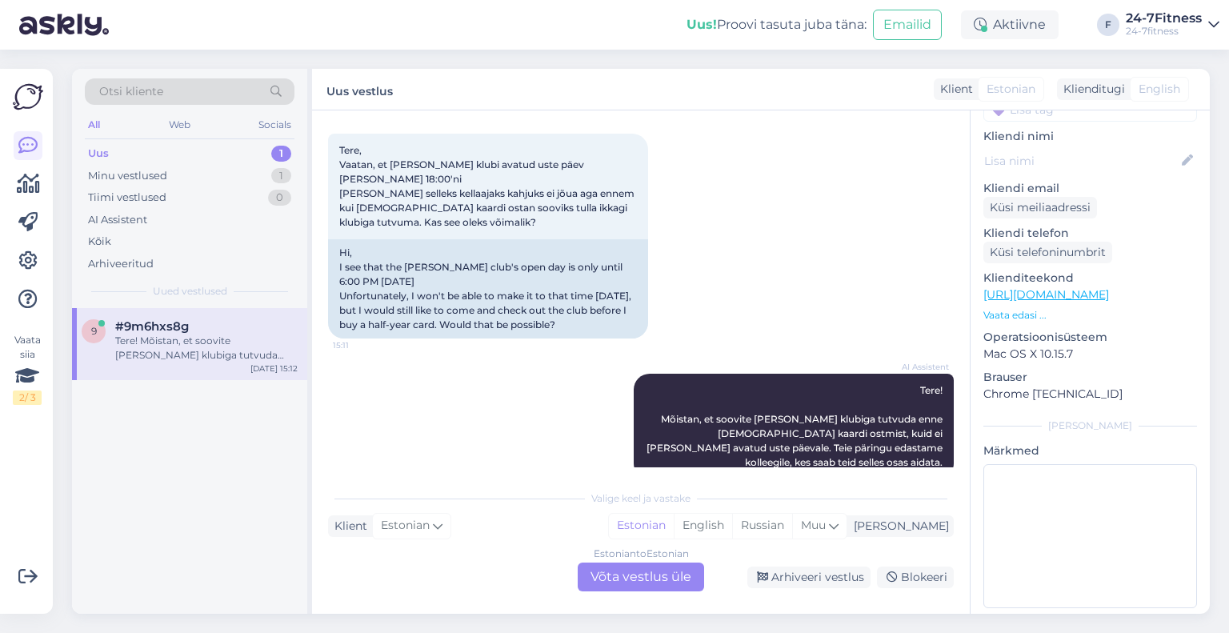
scroll to position [18, 0]
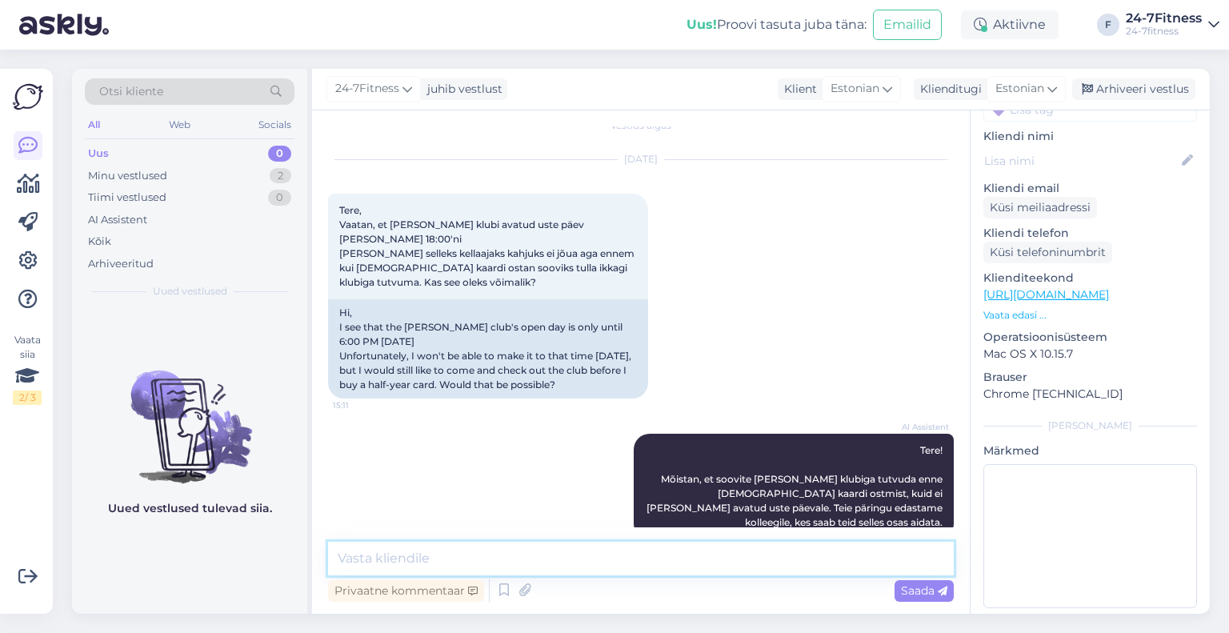
click at [504, 542] on textarea at bounding box center [641, 559] width 626 height 34
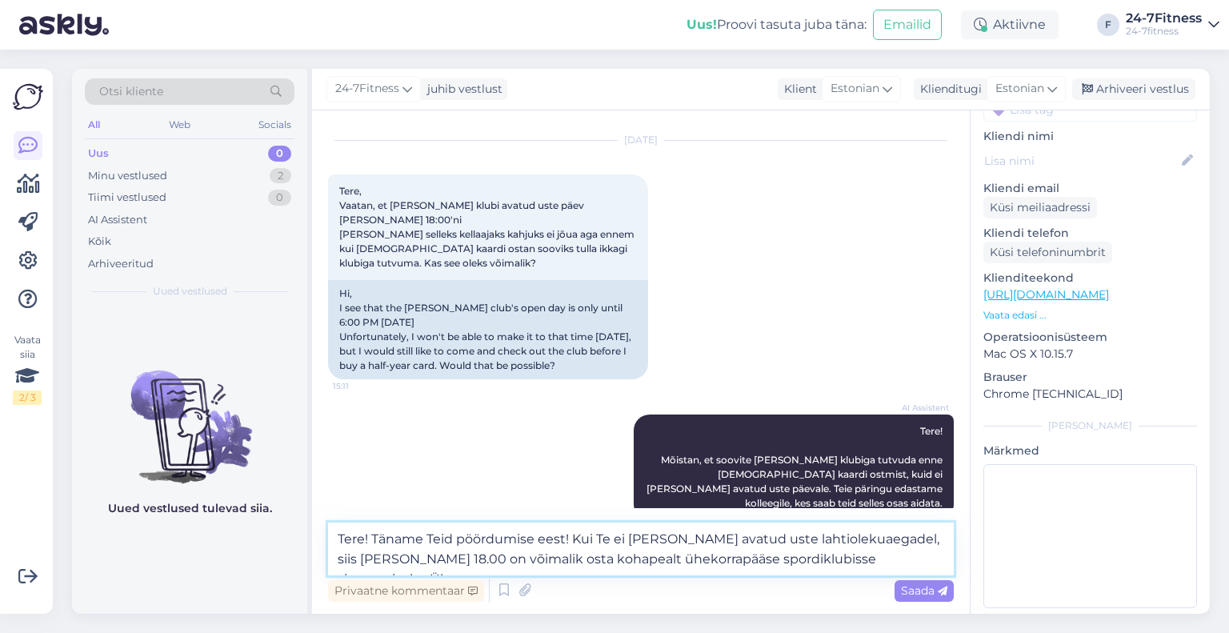
scroll to position [58, 0]
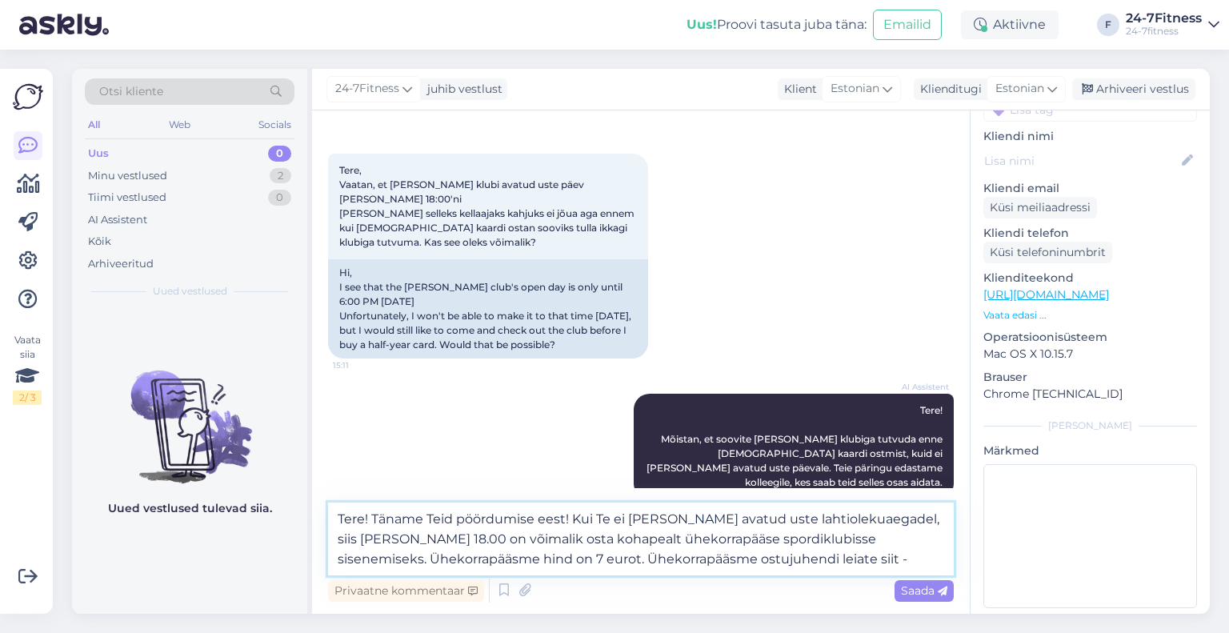
paste textarea "[URL][DOMAIN_NAME]"
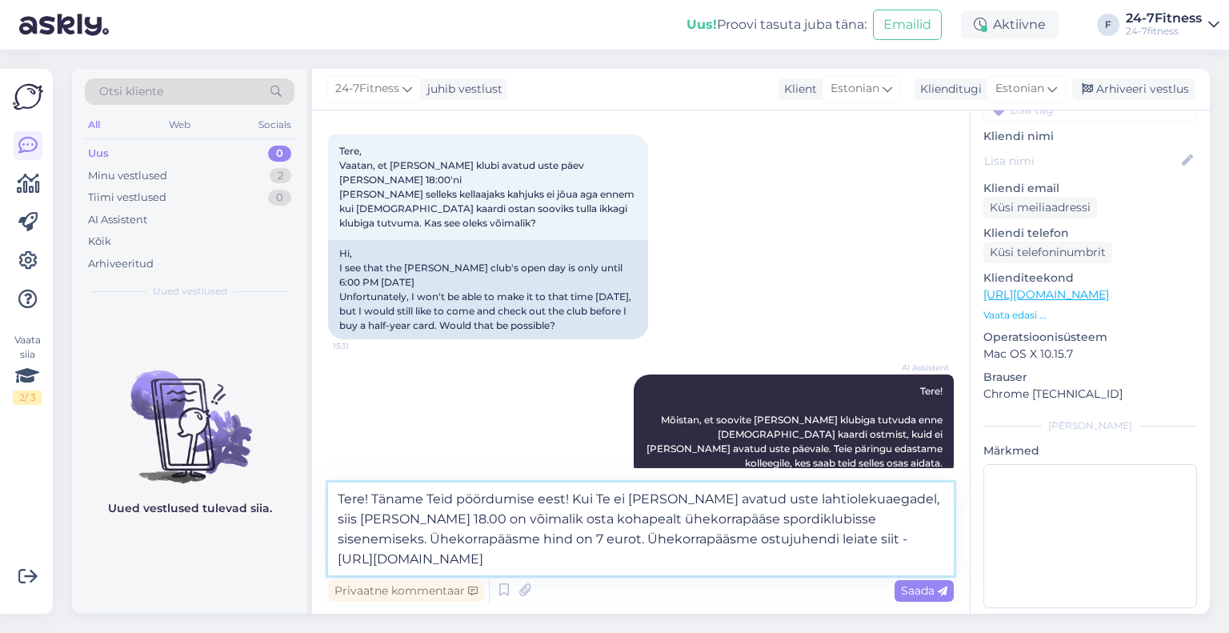
type textarea "Tere! Täname Teid pöördumise eest! Kui Te ei [PERSON_NAME] avatud uste lahtiole…"
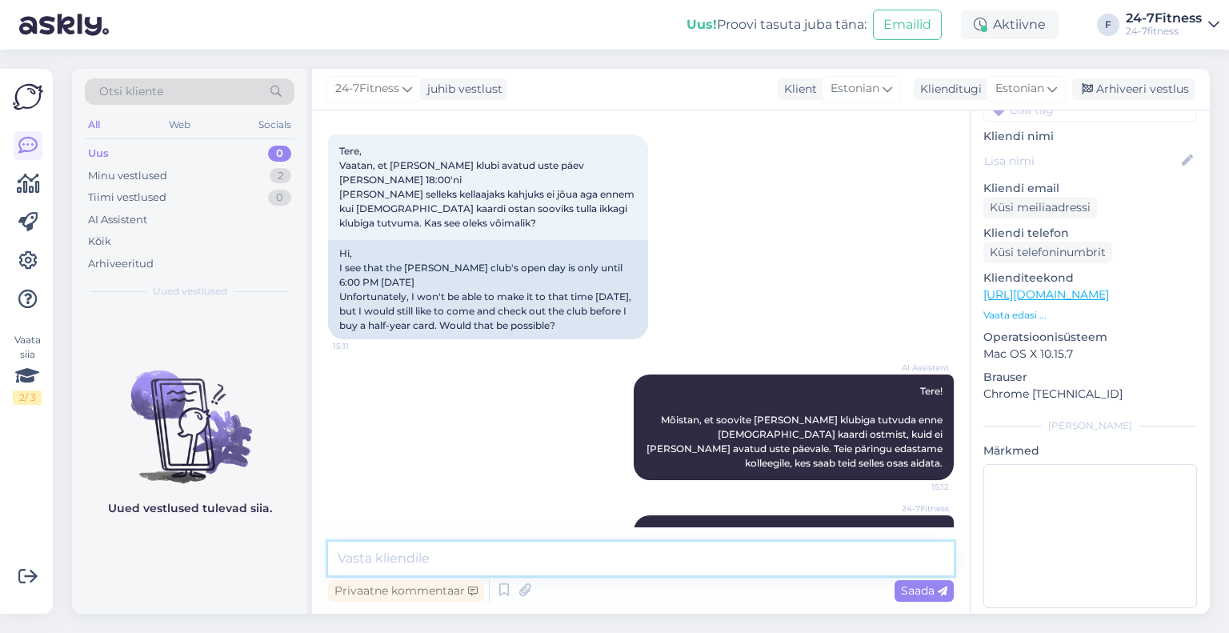
scroll to position [158, 0]
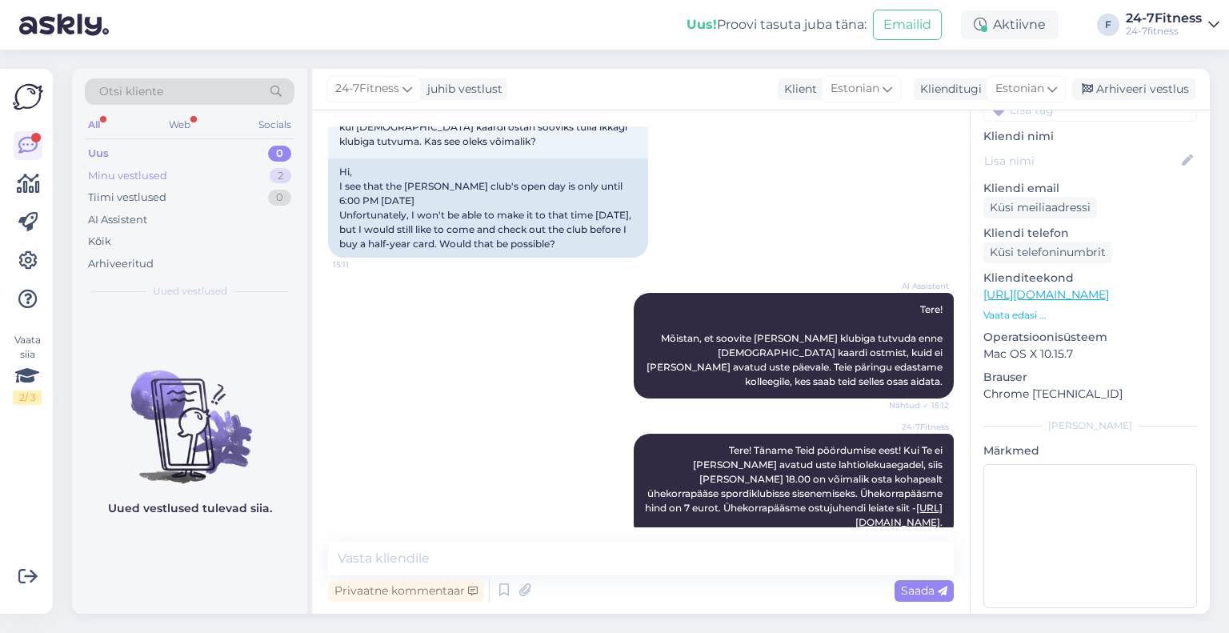
click at [130, 178] on div "Minu vestlused" at bounding box center [127, 176] width 79 height 16
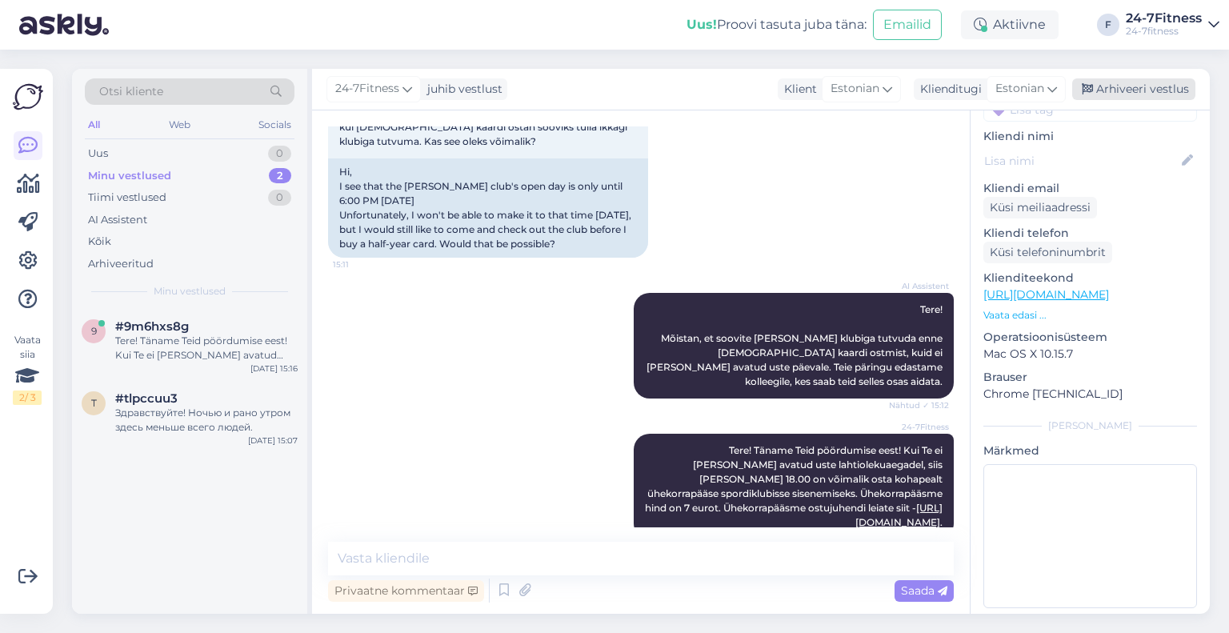
click at [1138, 84] on div "Arhiveeri vestlus" at bounding box center [1133, 89] width 123 height 22
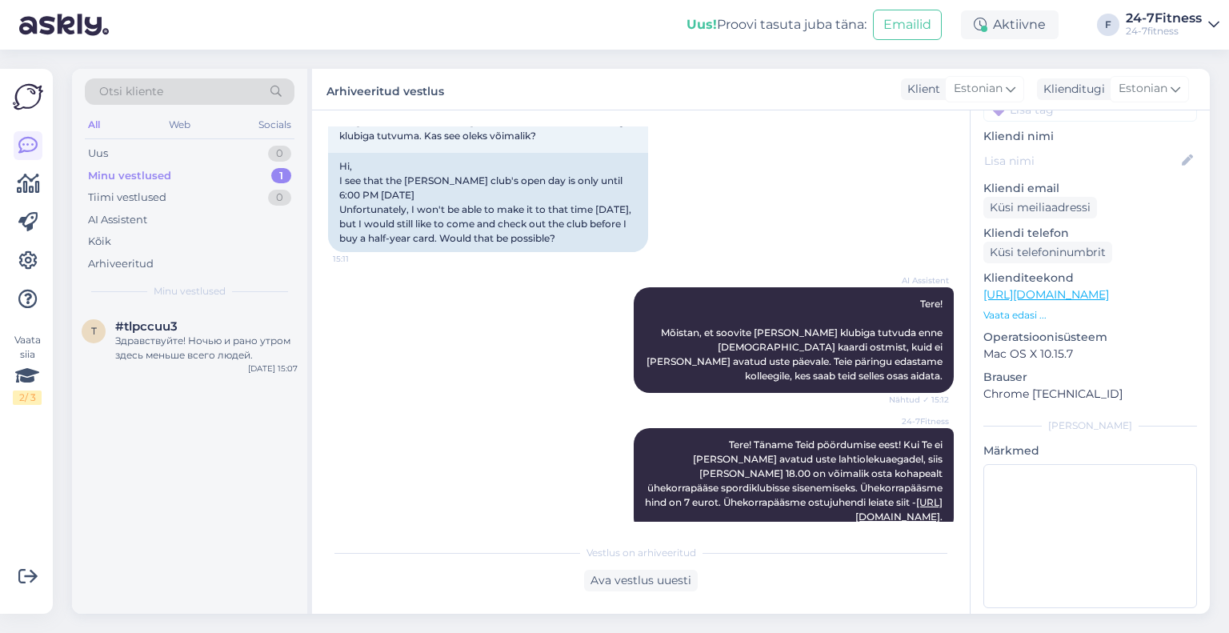
click at [189, 306] on div "Otsi kliente All Web Socials Uus 0 Minu vestlused 1 Tiimi vestlused 0 AI Assist…" at bounding box center [189, 188] width 235 height 239
click at [201, 352] on div "Здравствуйте! Ночью и рано утром здесь меньше всего людей." at bounding box center [206, 348] width 182 height 29
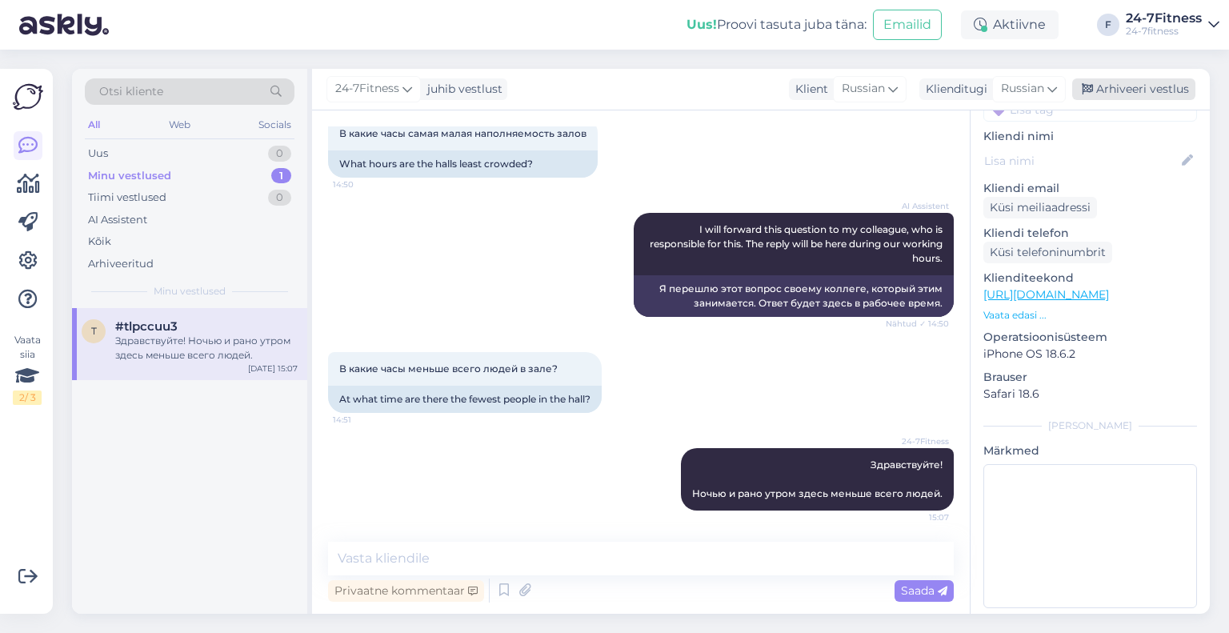
click at [1121, 84] on div "Arhiveeri vestlus" at bounding box center [1133, 89] width 123 height 22
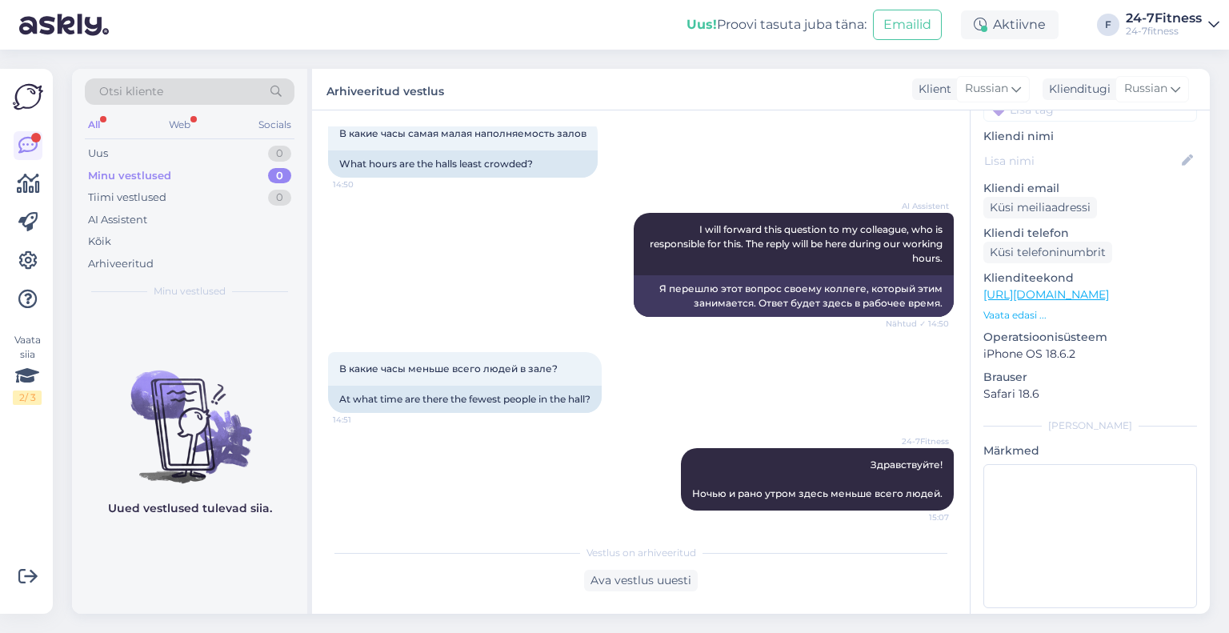
click at [130, 168] on div "Minu vestlused" at bounding box center [129, 176] width 83 height 16
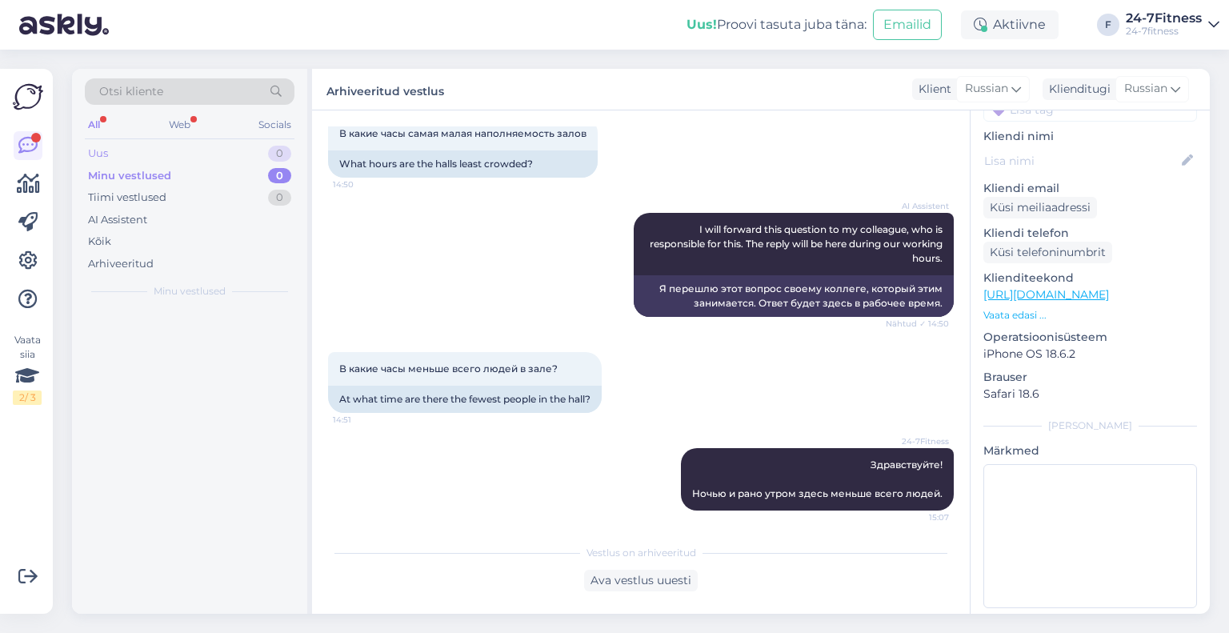
click at [124, 150] on div "Uus 0" at bounding box center [190, 153] width 210 height 22
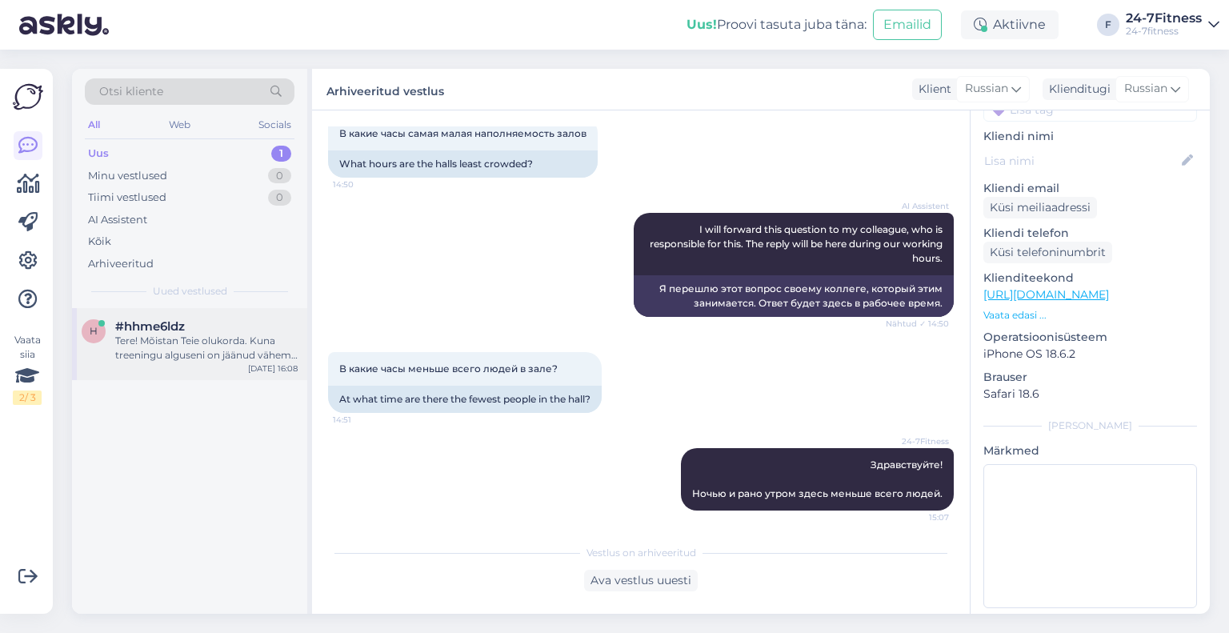
click at [173, 330] on span "#hhme6ldz" at bounding box center [150, 326] width 70 height 14
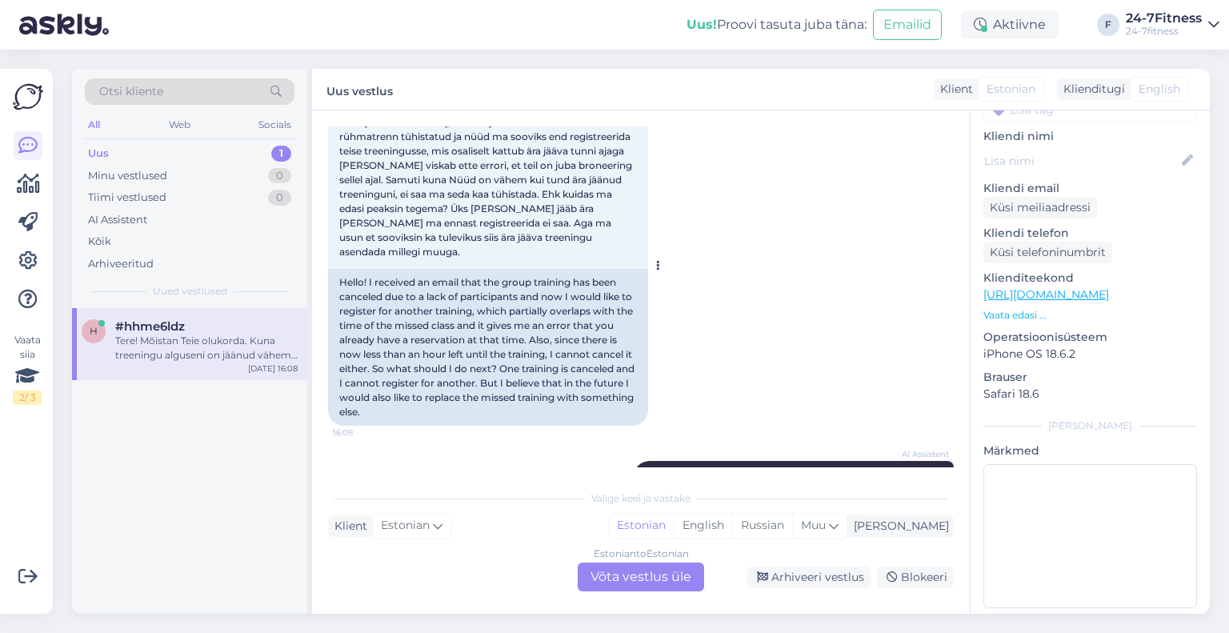
scroll to position [26, 0]
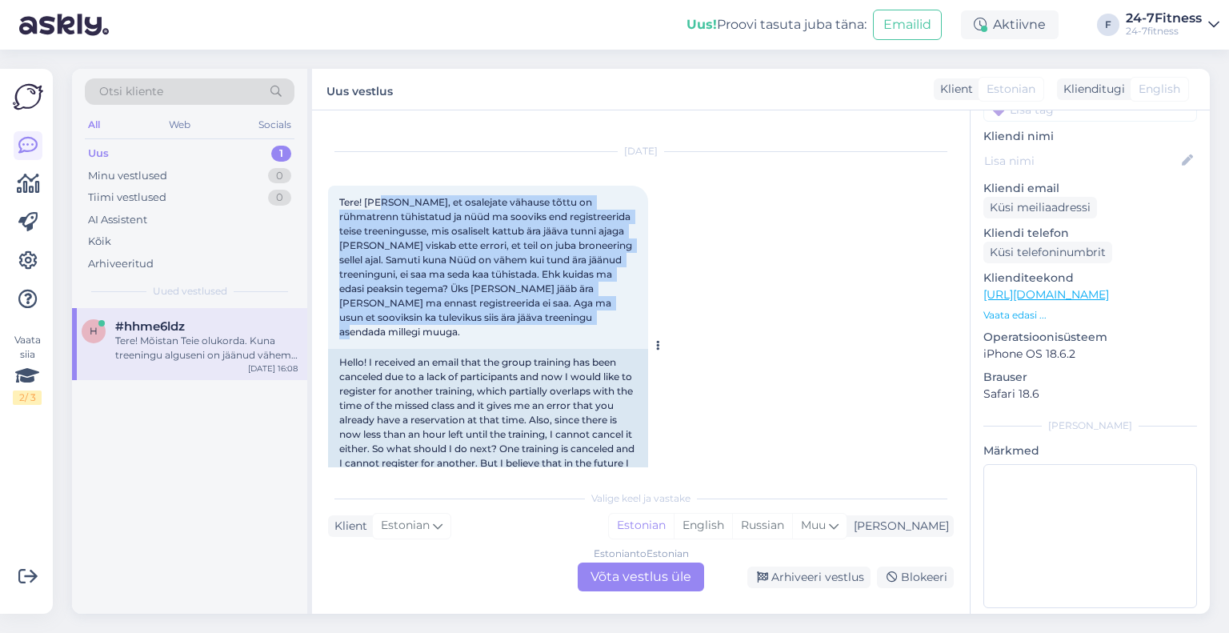
drag, startPoint x: 382, startPoint y: 202, endPoint x: 592, endPoint y: 316, distance: 239.5
click at [592, 316] on div "Tere! [PERSON_NAME], et osalejate vähause tõttu on rühmatrenn tühistatud ja nüü…" at bounding box center [488, 267] width 320 height 163
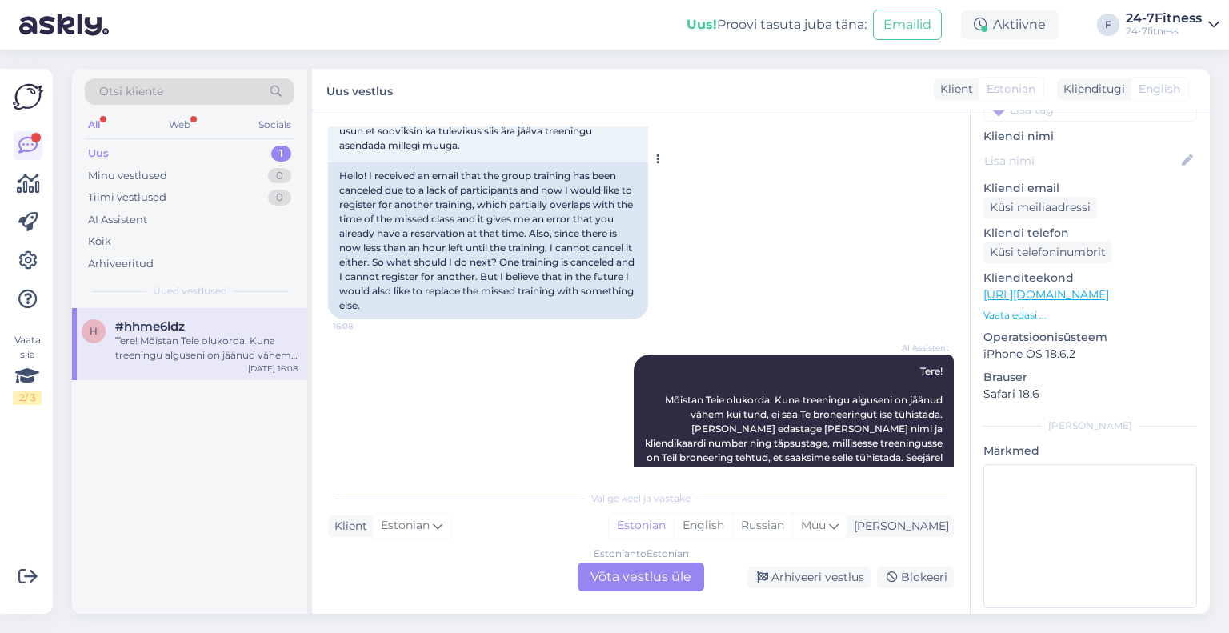
scroll to position [266, 0]
